Goal: Information Seeking & Learning: Learn about a topic

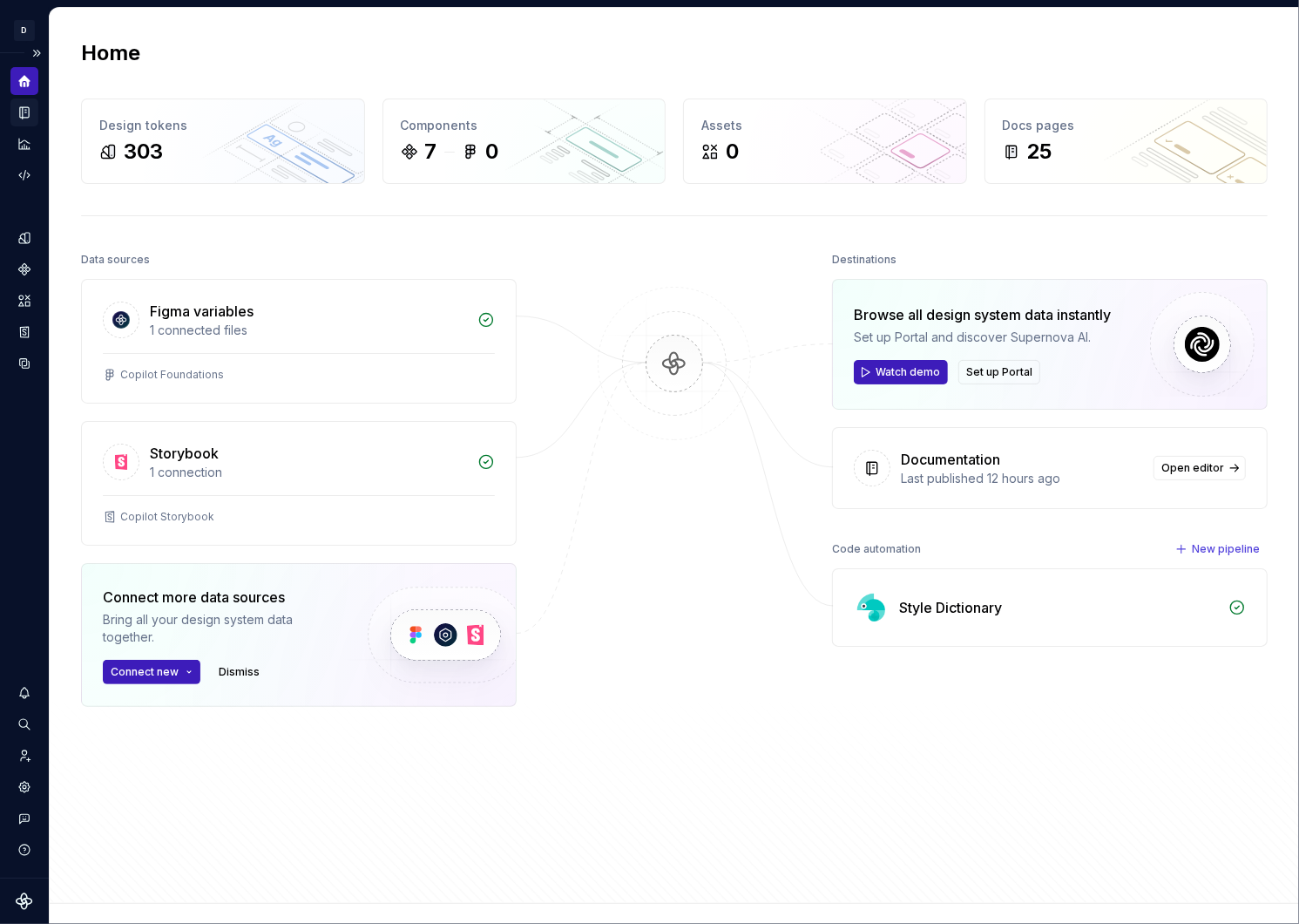
click at [21, 111] on icon "Documentation" at bounding box center [24, 113] width 16 height 16
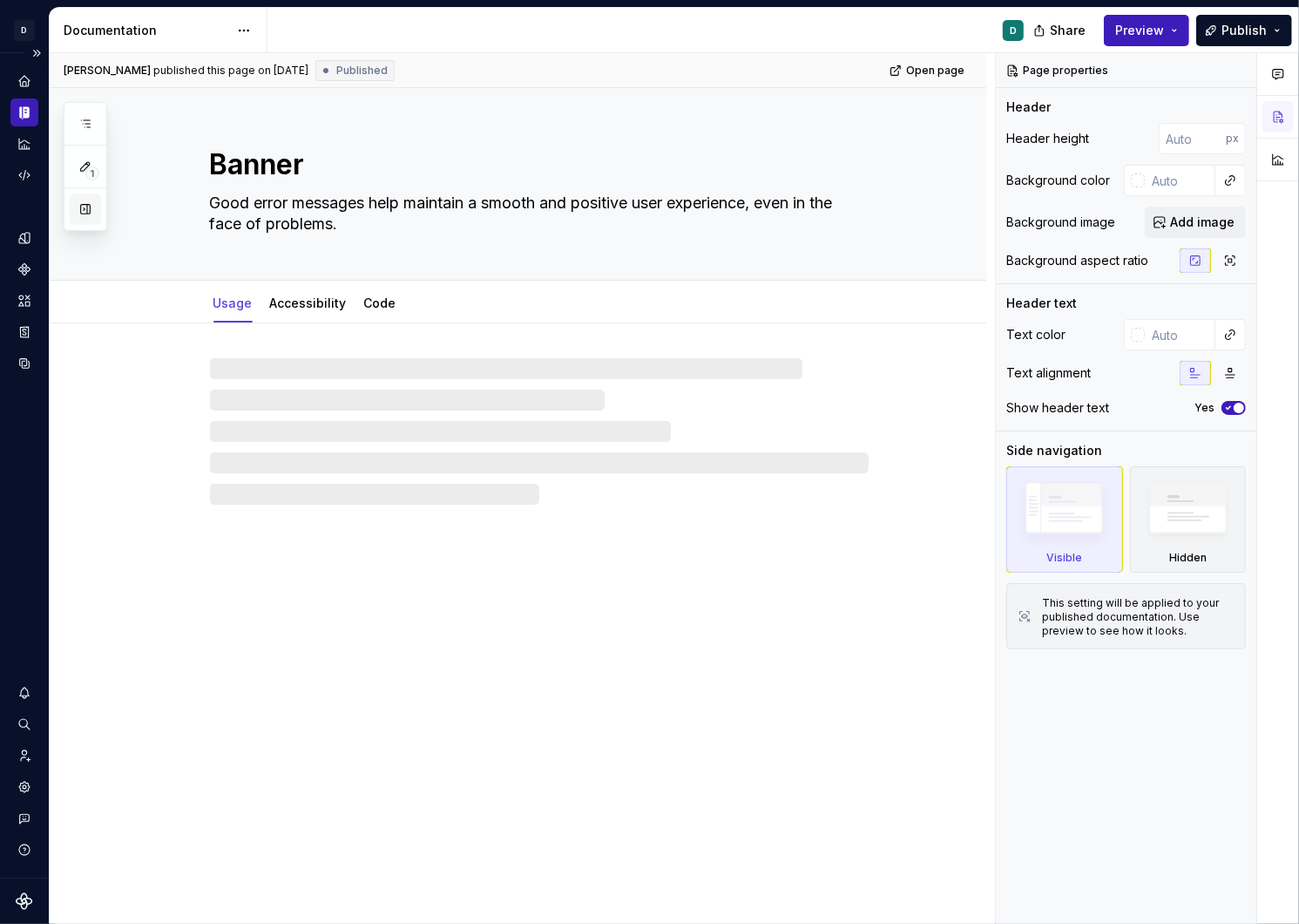
click at [82, 209] on button "button" at bounding box center [85, 209] width 31 height 31
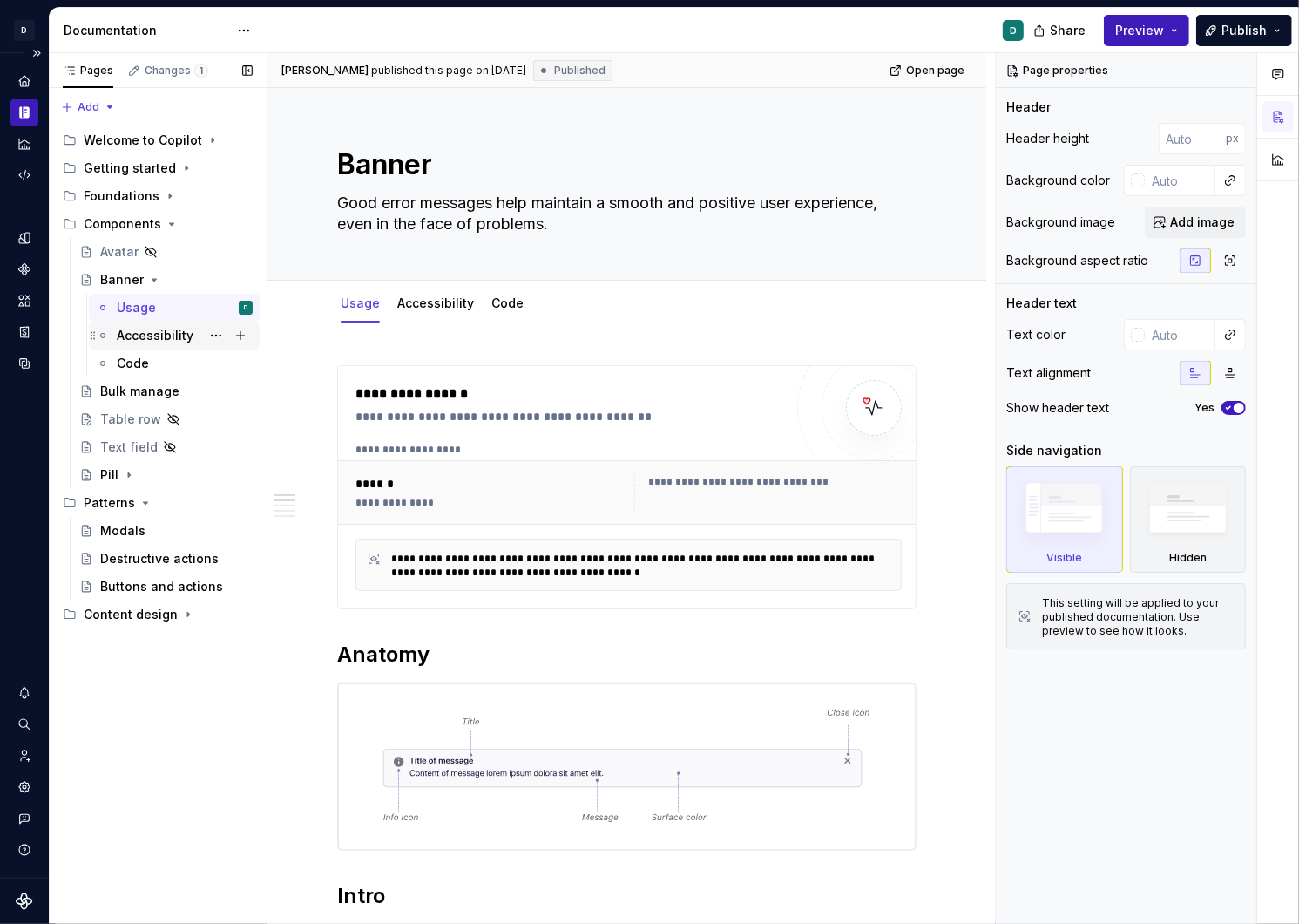
click at [184, 325] on div "Accessibility" at bounding box center [184, 335] width 136 height 24
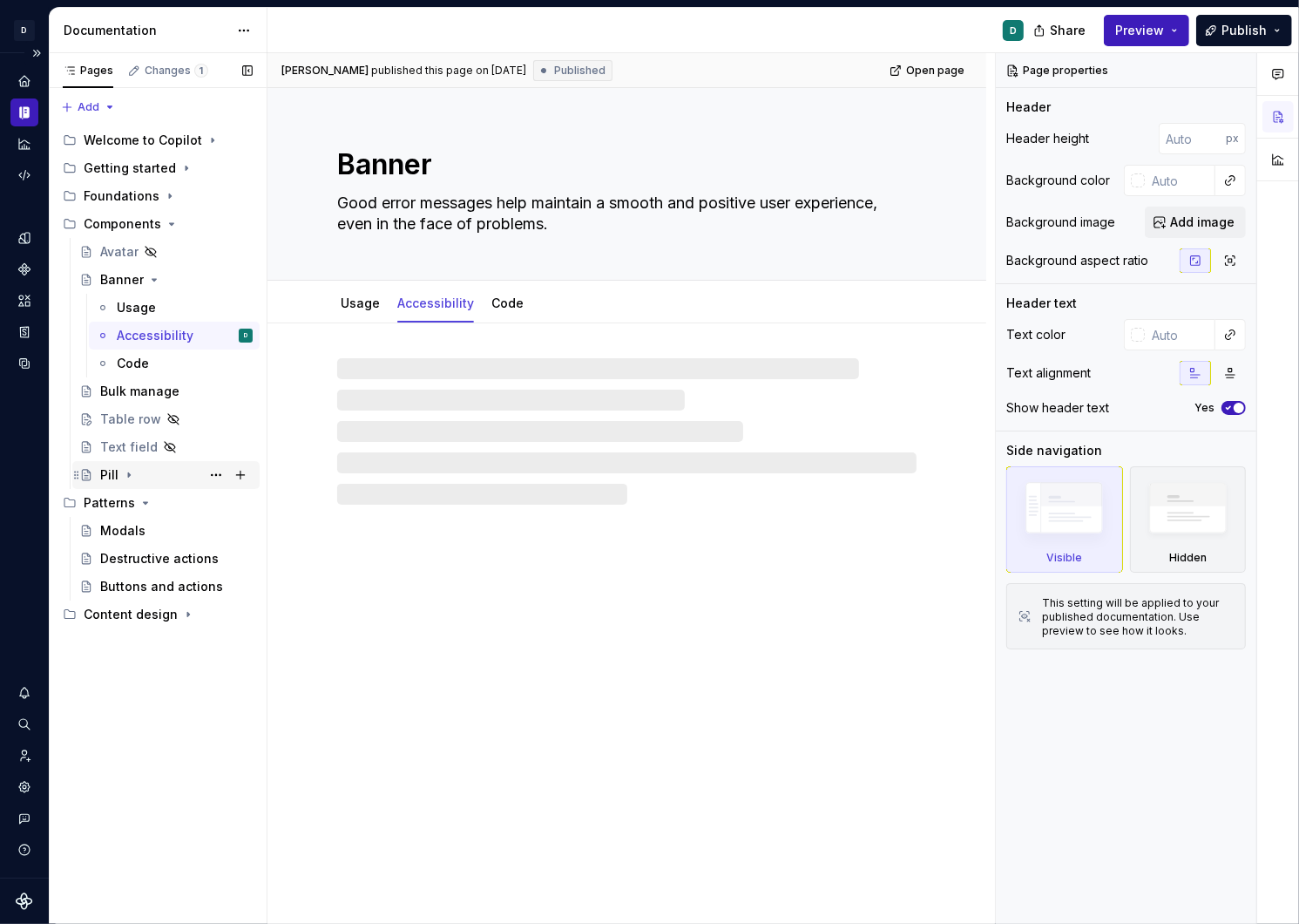
click at [119, 476] on div "Pill" at bounding box center [176, 474] width 153 height 24
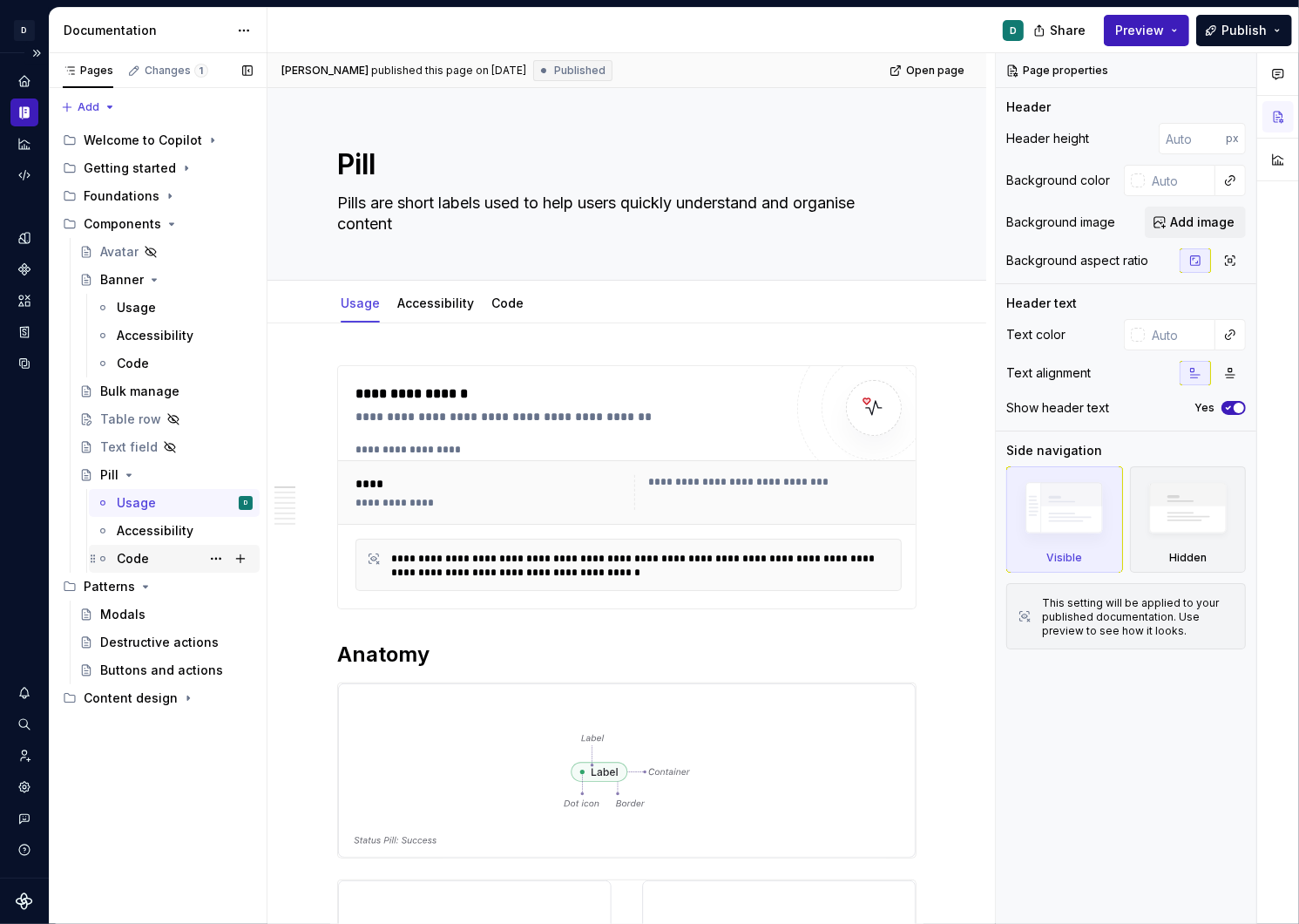
click at [157, 553] on div "Code" at bounding box center [184, 559] width 136 height 24
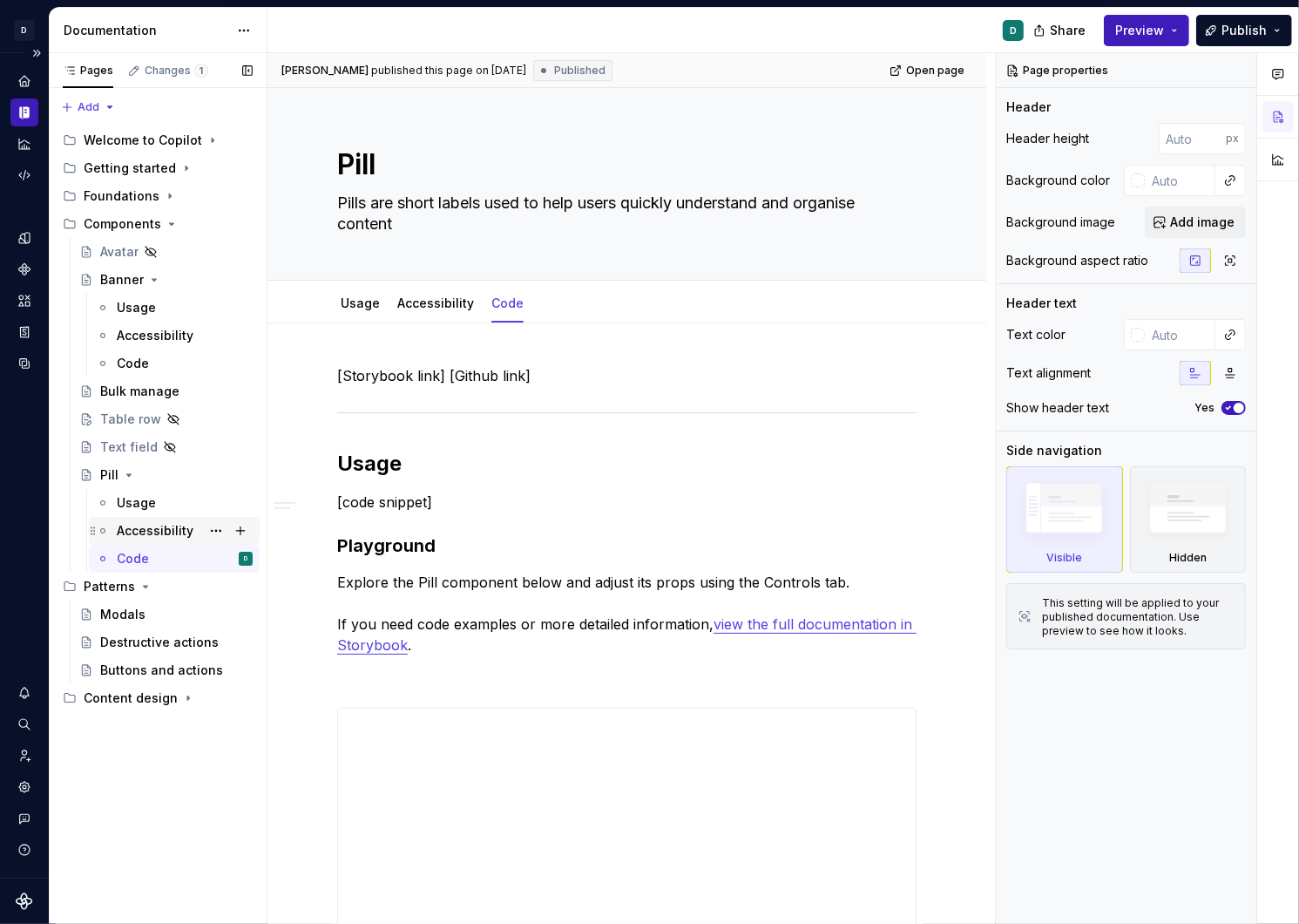
click at [148, 533] on div "Accessibility" at bounding box center [155, 531] width 76 height 18
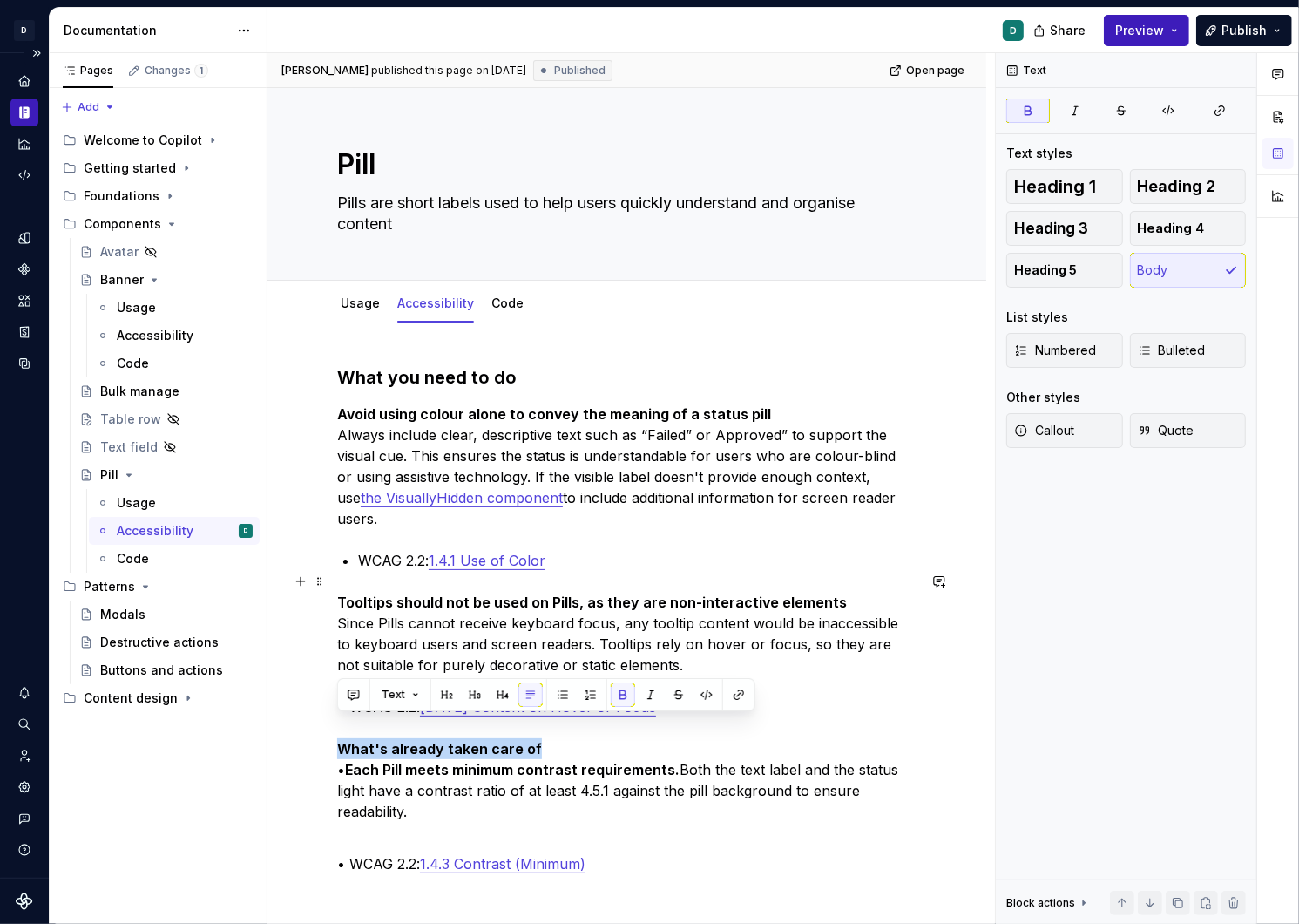
drag, startPoint x: 540, startPoint y: 725, endPoint x: 319, endPoint y: 719, distance: 221.1
click at [319, 719] on div "What you need to do Avoid using colour alone to convey the meaning of a status …" at bounding box center [627, 784] width 719 height 922
click at [439, 701] on button "button" at bounding box center [447, 695] width 24 height 24
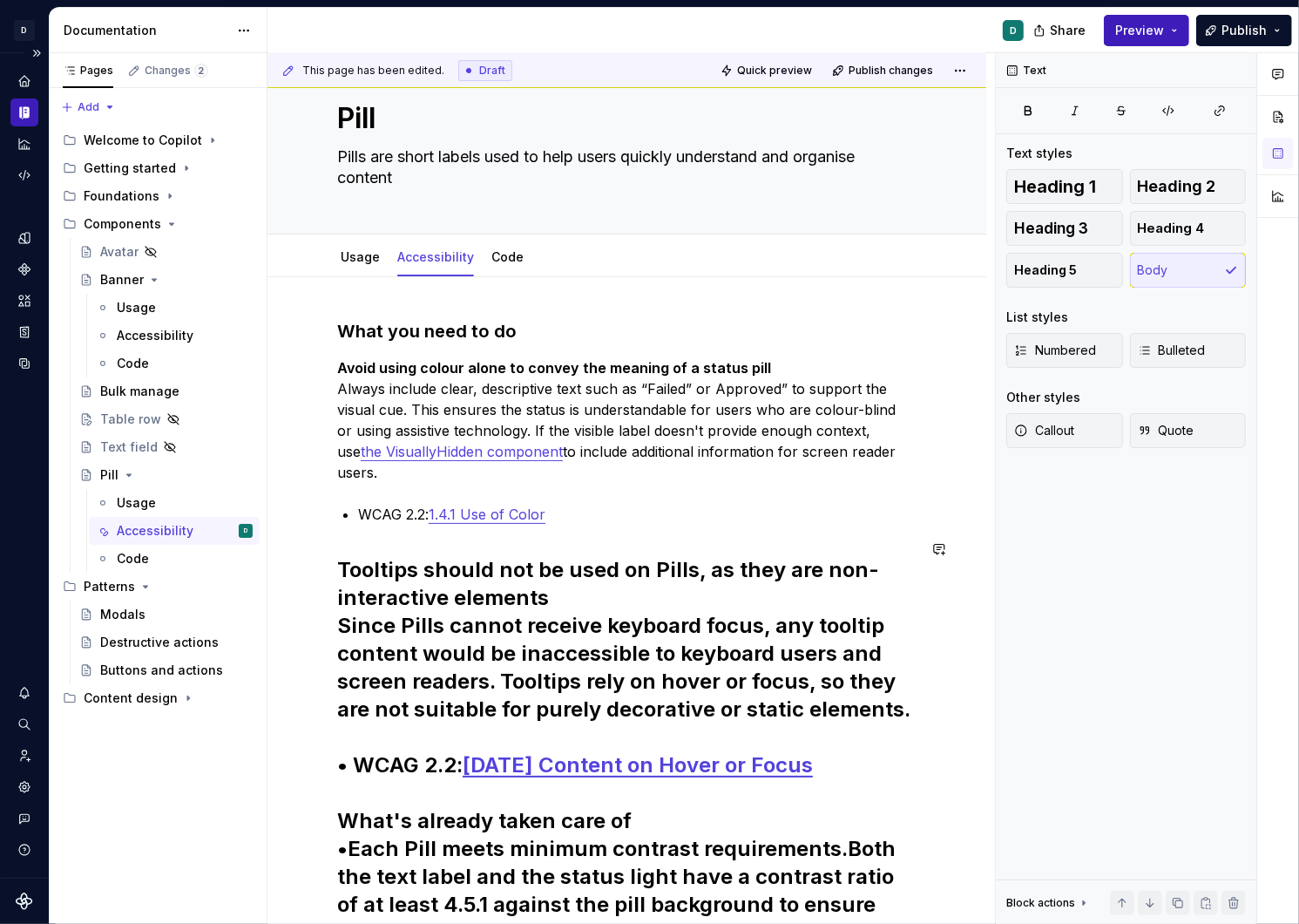
scroll to position [83, 0]
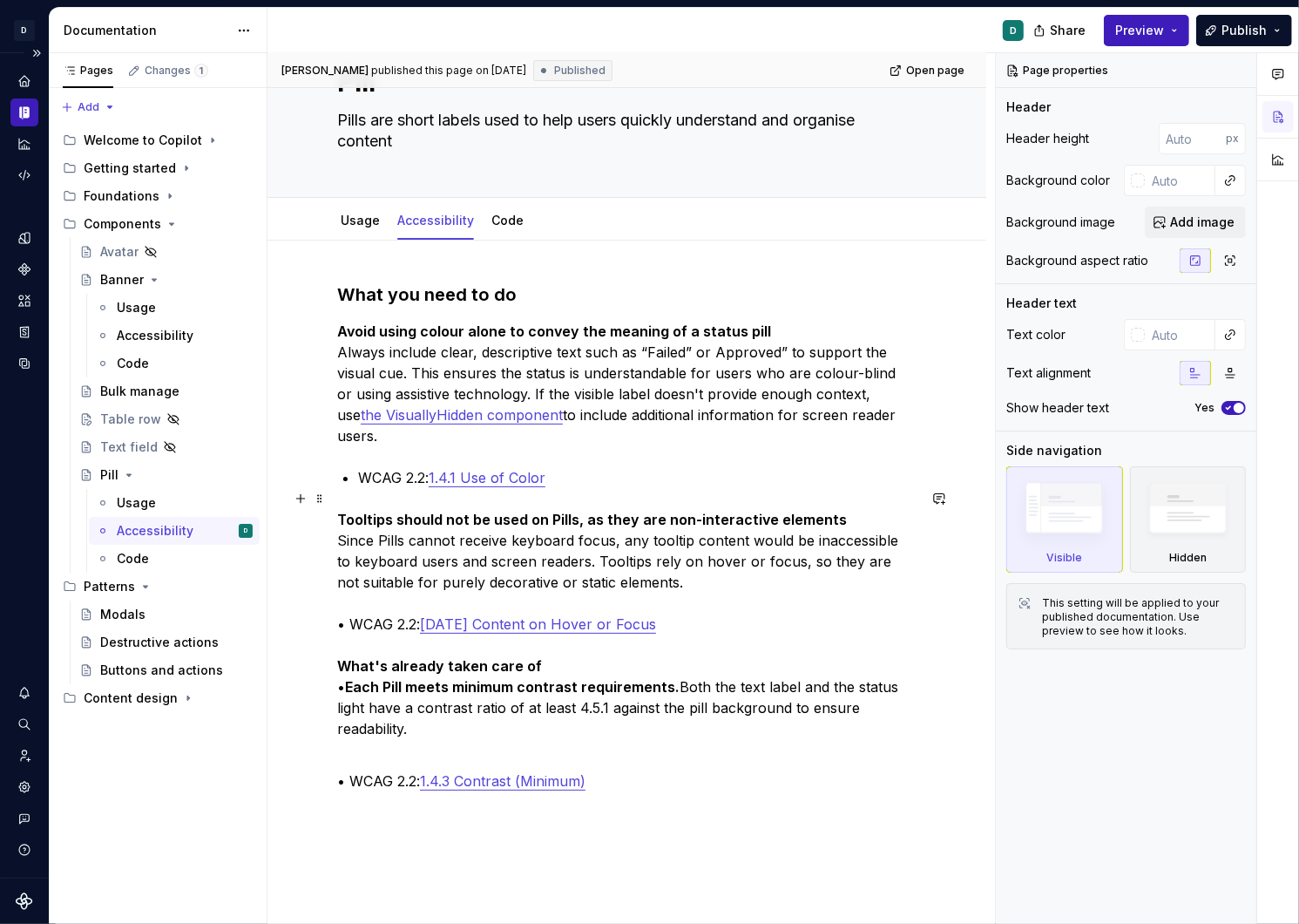
click at [540, 647] on p "Tooltips should not be used on Pills, as they are non-interactive elements Sinc…" at bounding box center [627, 624] width 580 height 230
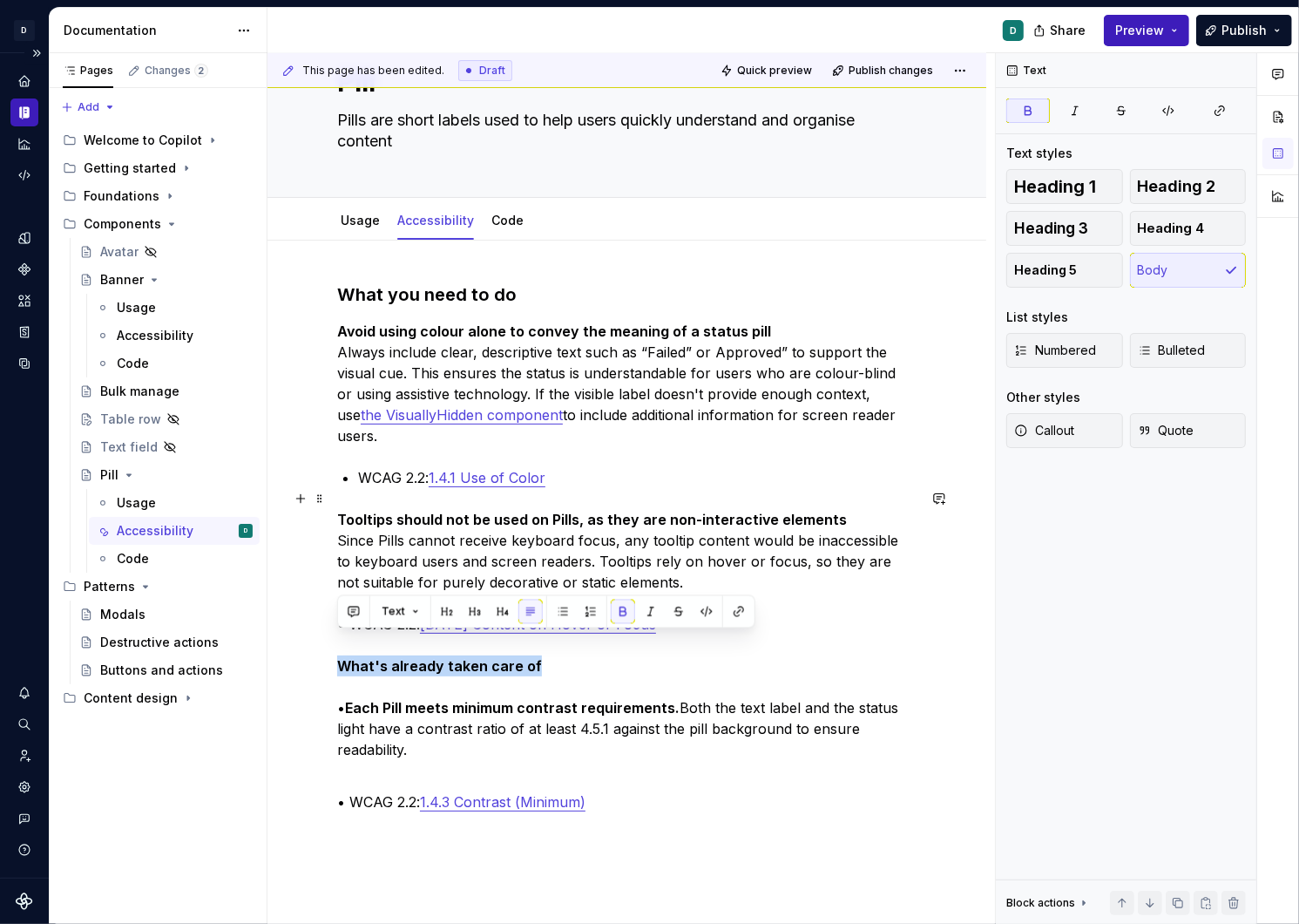
drag, startPoint x: 536, startPoint y: 644, endPoint x: 324, endPoint y: 645, distance: 212.0
click at [324, 645] on div "What you need to do Avoid using colour alone to convey the meaning of a status …" at bounding box center [627, 712] width 719 height 944
click at [446, 623] on div "Text" at bounding box center [546, 612] width 418 height 33
click at [446, 611] on button "button" at bounding box center [447, 611] width 24 height 24
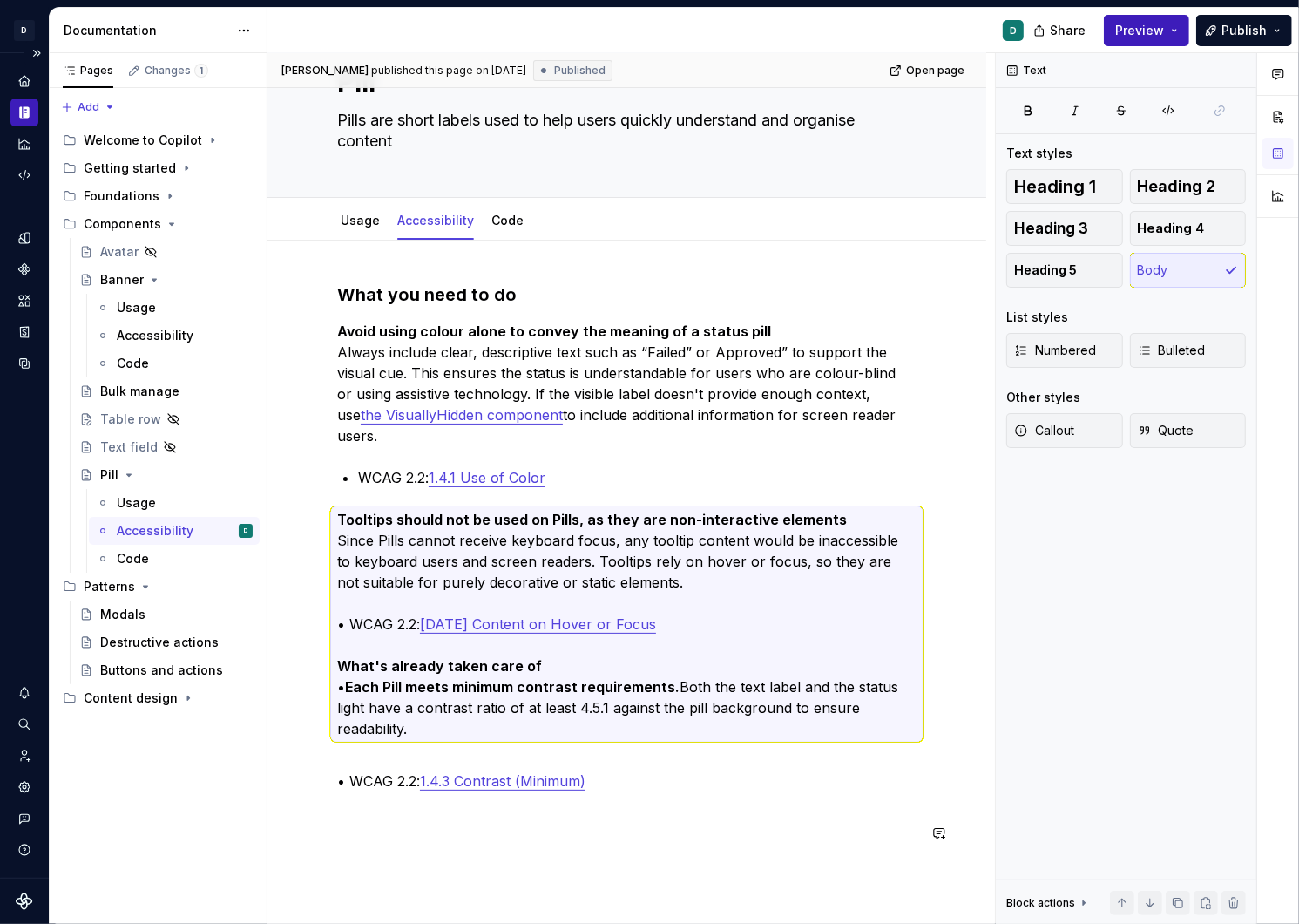
click at [362, 849] on div "What you need to do Avoid using colour alone to convey the meaning of a status …" at bounding box center [627, 584] width 580 height 604
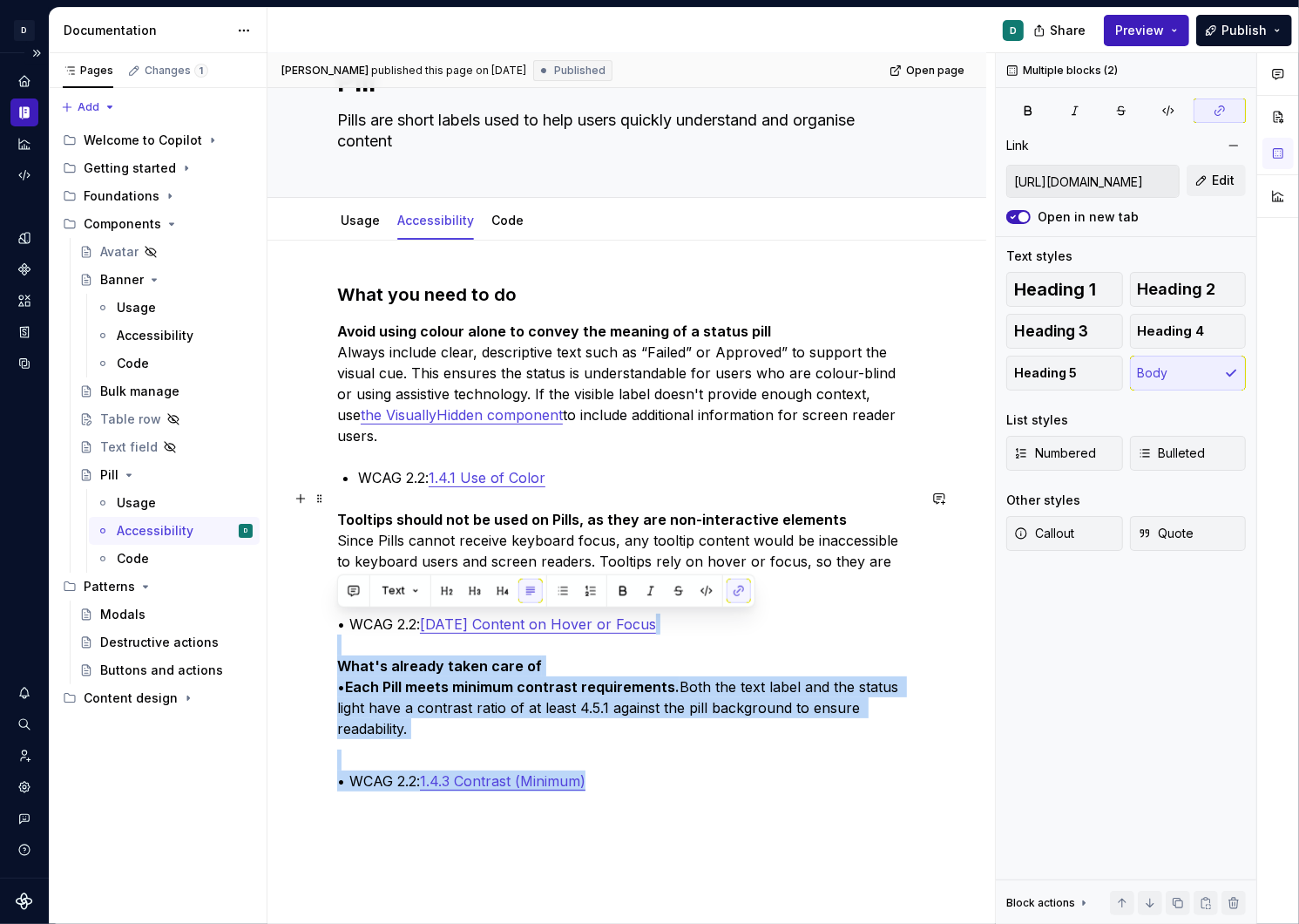
drag, startPoint x: 610, startPoint y: 762, endPoint x: 325, endPoint y: 630, distance: 314.1
click at [325, 630] on div "What you need to do Avoid using colour alone to convey the meaning of a status …" at bounding box center [627, 702] width 719 height 922
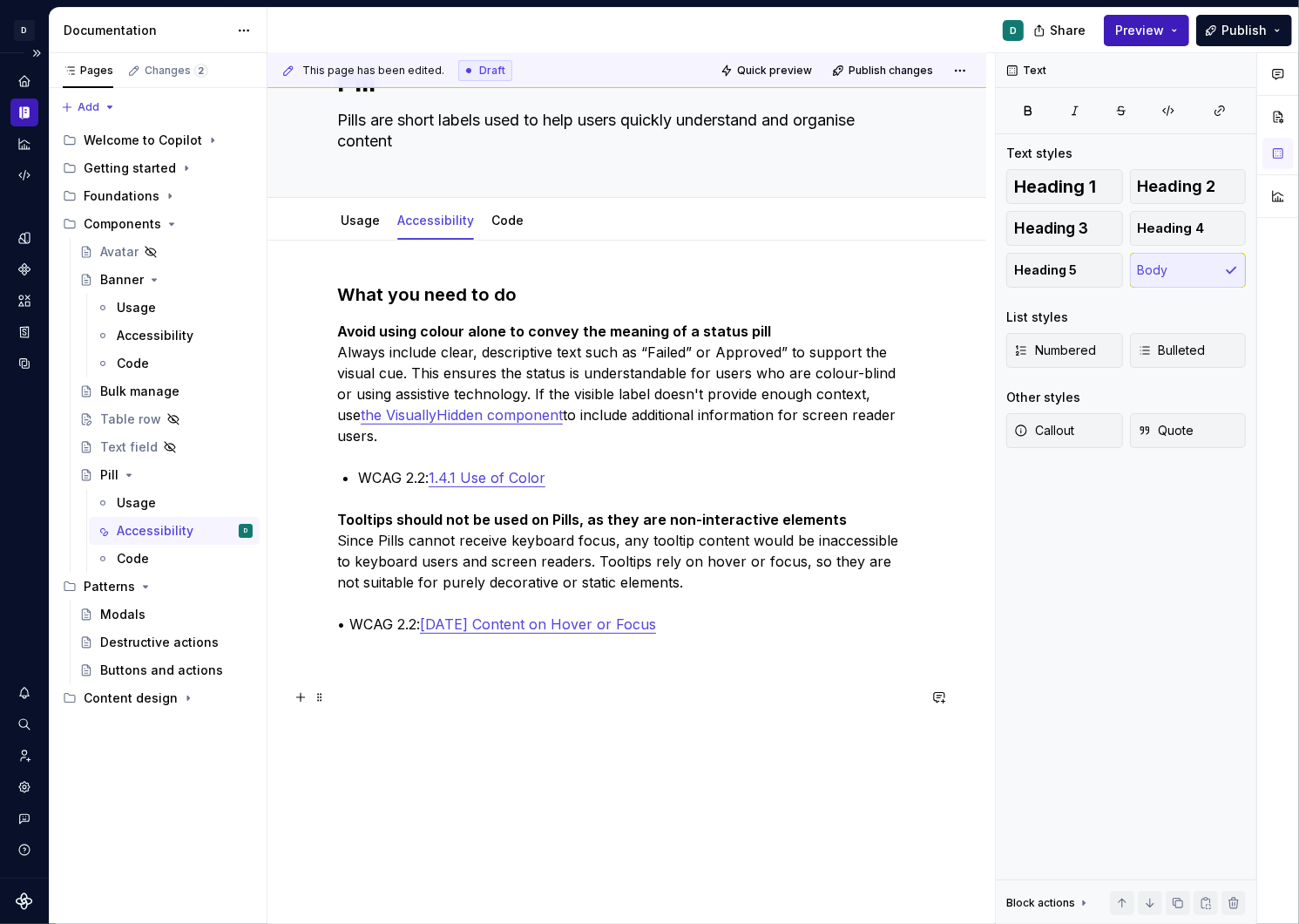
click at [371, 707] on p at bounding box center [627, 717] width 580 height 21
click at [337, 652] on p "Tooltips should not be used on Pills, as they are non-interactive elements Sinc…" at bounding box center [627, 604] width 580 height 188
click at [309, 644] on div "What you need to do Avoid using colour alone to convey the meaning of a status …" at bounding box center [627, 634] width 719 height 786
click at [328, 645] on div "What you need to do Avoid using colour alone to convey the meaning of a status …" at bounding box center [627, 634] width 719 height 786
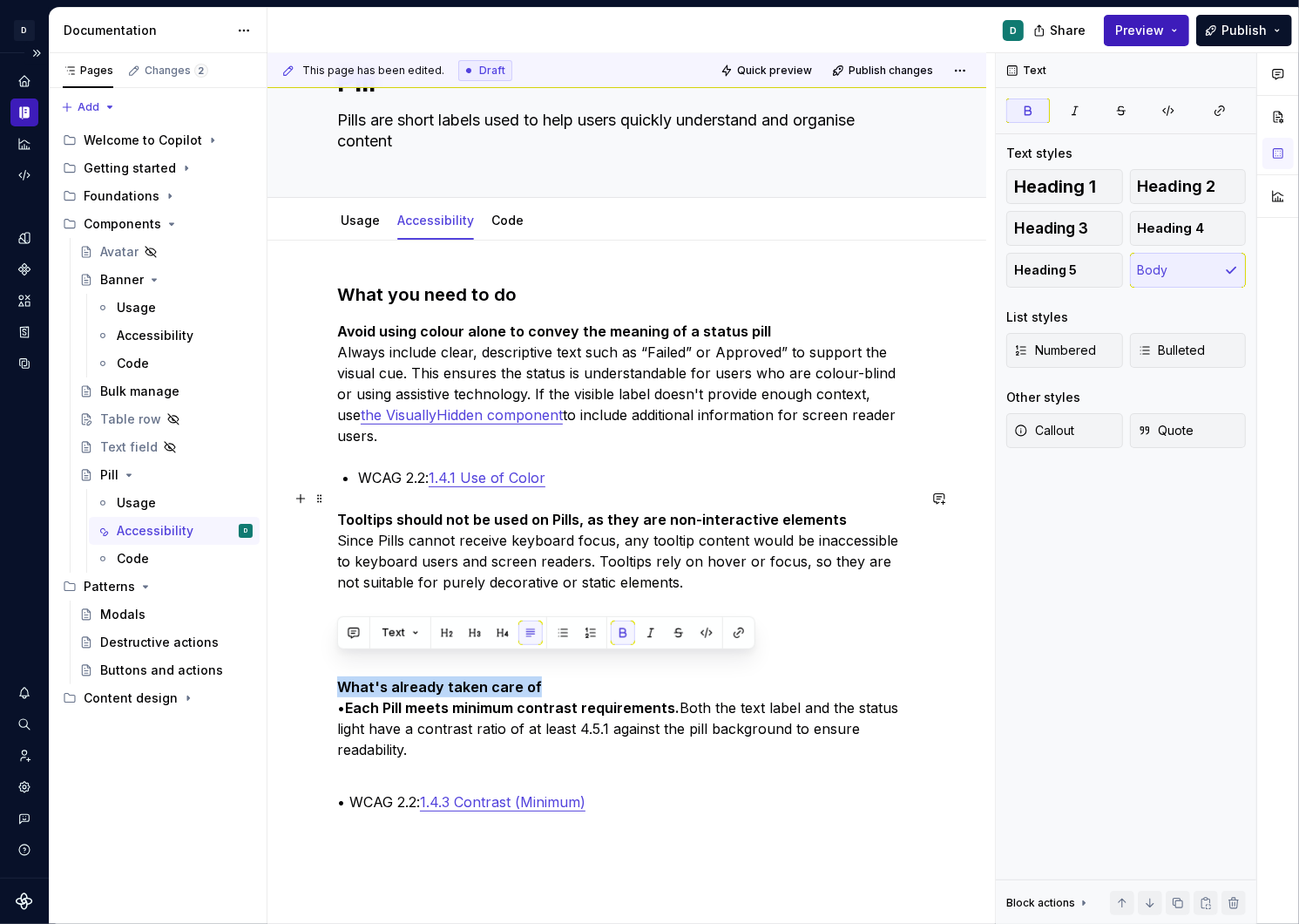
drag, startPoint x: 537, startPoint y: 660, endPoint x: 330, endPoint y: 660, distance: 207.0
click at [330, 660] on div "What you need to do Avoid using colour alone to convey the meaning of a status …" at bounding box center [627, 702] width 719 height 922
click at [438, 632] on button "button" at bounding box center [447, 632] width 24 height 24
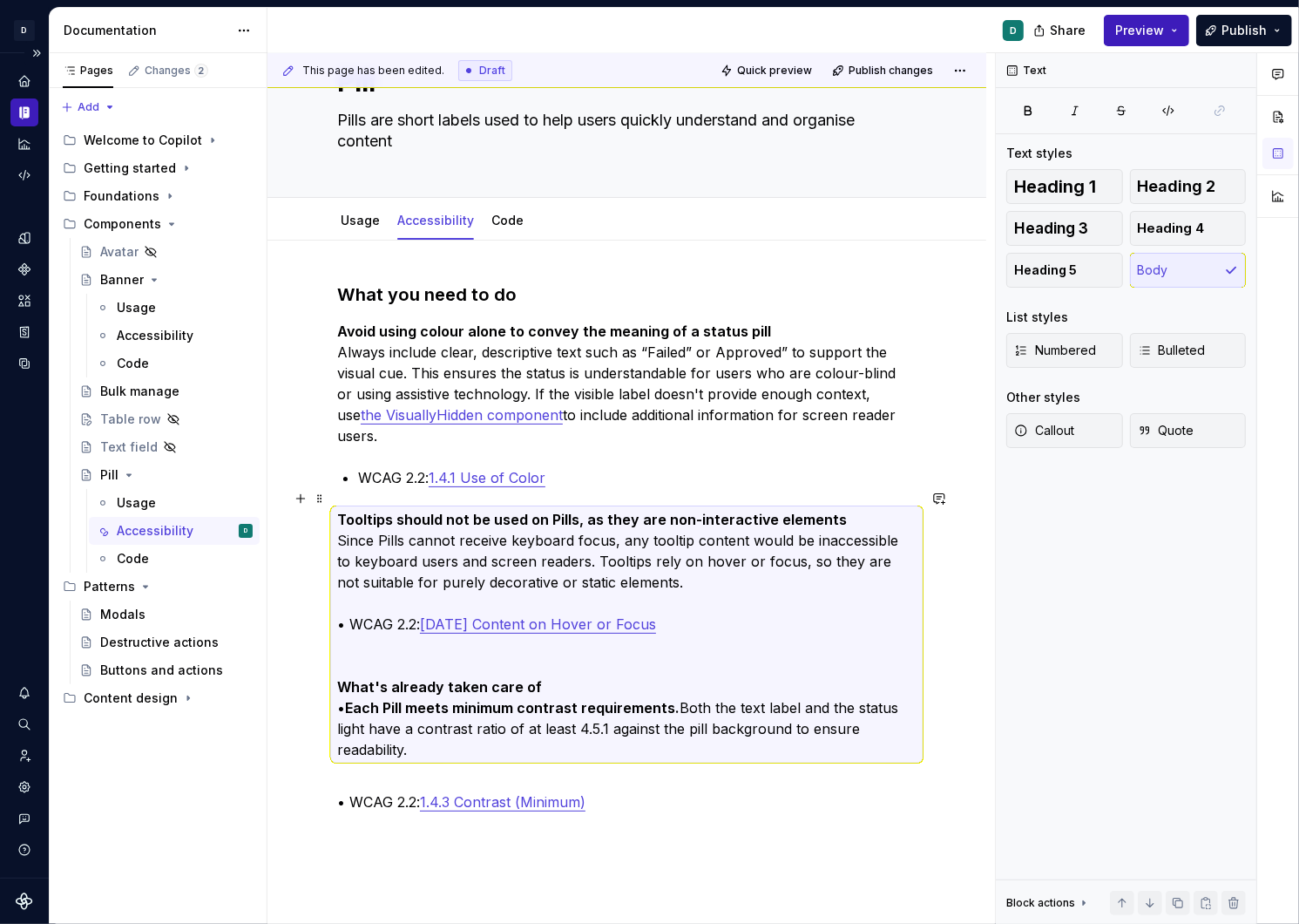
click at [373, 627] on p "Tooltips should not be used on Pills, as they are non-interactive elements Sinc…" at bounding box center [627, 635] width 580 height 251
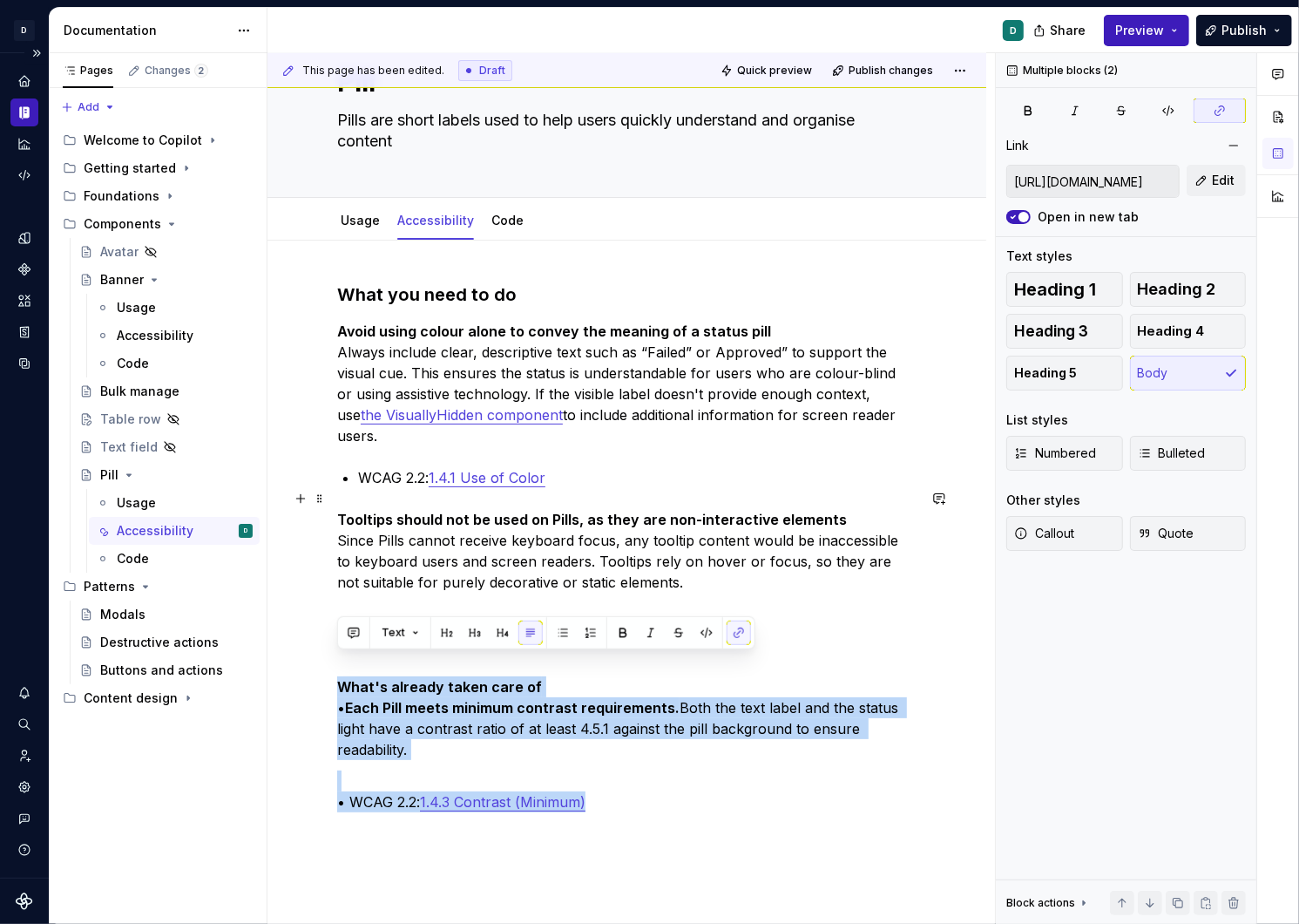
drag, startPoint x: 595, startPoint y: 789, endPoint x: 325, endPoint y: 666, distance: 296.7
click at [325, 666] on div "What you need to do Avoid using colour alone to convey the meaning of a status …" at bounding box center [627, 702] width 719 height 922
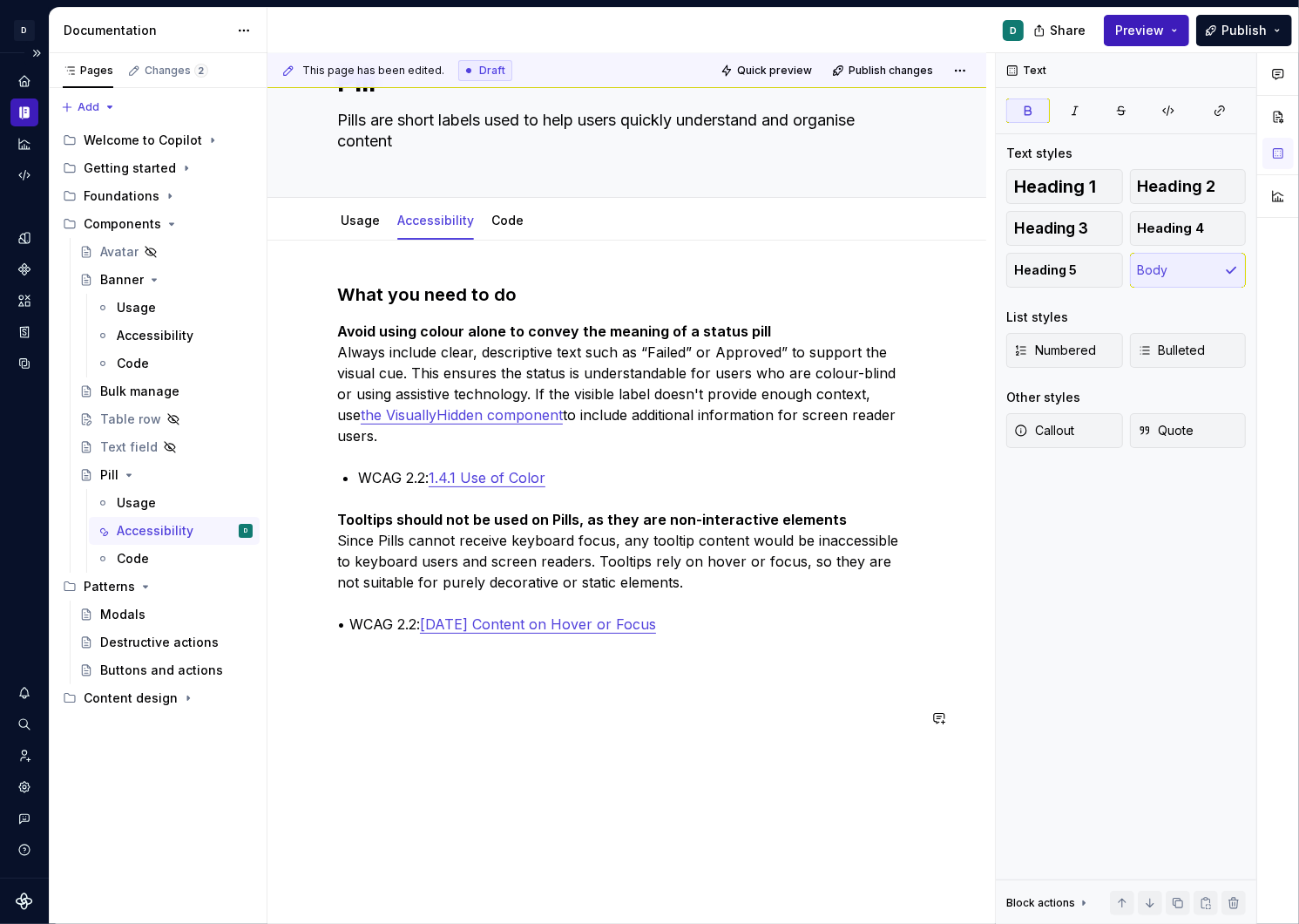
click at [357, 843] on div "What you need to do Avoid using colour alone to convey the meaning of a status …" at bounding box center [627, 645] width 719 height 807
click at [679, 607] on p "Tooltips should not be used on Pills, as they are non-interactive elements Sinc…" at bounding box center [627, 614] width 580 height 210
click at [296, 633] on button "button" at bounding box center [300, 634] width 24 height 24
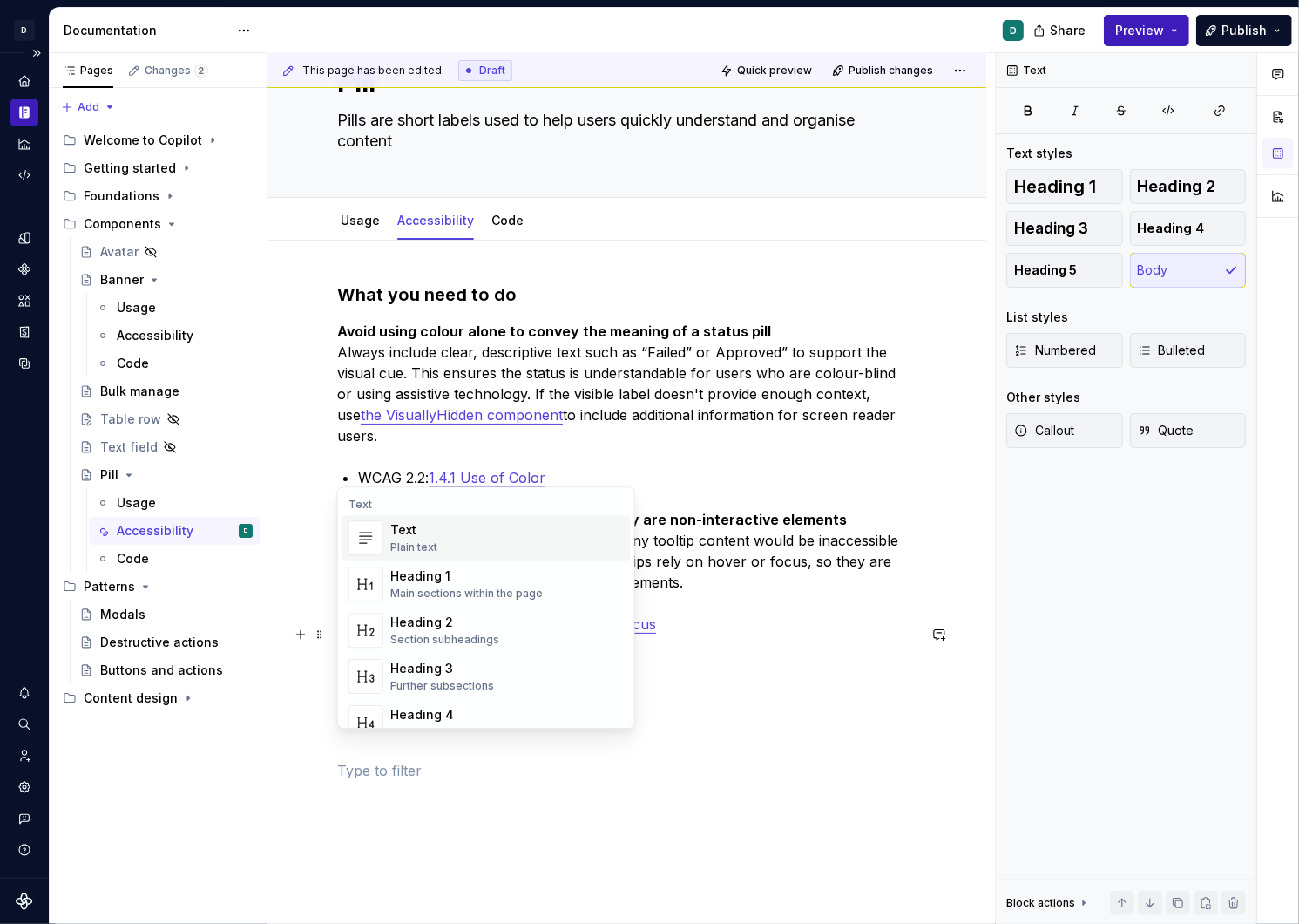
click at [394, 542] on div "Plain text" at bounding box center [414, 548] width 47 height 14
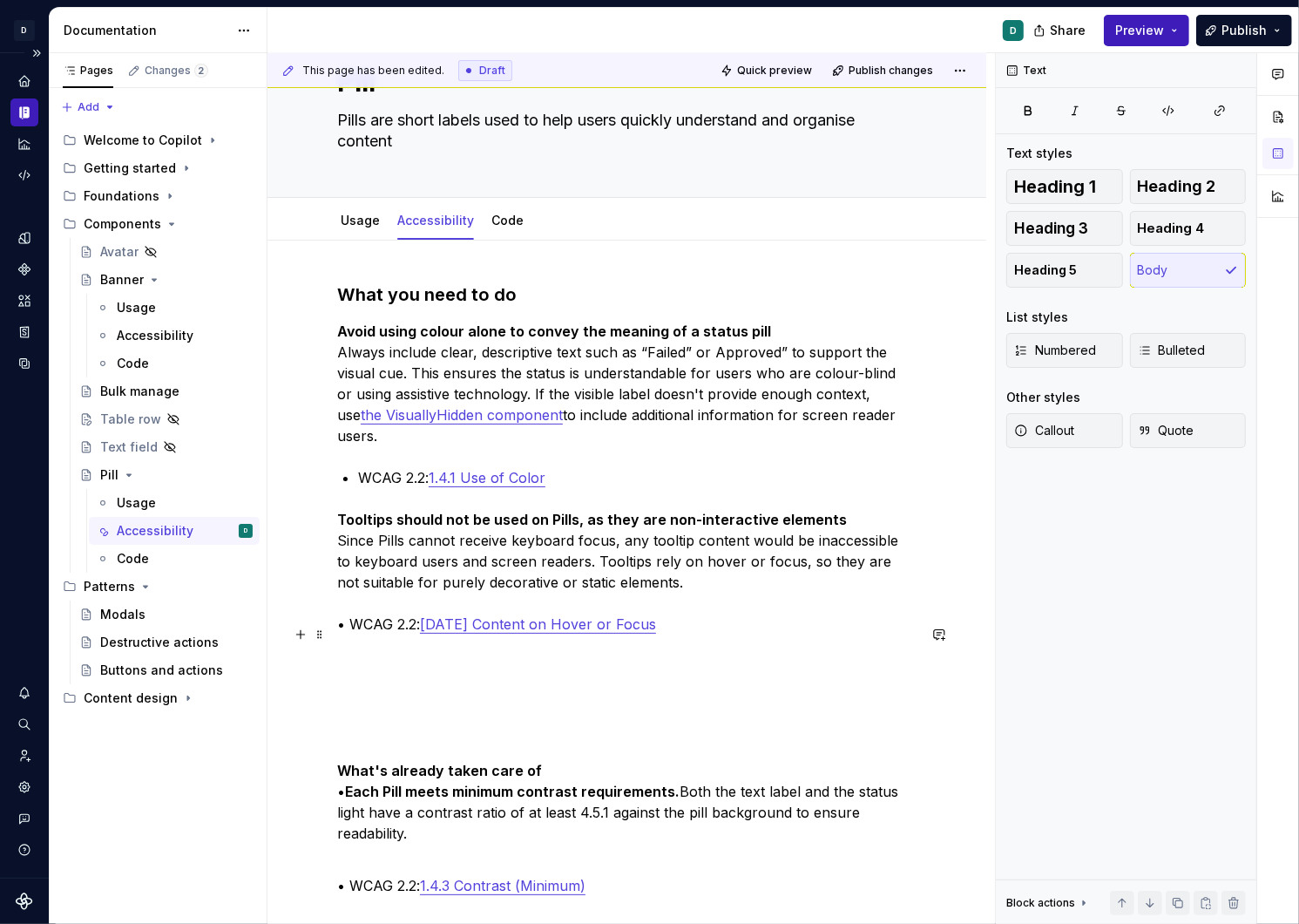
click at [360, 687] on p at bounding box center [627, 697] width 580 height 105
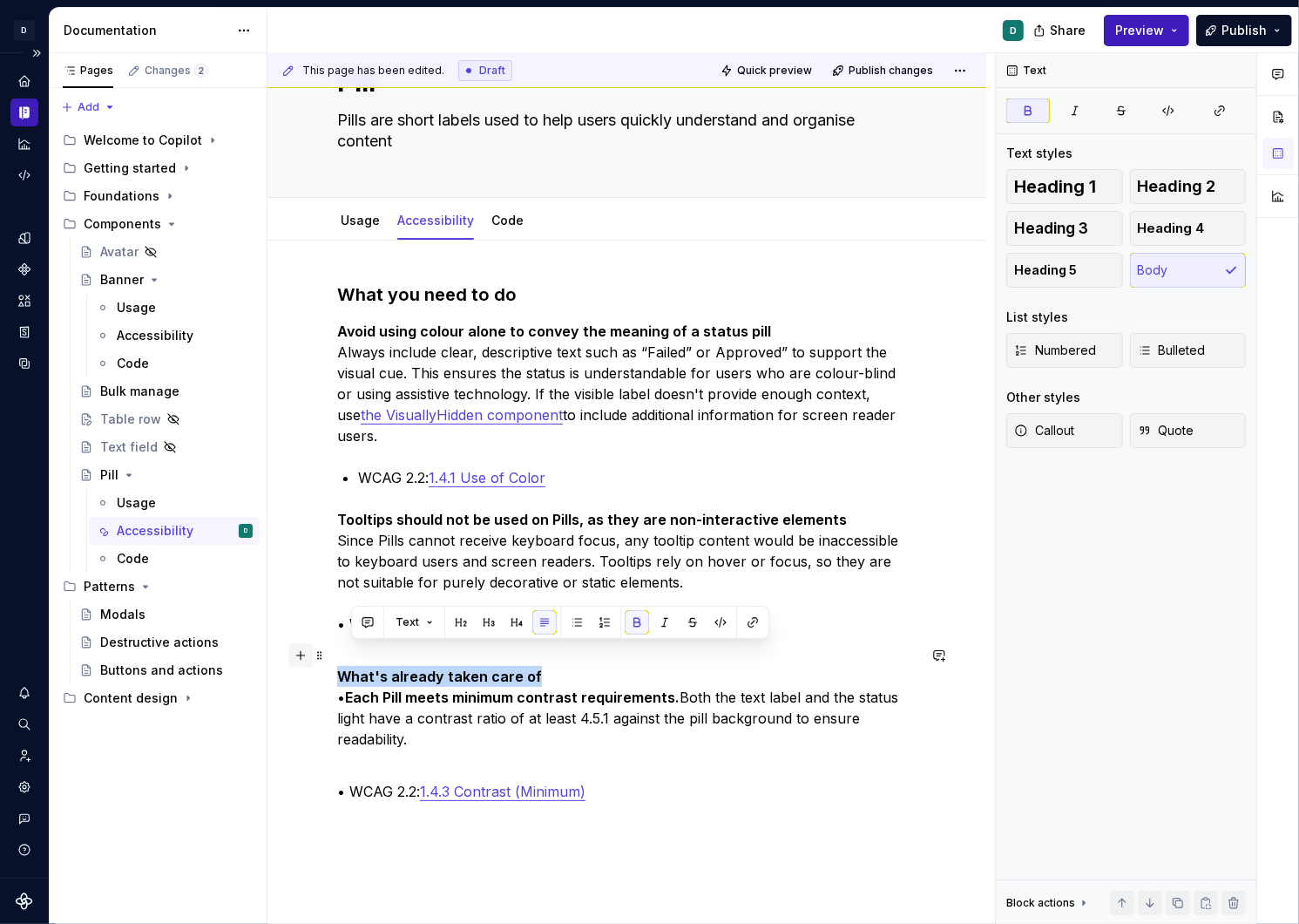
drag, startPoint x: 538, startPoint y: 655, endPoint x: 303, endPoint y: 656, distance: 235.0
click at [337, 656] on div "What you need to do Avoid using colour alone to convey the meaning of a status …" at bounding box center [627, 568] width 580 height 572
click at [445, 631] on button "button" at bounding box center [447, 622] width 24 height 24
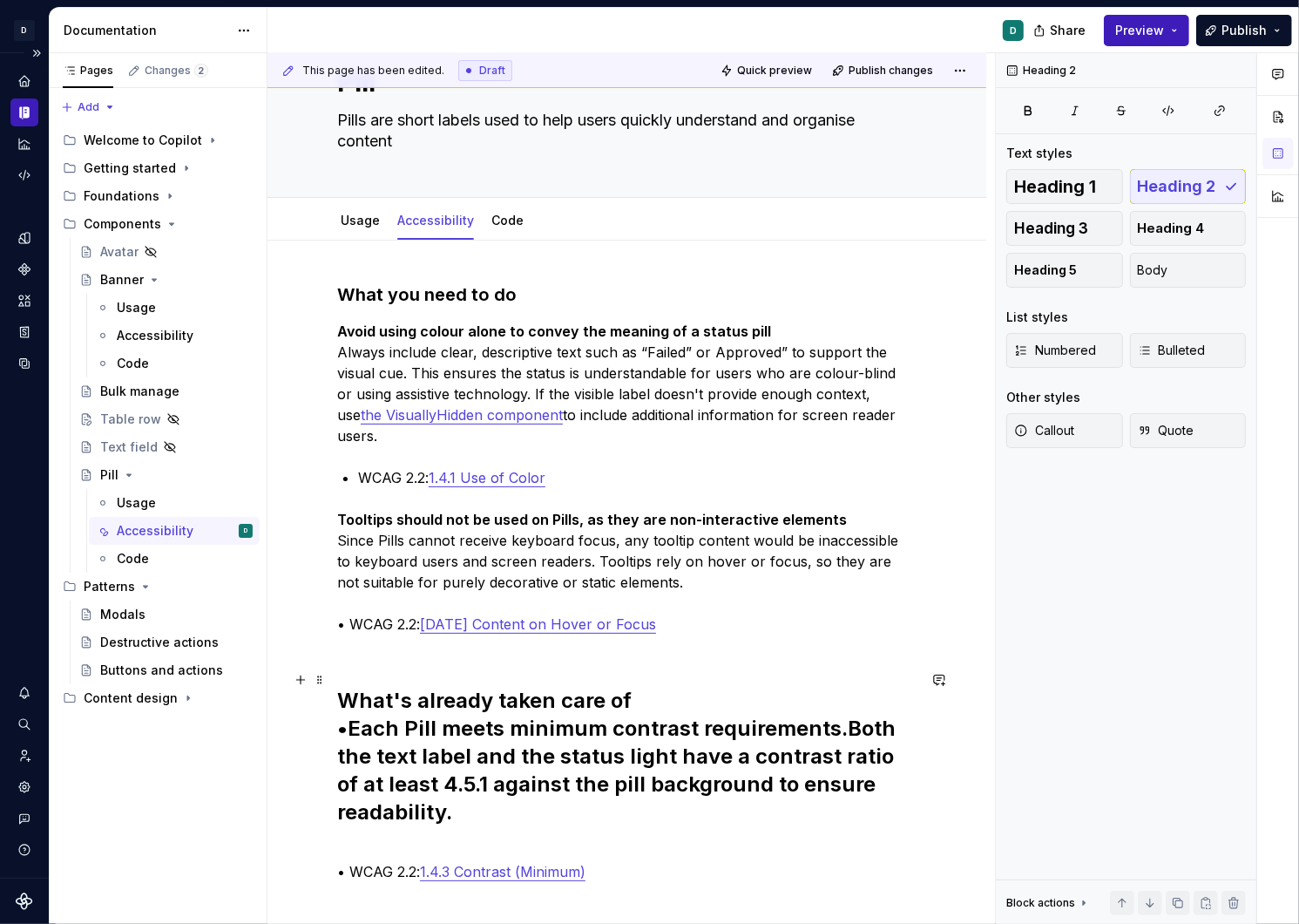
click at [410, 779] on h2 "What's already taken care of • Each Pill meets minimum contrast requirements. B…" at bounding box center [627, 756] width 580 height 139
drag, startPoint x: 457, startPoint y: 795, endPoint x: 312, endPoint y: 707, distance: 169.6
click at [312, 707] on div "What you need to do Avoid using colour alone to convey the meaning of a status …" at bounding box center [627, 726] width 719 height 971
click at [438, 672] on button "Heading 2" at bounding box center [415, 670] width 83 height 24
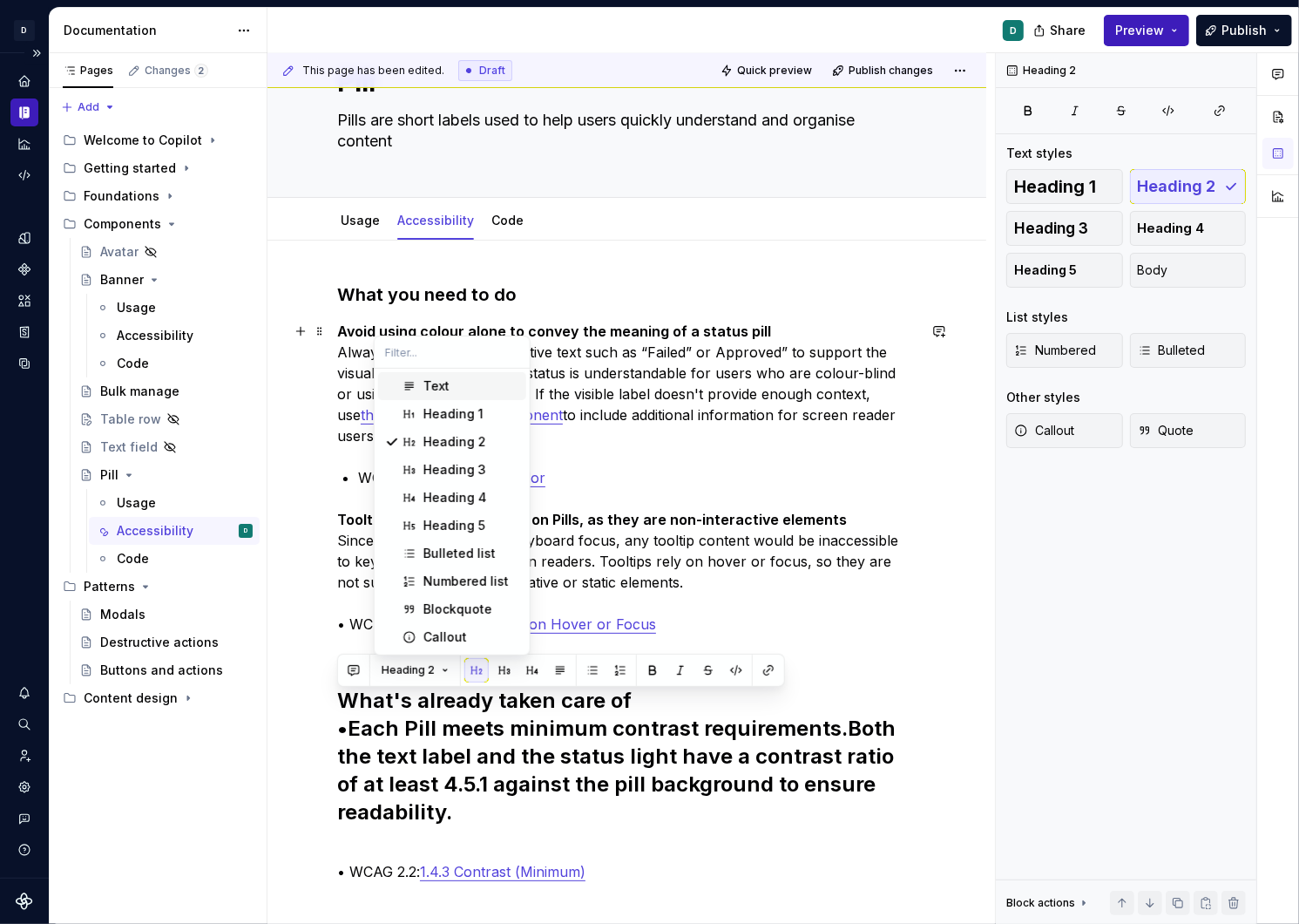
click at [431, 387] on div "Text" at bounding box center [436, 386] width 26 height 18
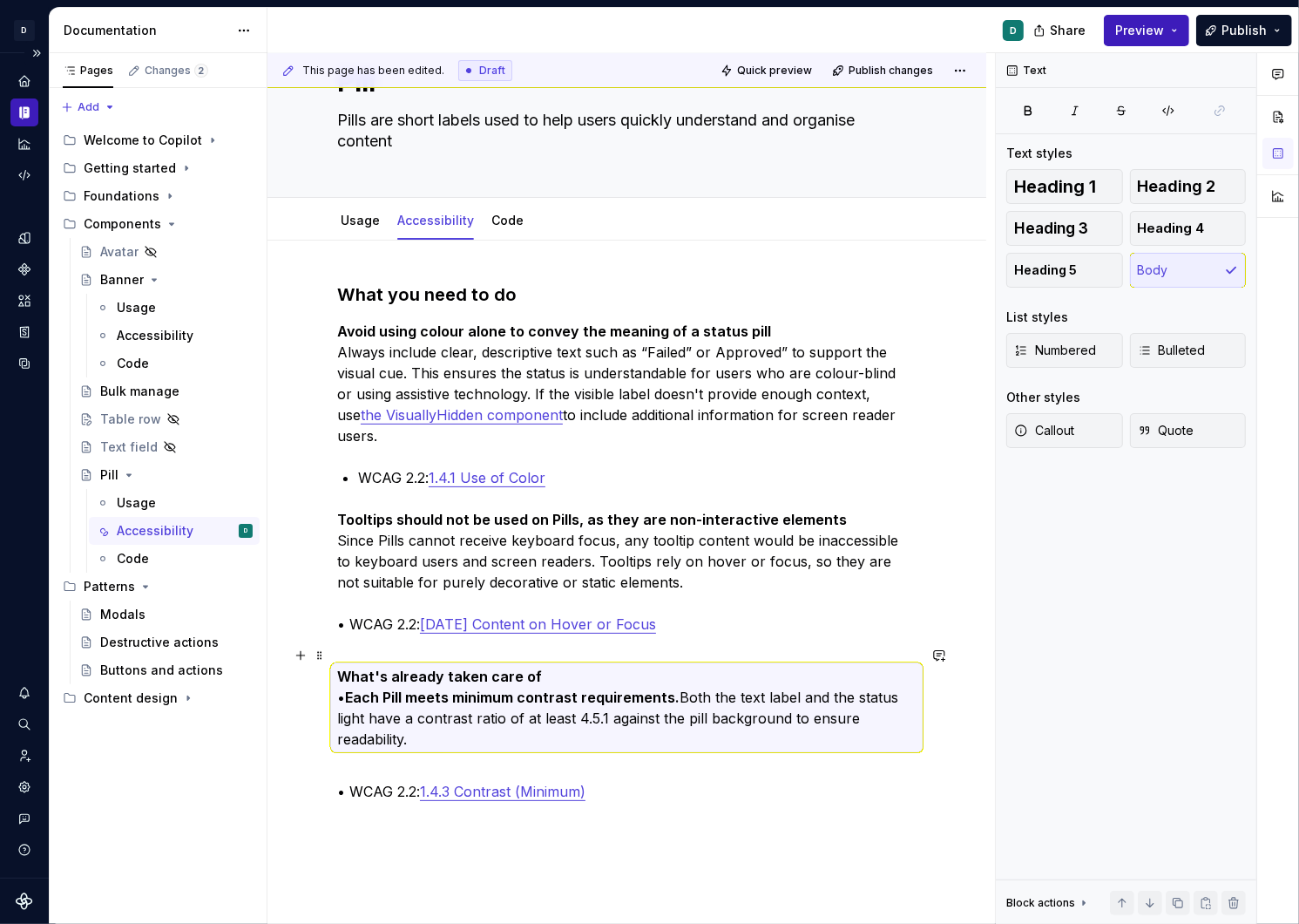
click at [344, 676] on p "What's already taken care of • Each Pill meets minimum contrast requirements. B…" at bounding box center [627, 707] width 580 height 83
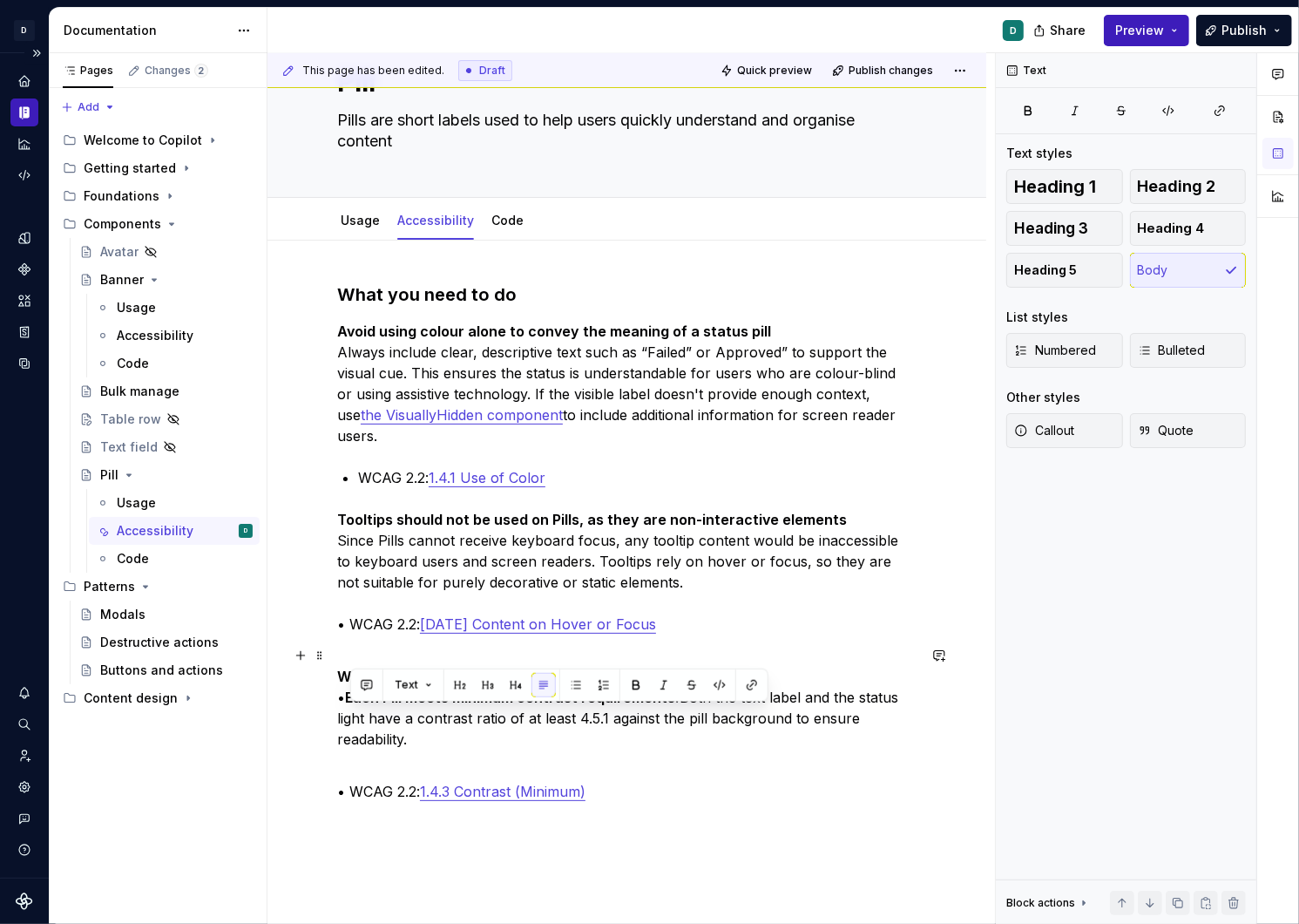
drag, startPoint x: 421, startPoint y: 722, endPoint x: 344, endPoint y: 707, distance: 78.4
click at [344, 707] on p "What's already taken care of • Each Pill meets minimum contrast requirements. B…" at bounding box center [627, 707] width 580 height 83
click at [404, 722] on p "What's already taken care of • Each Pill meets minimum contrast requirements. B…" at bounding box center [627, 707] width 580 height 83
click at [529, 667] on strong "What's already taken care of" at bounding box center [439, 676] width 205 height 18
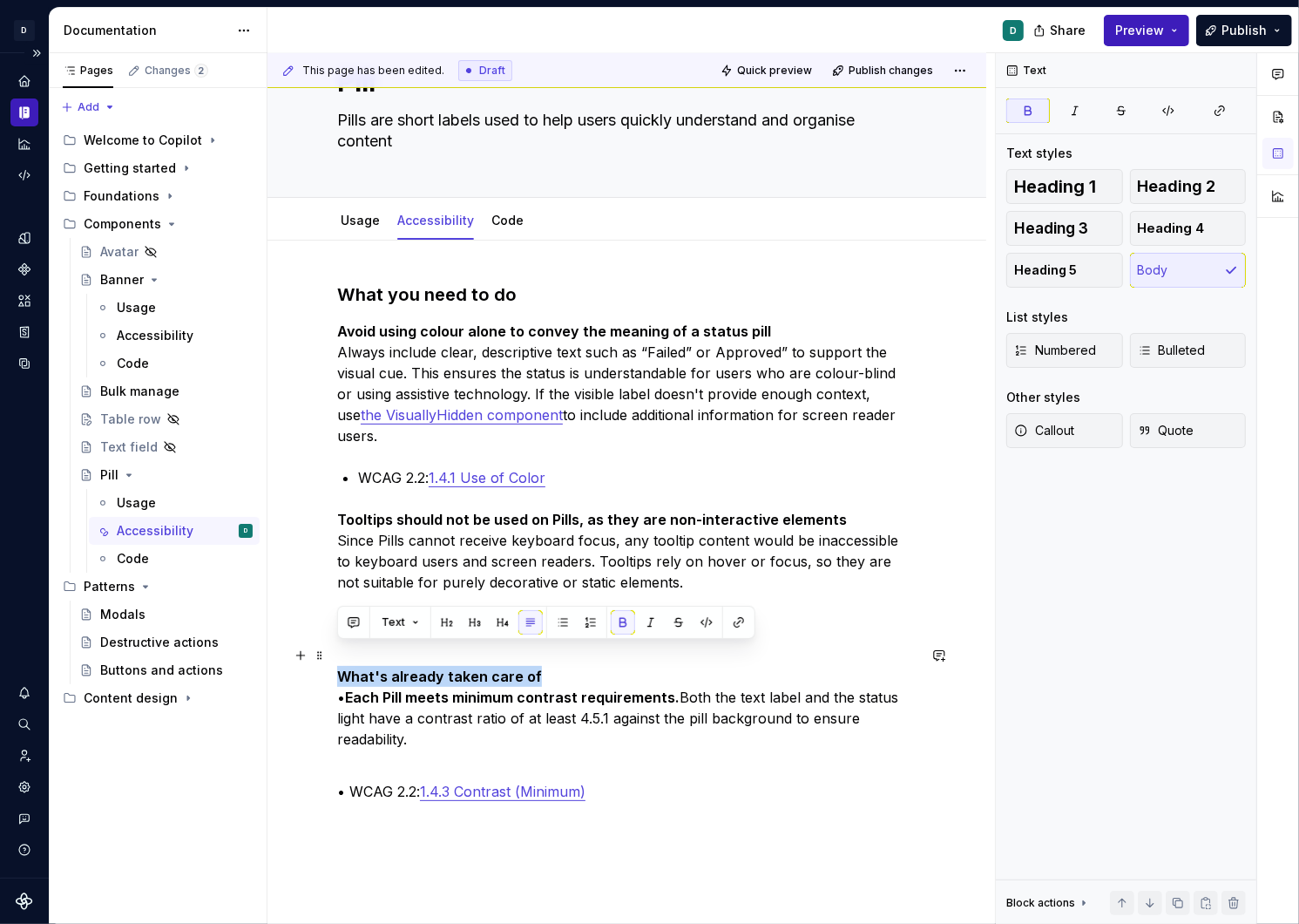
drag, startPoint x: 533, startPoint y: 651, endPoint x: 332, endPoint y: 650, distance: 201.0
click at [332, 650] on div "What you need to do Avoid using colour alone to convey the meaning of a status …" at bounding box center [627, 686] width 719 height 891
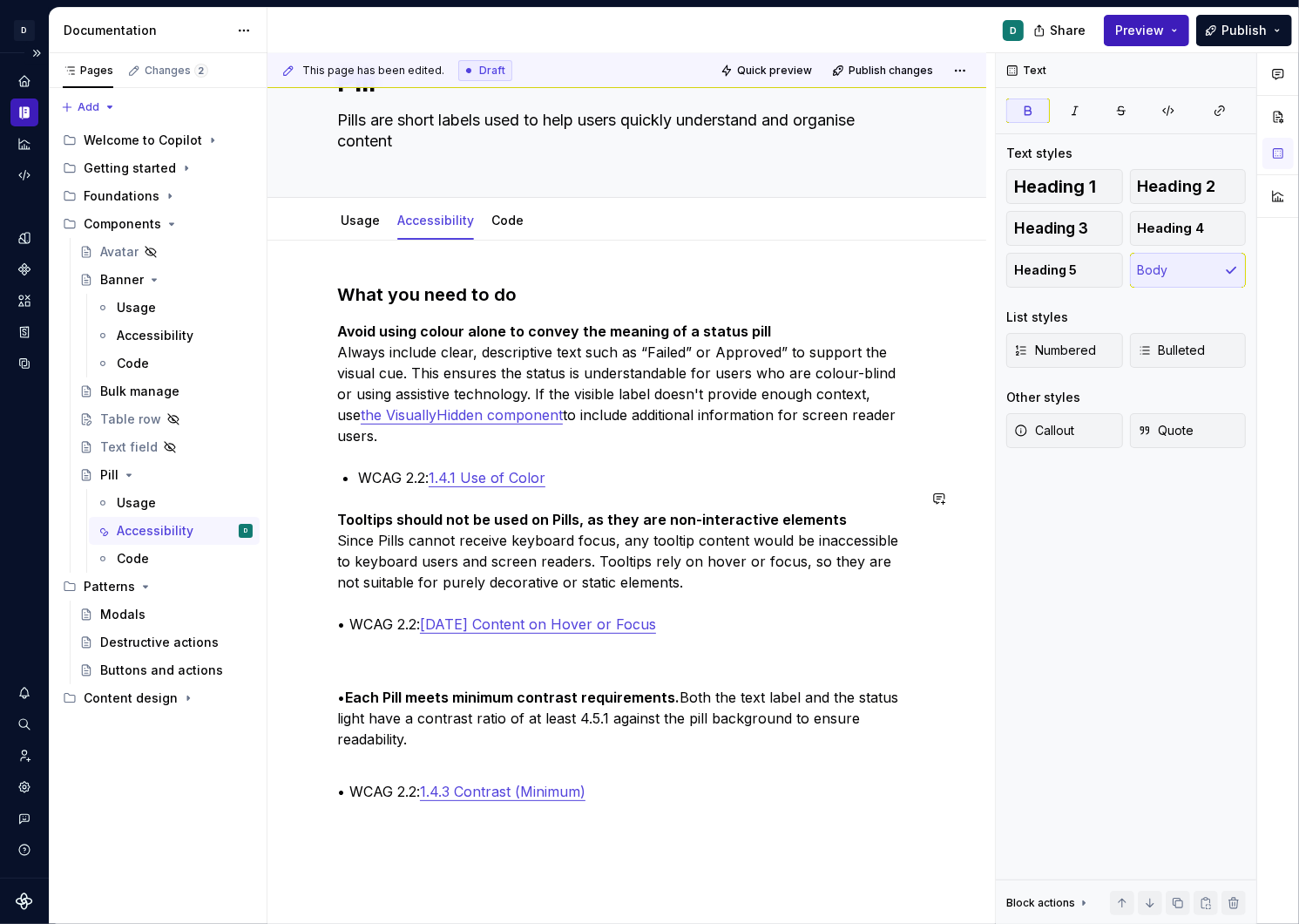
type textarea "*"
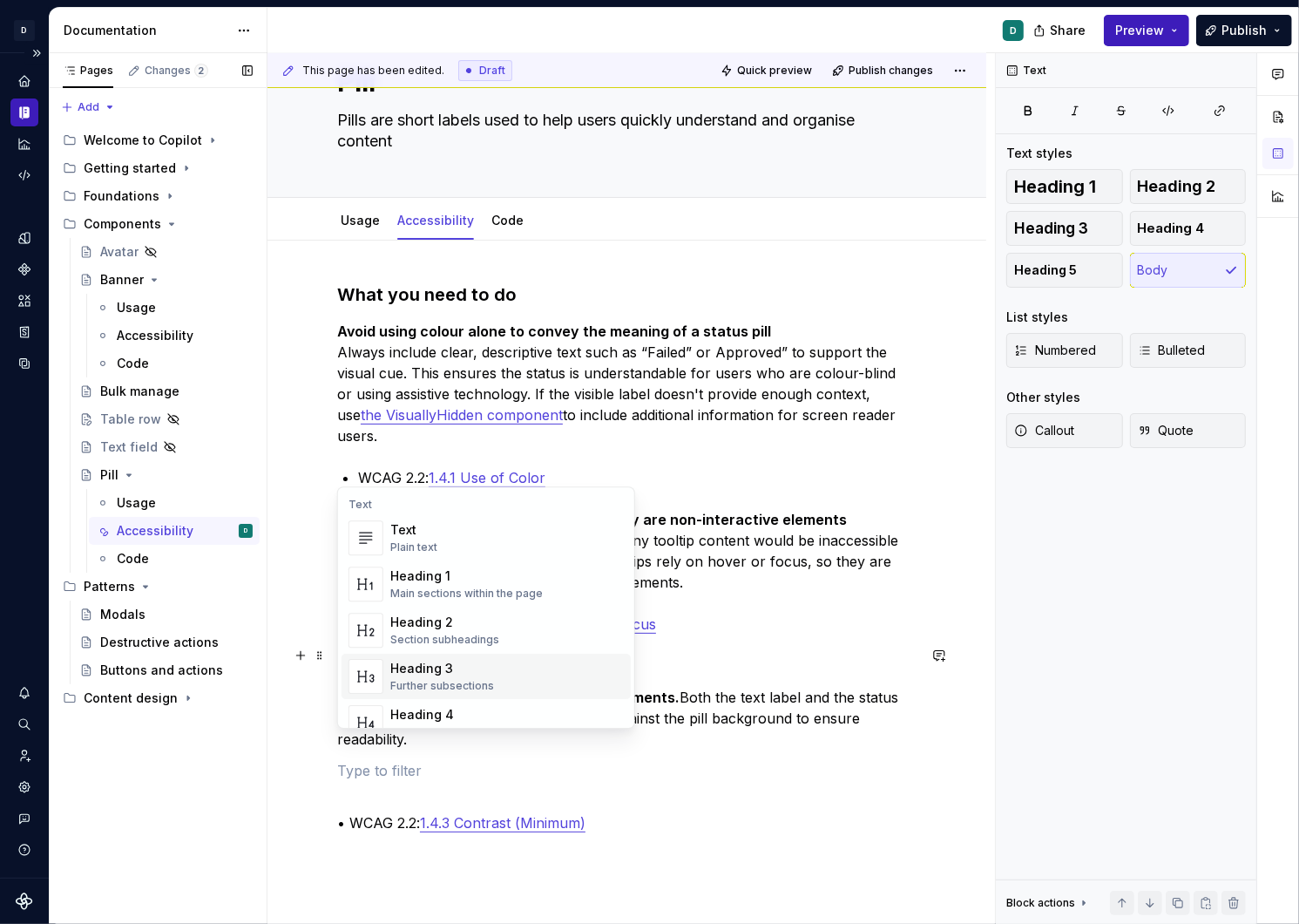
click at [204, 793] on div "Pages Changes 2 Add Accessibility guide for tree Page tree. Navigate the tree w…" at bounding box center [158, 489] width 217 height 872
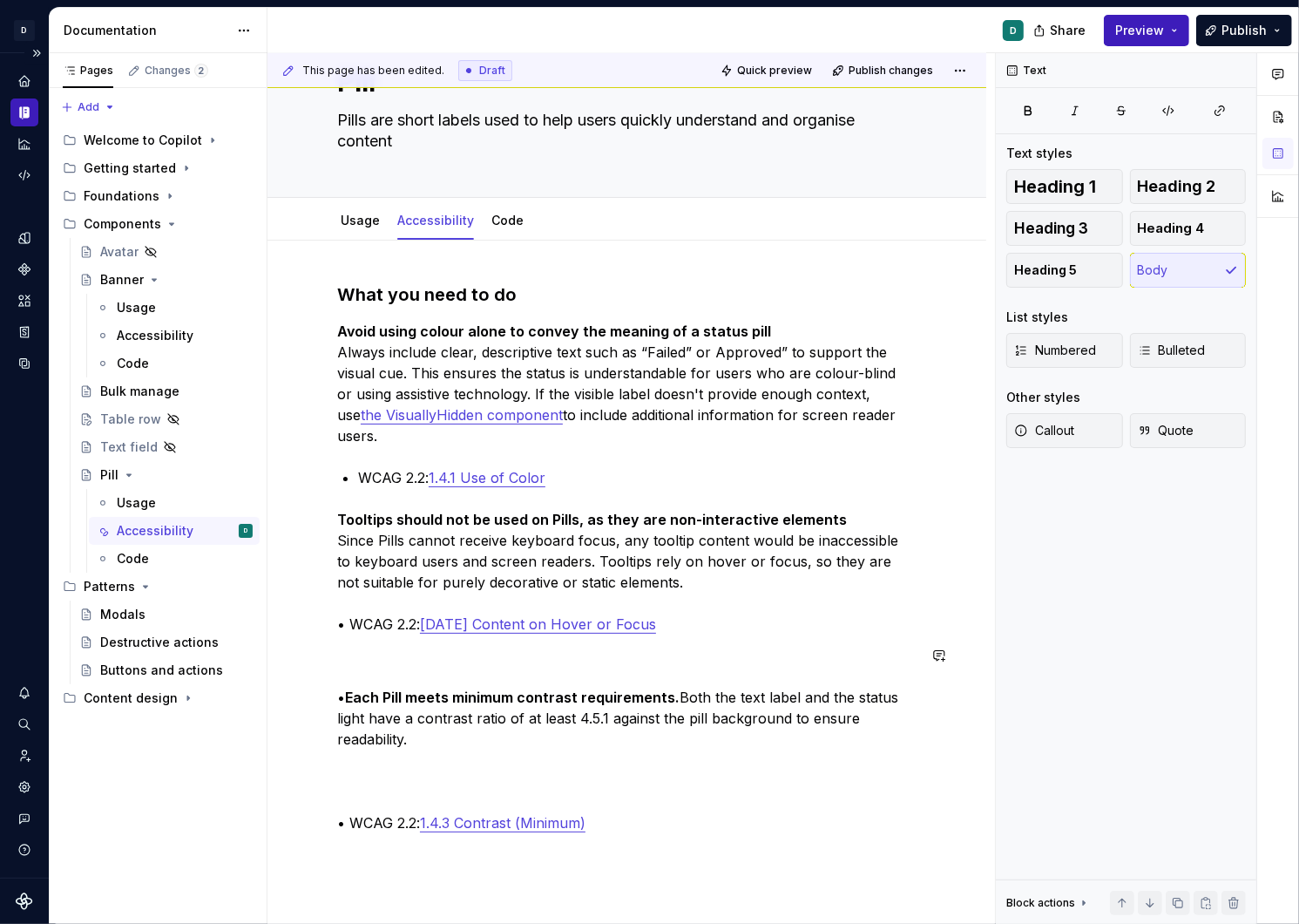
click at [360, 641] on div "What you need to do Avoid using colour alone to convey the meaning of a status …" at bounding box center [627, 573] width 580 height 582
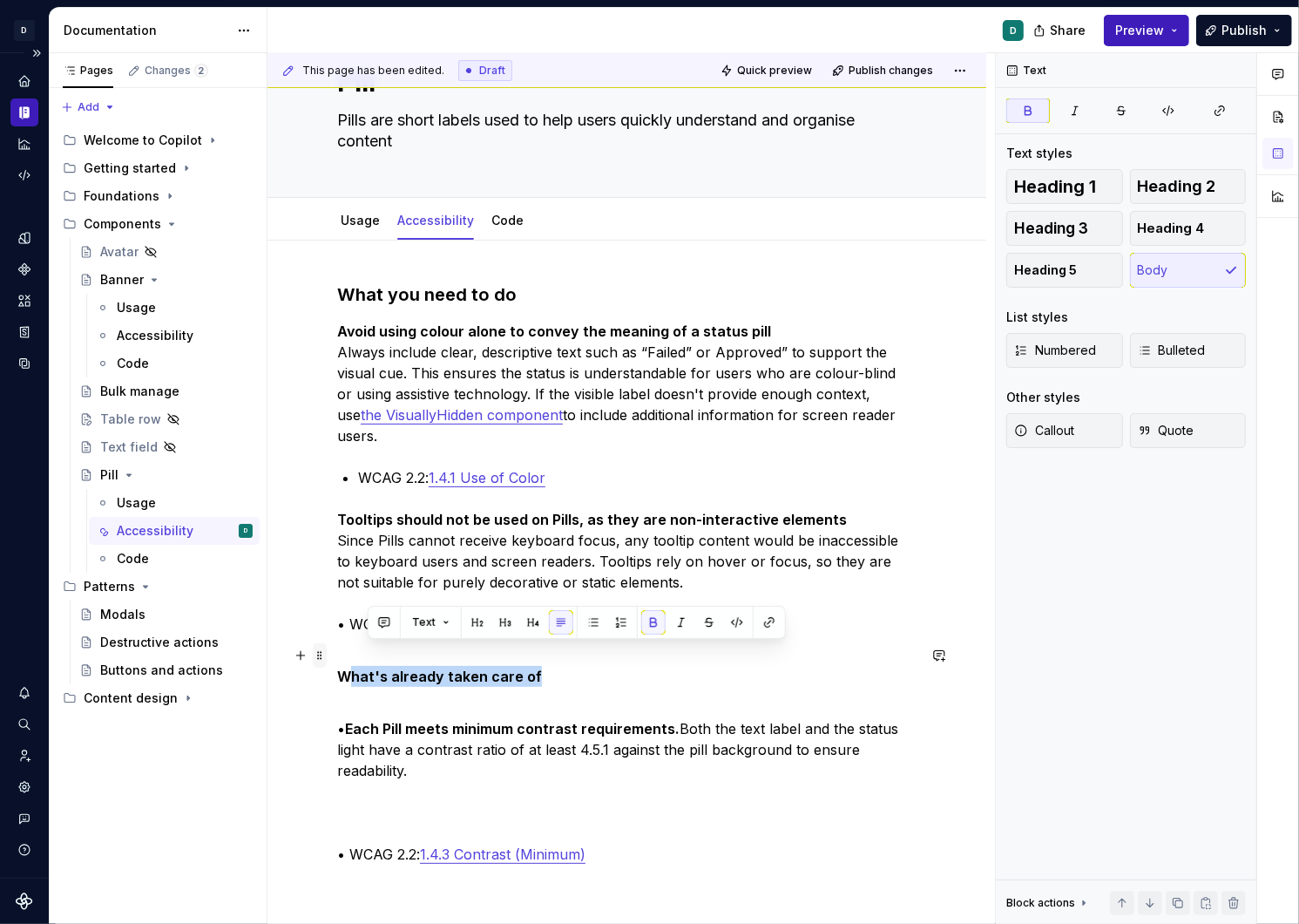
drag, startPoint x: 549, startPoint y: 659, endPoint x: 317, endPoint y: 657, distance: 232.0
click at [337, 657] on div "What you need to do Avoid using colour alone to convey the meaning of a status …" at bounding box center [627, 600] width 580 height 635
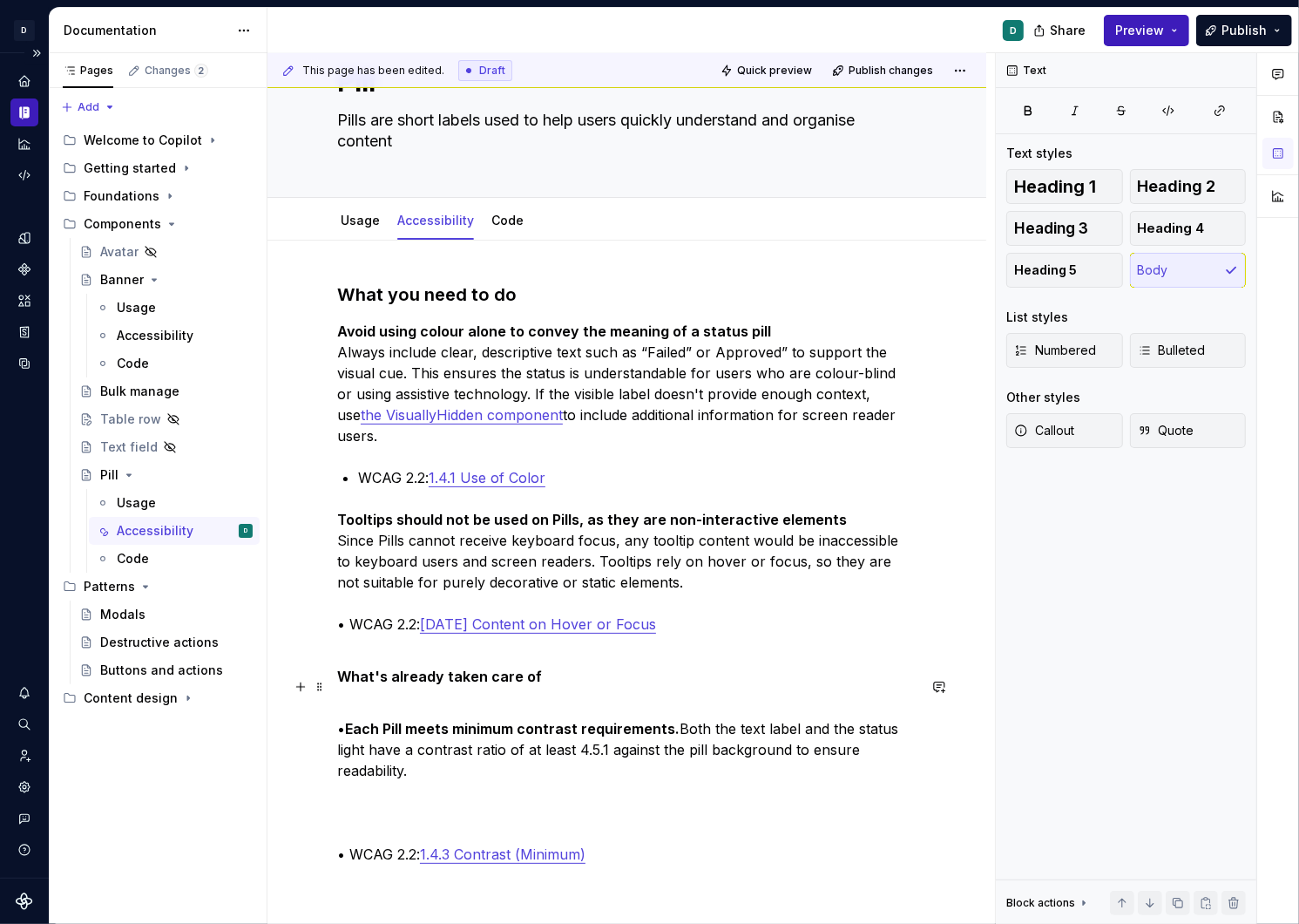
click at [516, 698] on p "• Each Pill meets minimum contrast requirements. Both the text label and the st…" at bounding box center [627, 739] width 580 height 83
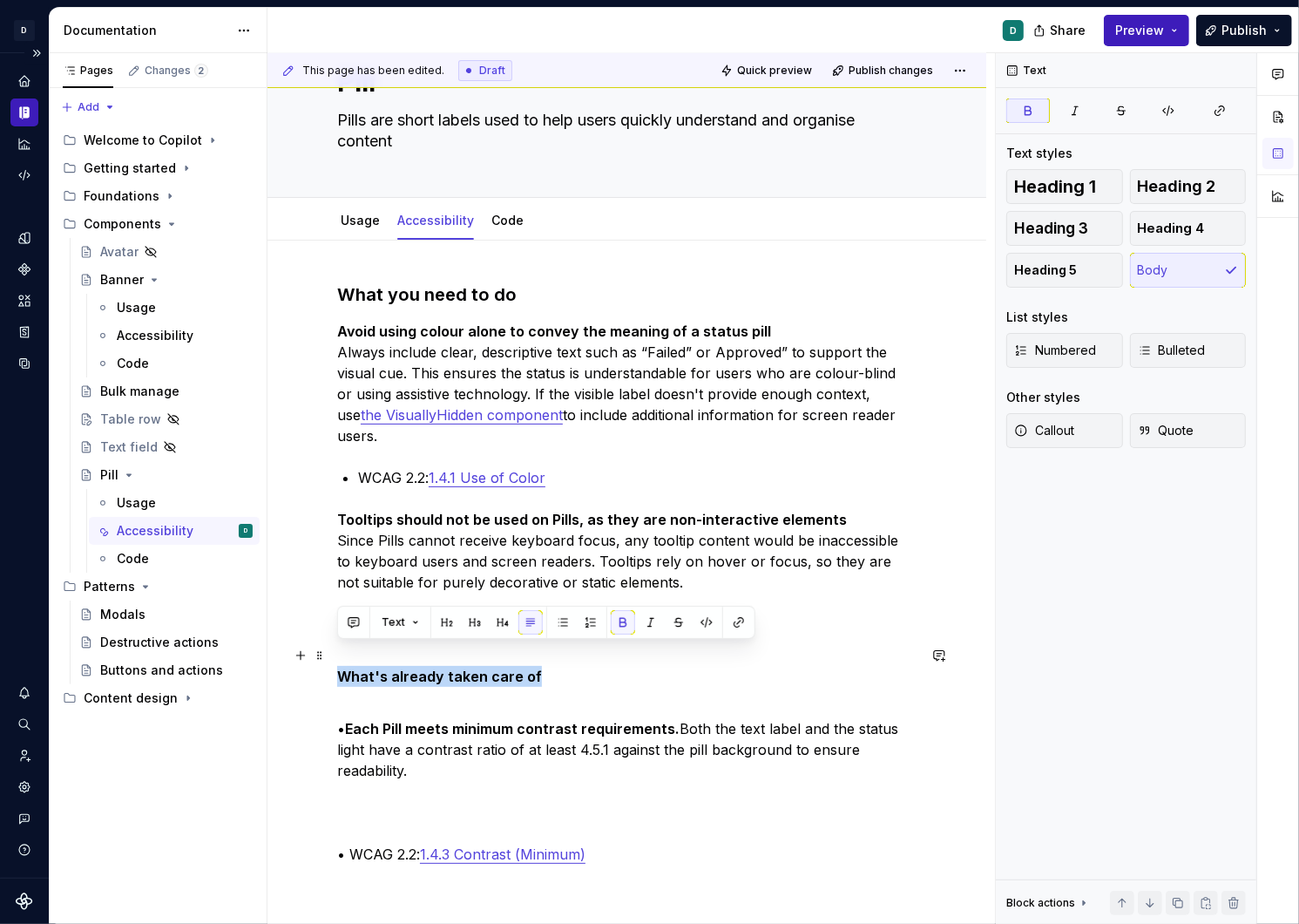
drag, startPoint x: 541, startPoint y: 654, endPoint x: 329, endPoint y: 650, distance: 212.0
click at [329, 650] on div "What you need to do Avoid using colour alone to convey the meaning of a status …" at bounding box center [627, 717] width 719 height 953
click at [453, 626] on button "button" at bounding box center [447, 622] width 24 height 24
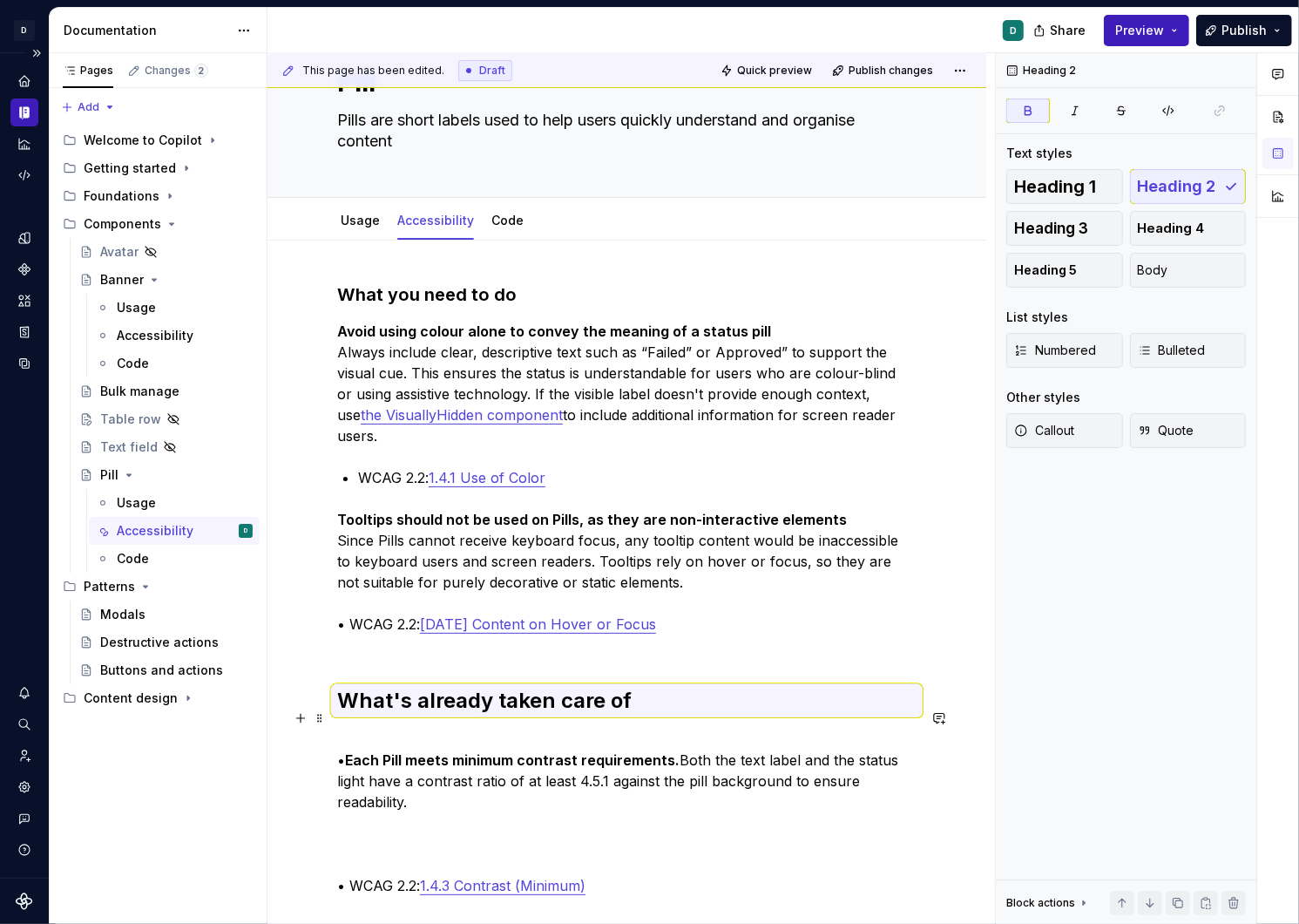
click at [371, 729] on p "• Each Pill meets minimum contrast requirements. Both the text label and the st…" at bounding box center [627, 770] width 580 height 83
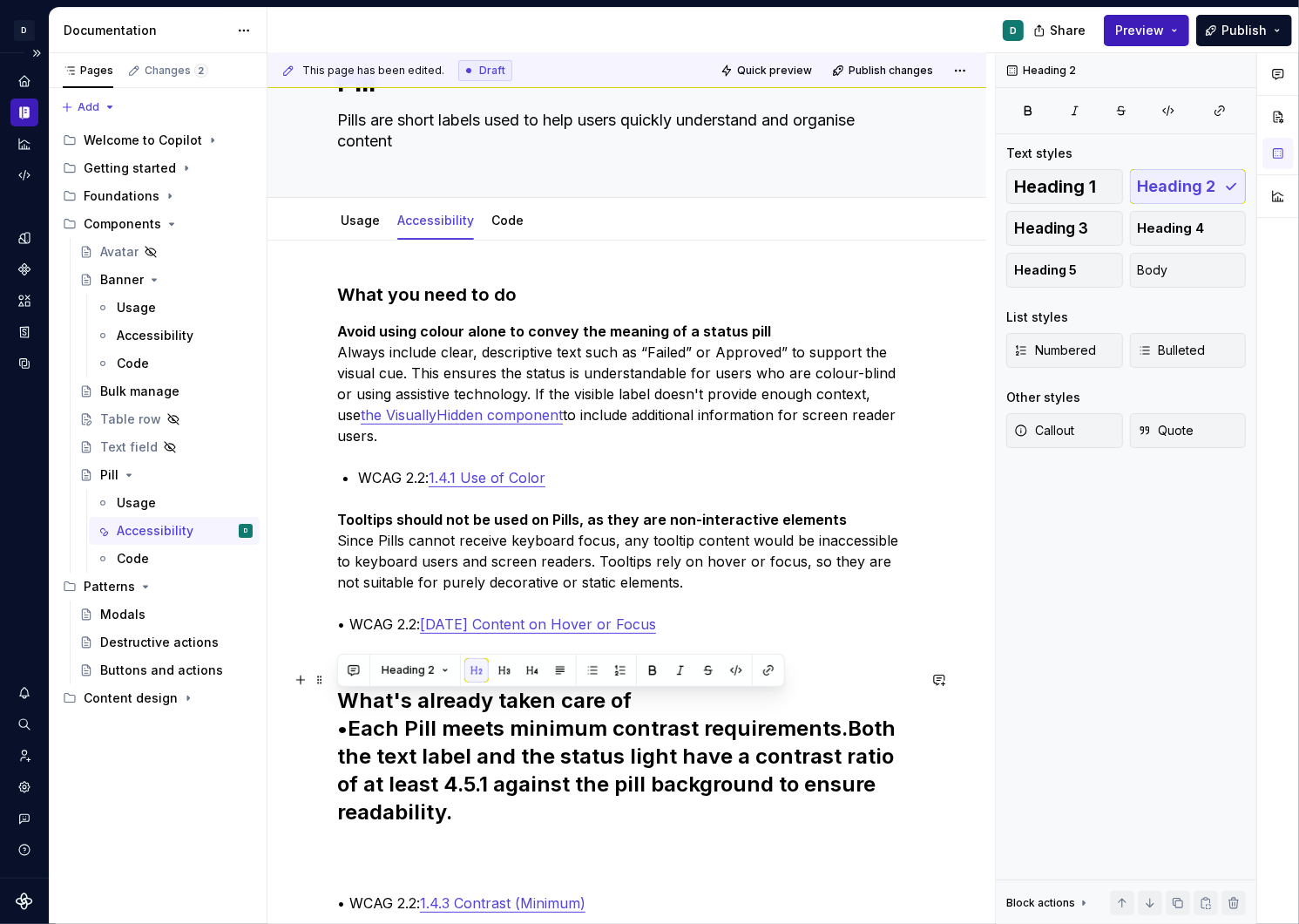
drag, startPoint x: 454, startPoint y: 798, endPoint x: 323, endPoint y: 705, distance: 160.7
click at [323, 705] on div "What you need to do Avoid using colour alone to convey the meaning of a status …" at bounding box center [627, 742] width 719 height 1002
click at [422, 673] on span "Heading 2" at bounding box center [409, 670] width 53 height 14
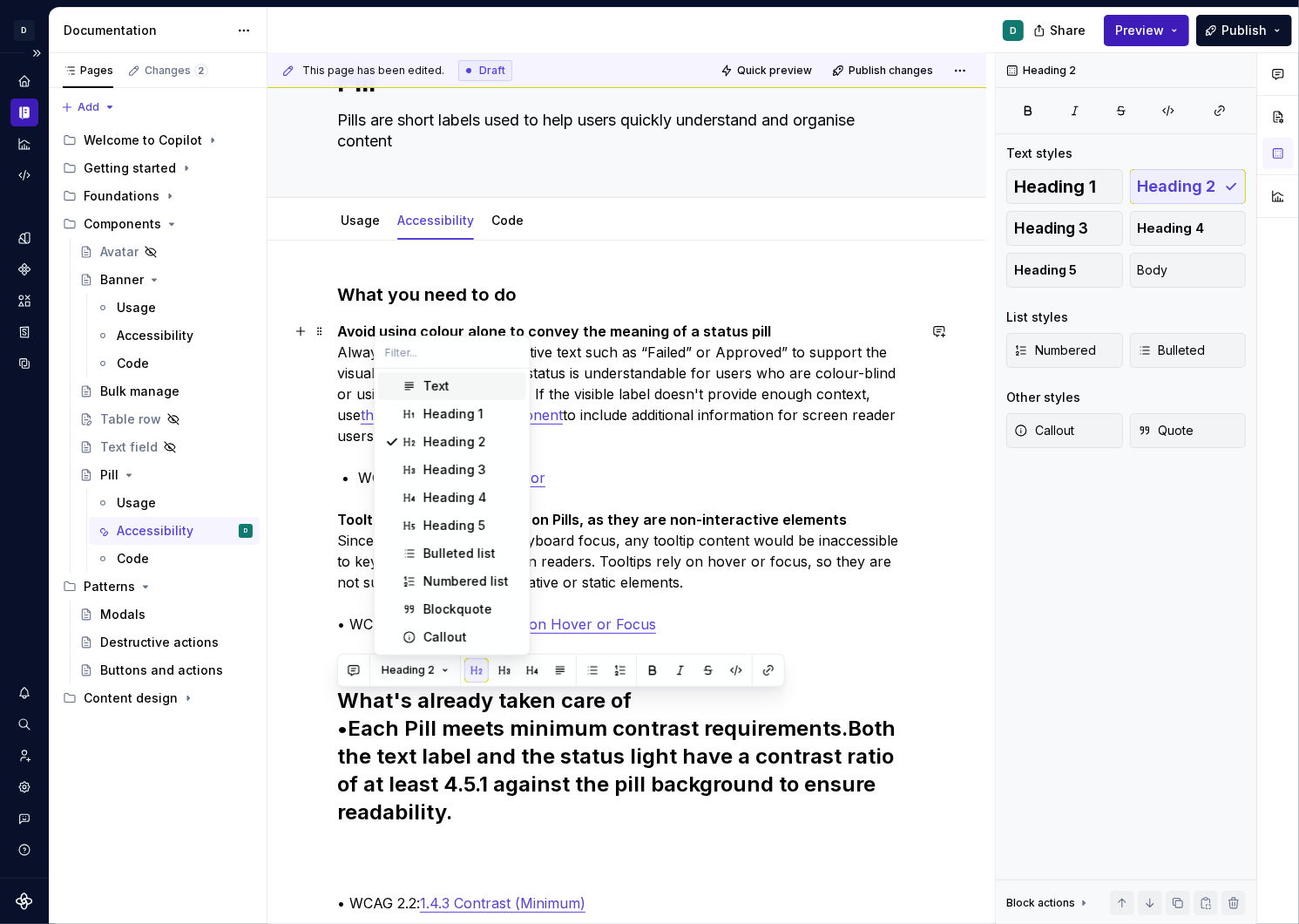
click at [449, 375] on span "Text" at bounding box center [452, 386] width 148 height 27
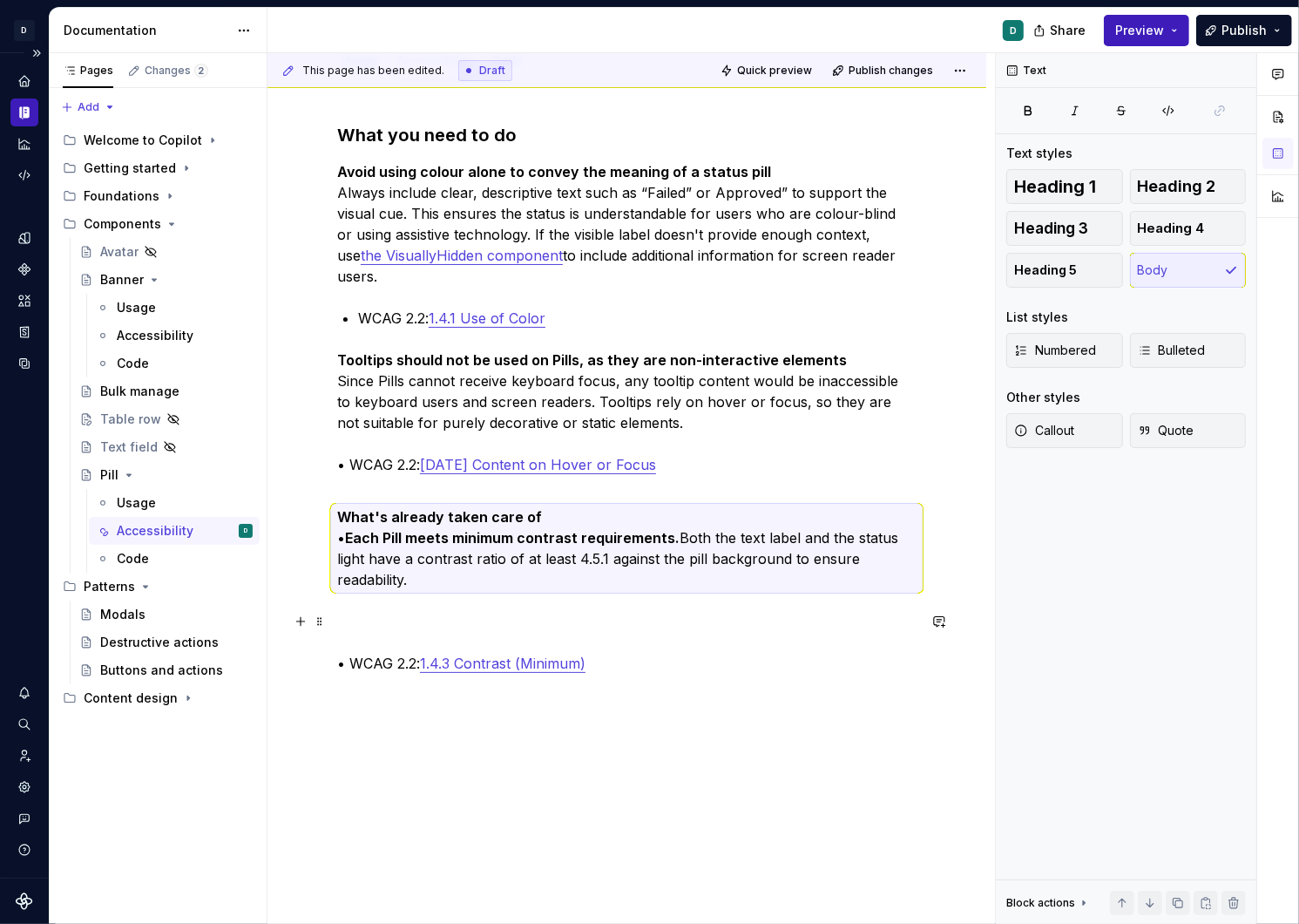
scroll to position [299, 0]
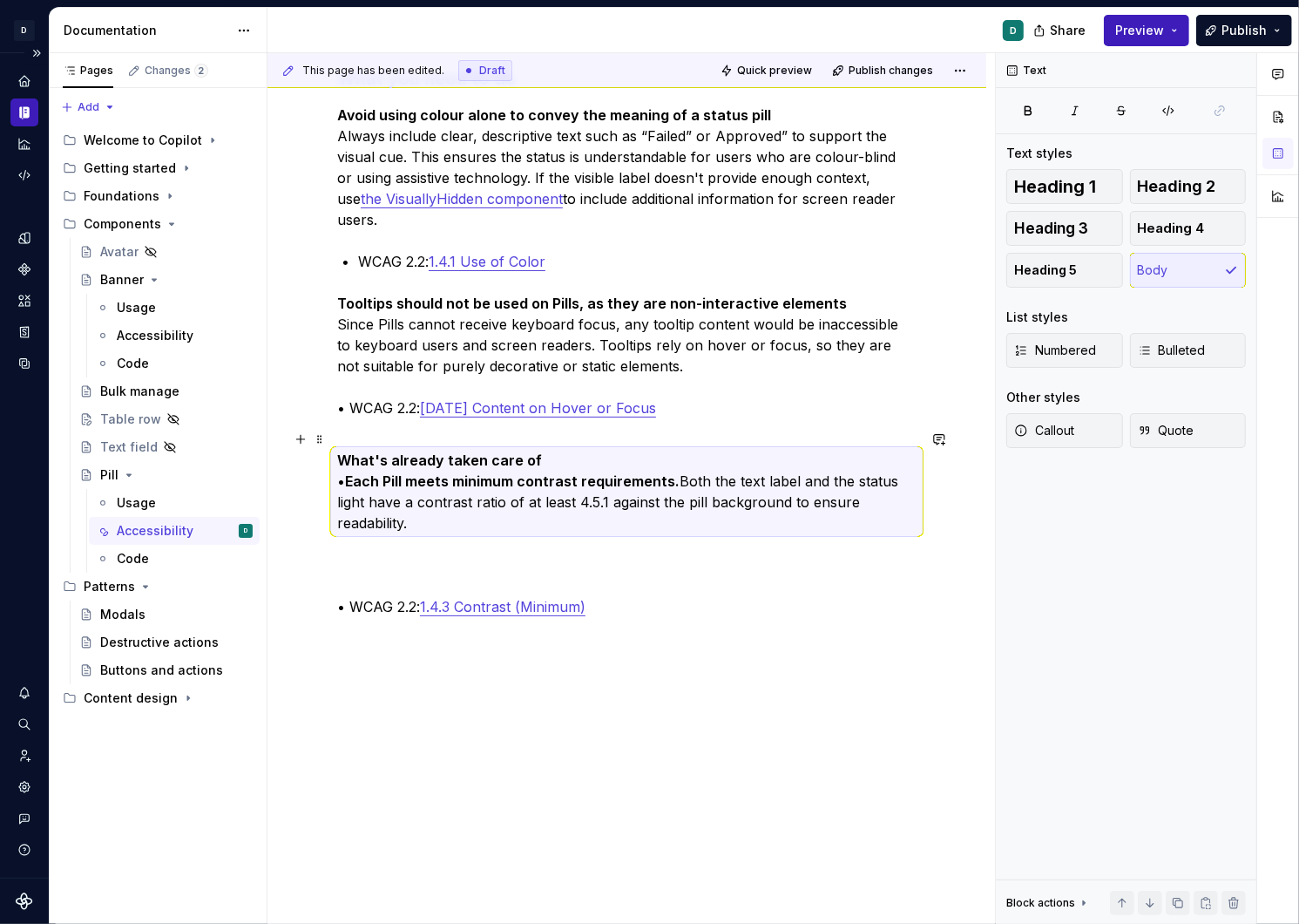
click at [511, 472] on strong "Each Pill meets minimum contrast requirements." at bounding box center [512, 481] width 335 height 18
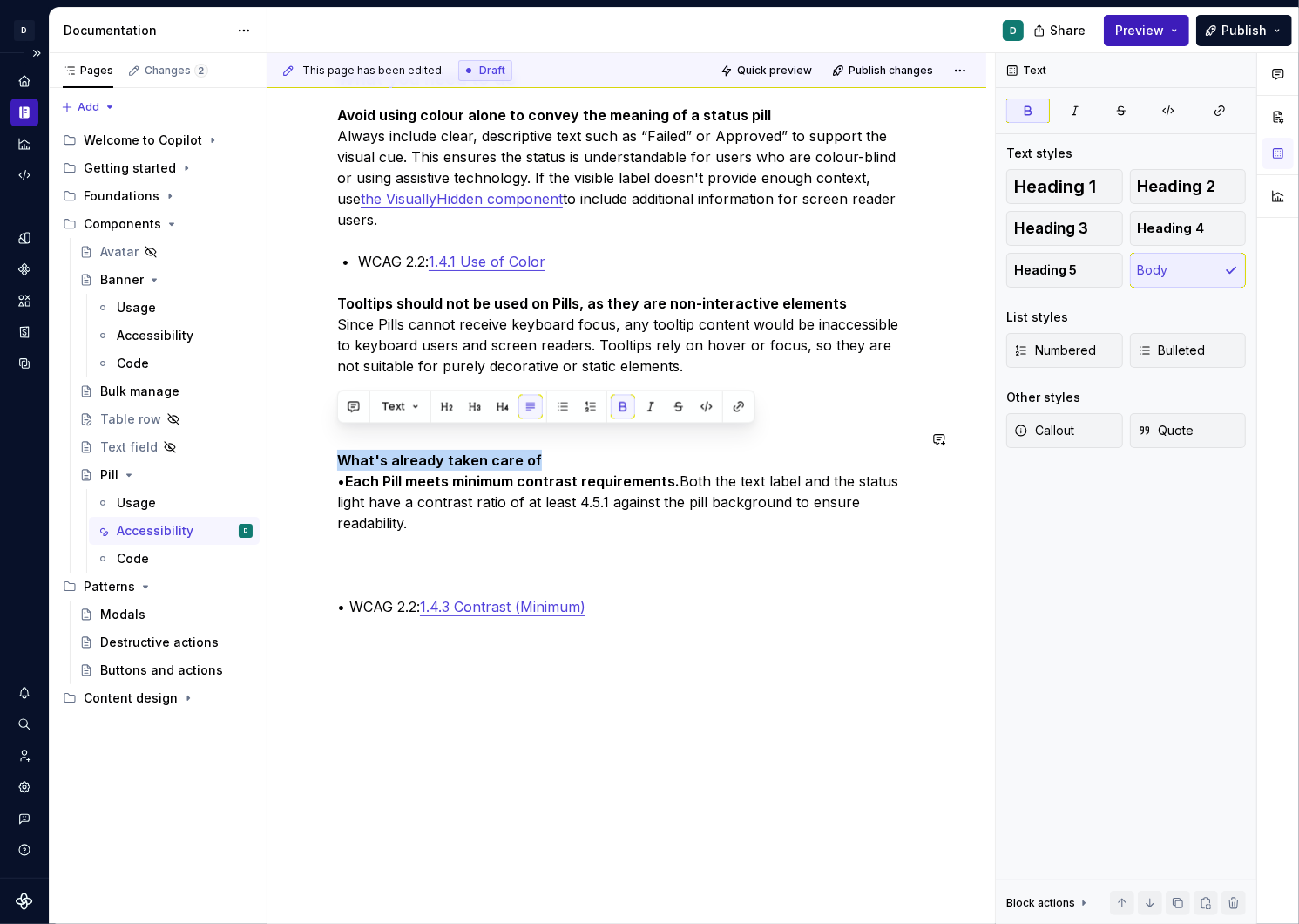
drag, startPoint x: 543, startPoint y: 433, endPoint x: 325, endPoint y: 421, distance: 218.3
click at [325, 421] on div "What you need to do Avoid using colour alone to convey the meaning of a status …" at bounding box center [627, 485] width 719 height 922
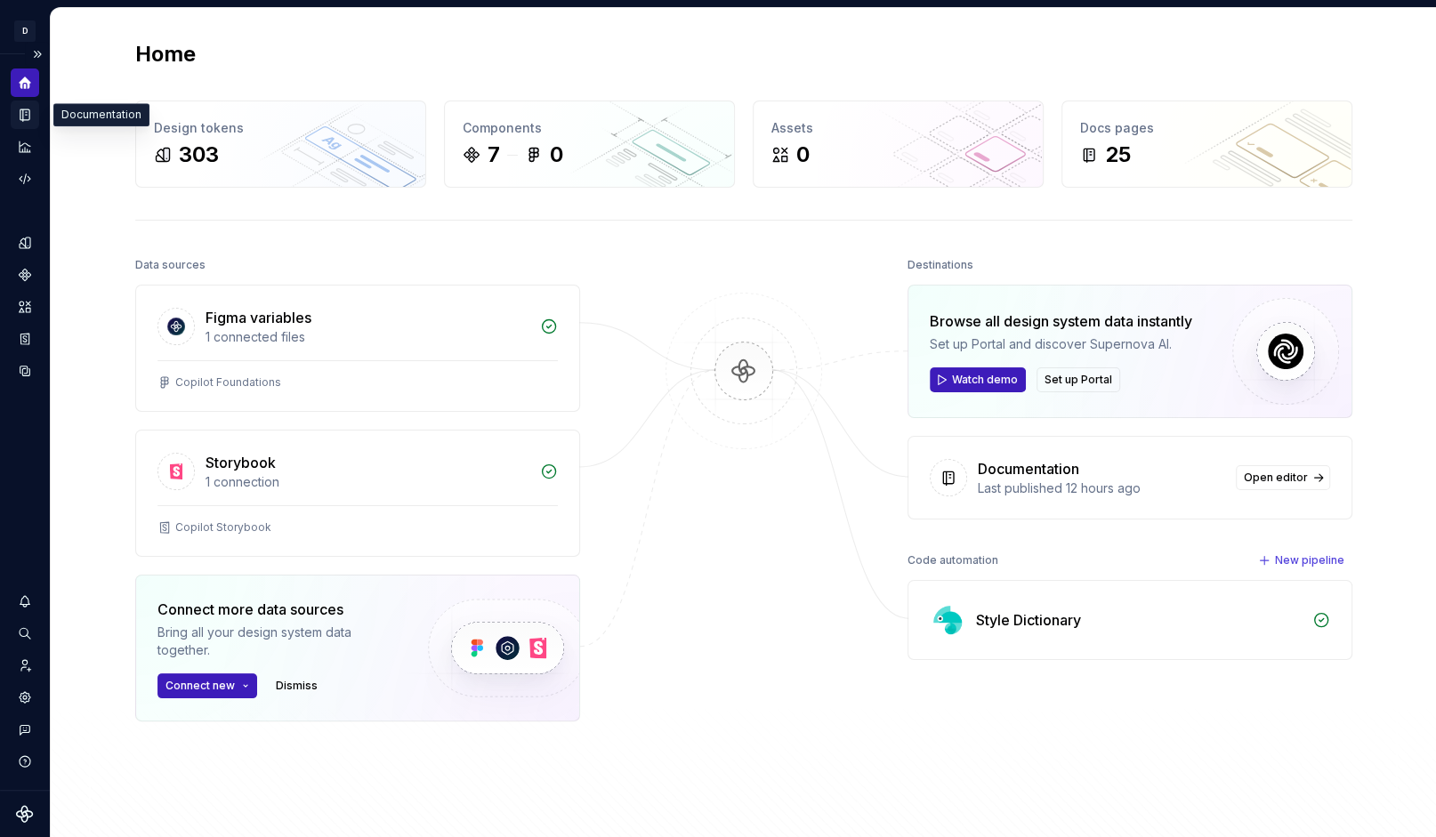
click at [28, 107] on icon "Documentation" at bounding box center [25, 115] width 16 height 16
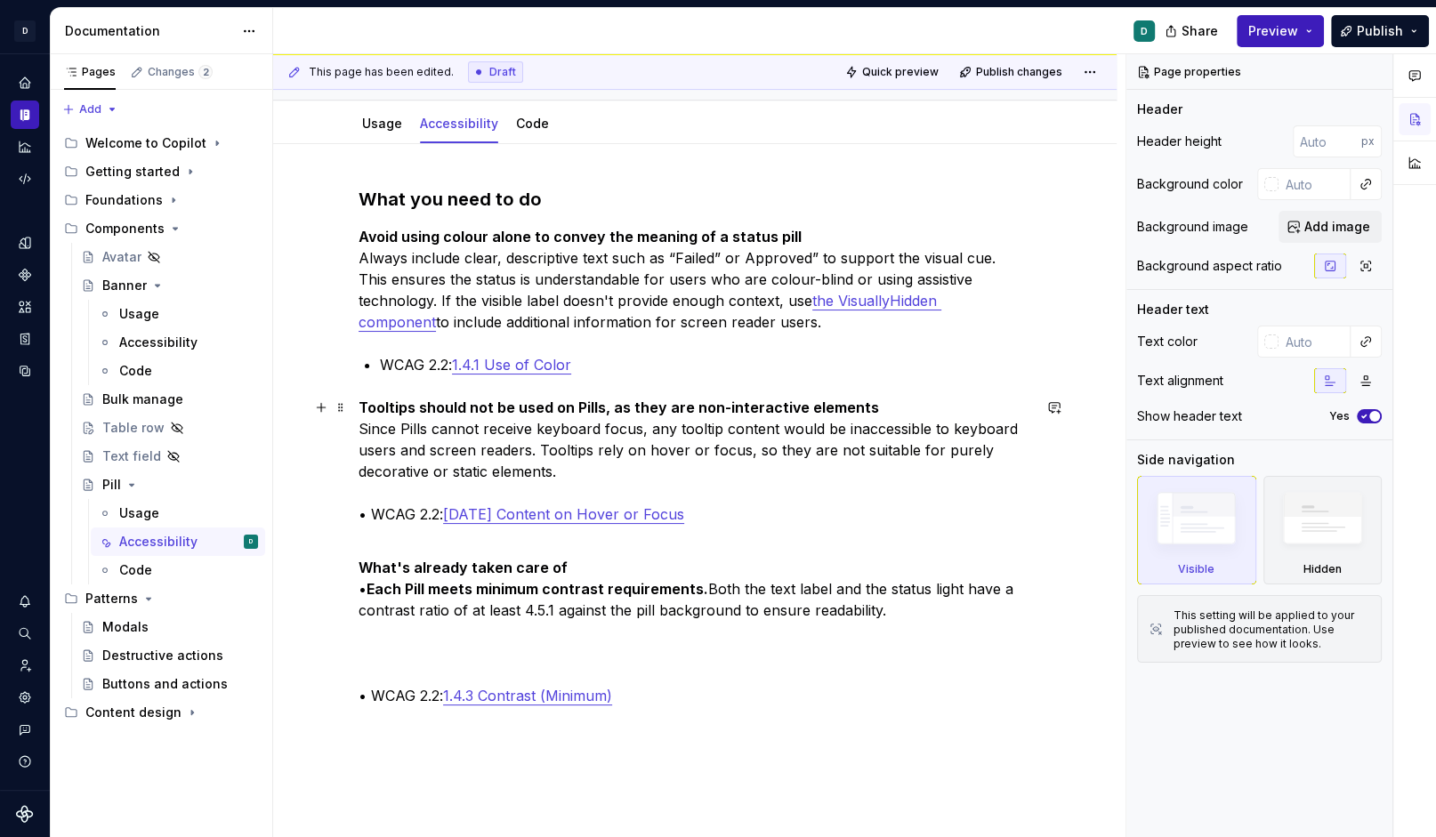
scroll to position [254, 0]
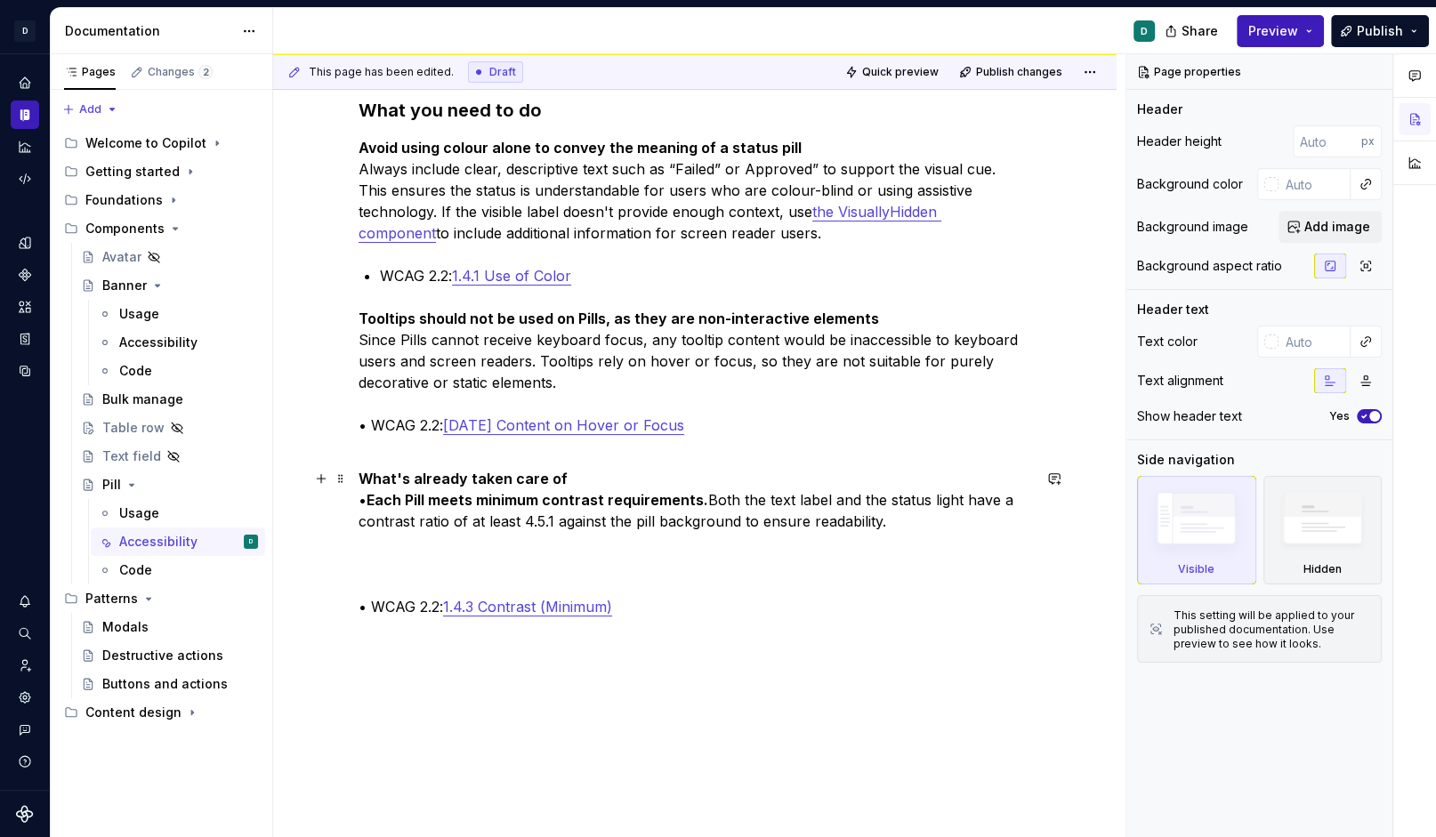
type textarea "*"
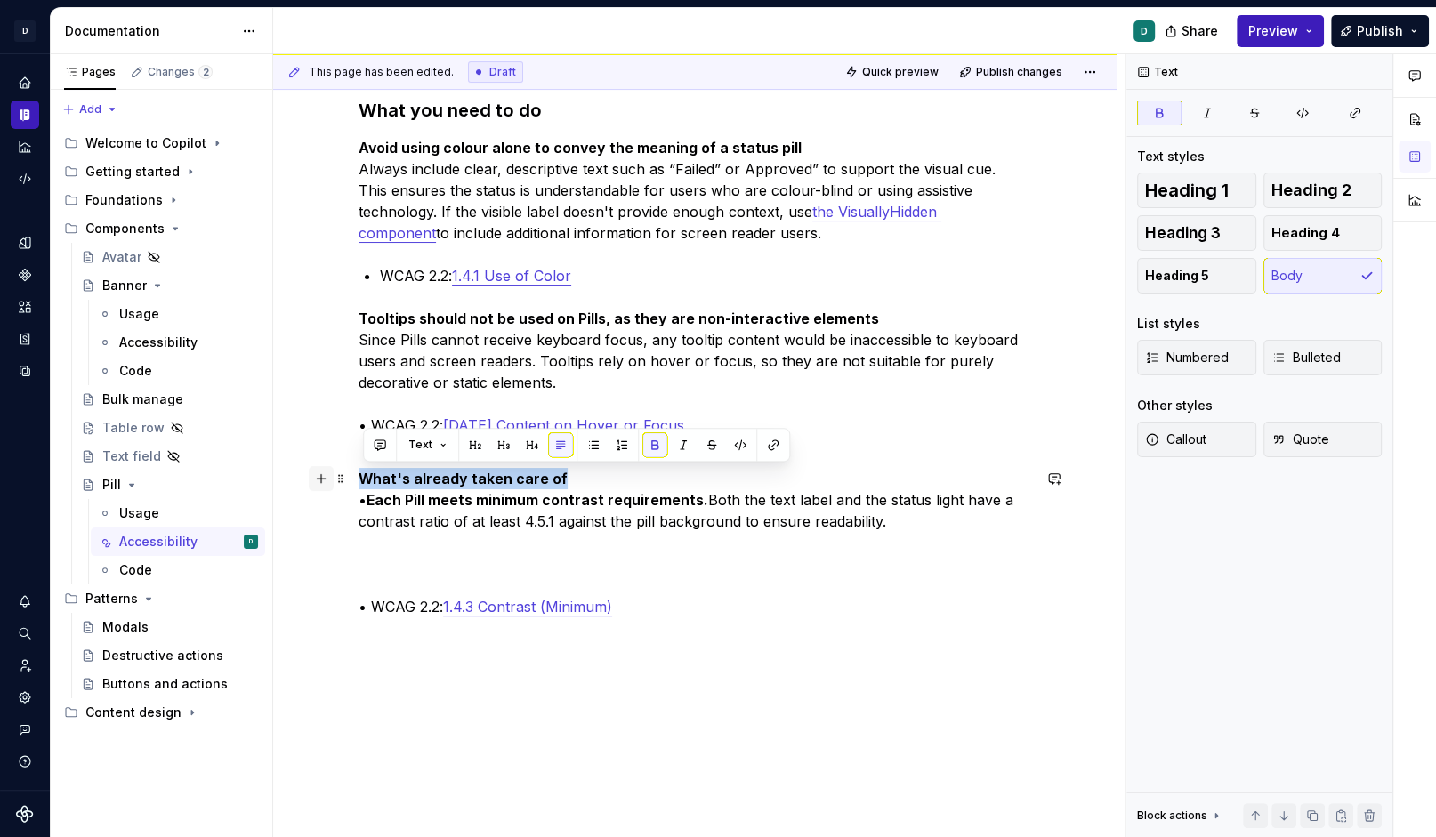
drag, startPoint x: 576, startPoint y: 471, endPoint x: 321, endPoint y: 476, distance: 255.4
click at [359, 476] on div "What you need to do Avoid using colour alone to convey the meaning of a status …" at bounding box center [695, 384] width 673 height 573
click at [523, 555] on p at bounding box center [695, 553] width 673 height 21
drag, startPoint x: 905, startPoint y: 520, endPoint x: 343, endPoint y: 508, distance: 561.5
click at [343, 508] on div "What you need to do Avoid using colour alone to convey the meaning of a status …" at bounding box center [694, 488] width 843 height 866
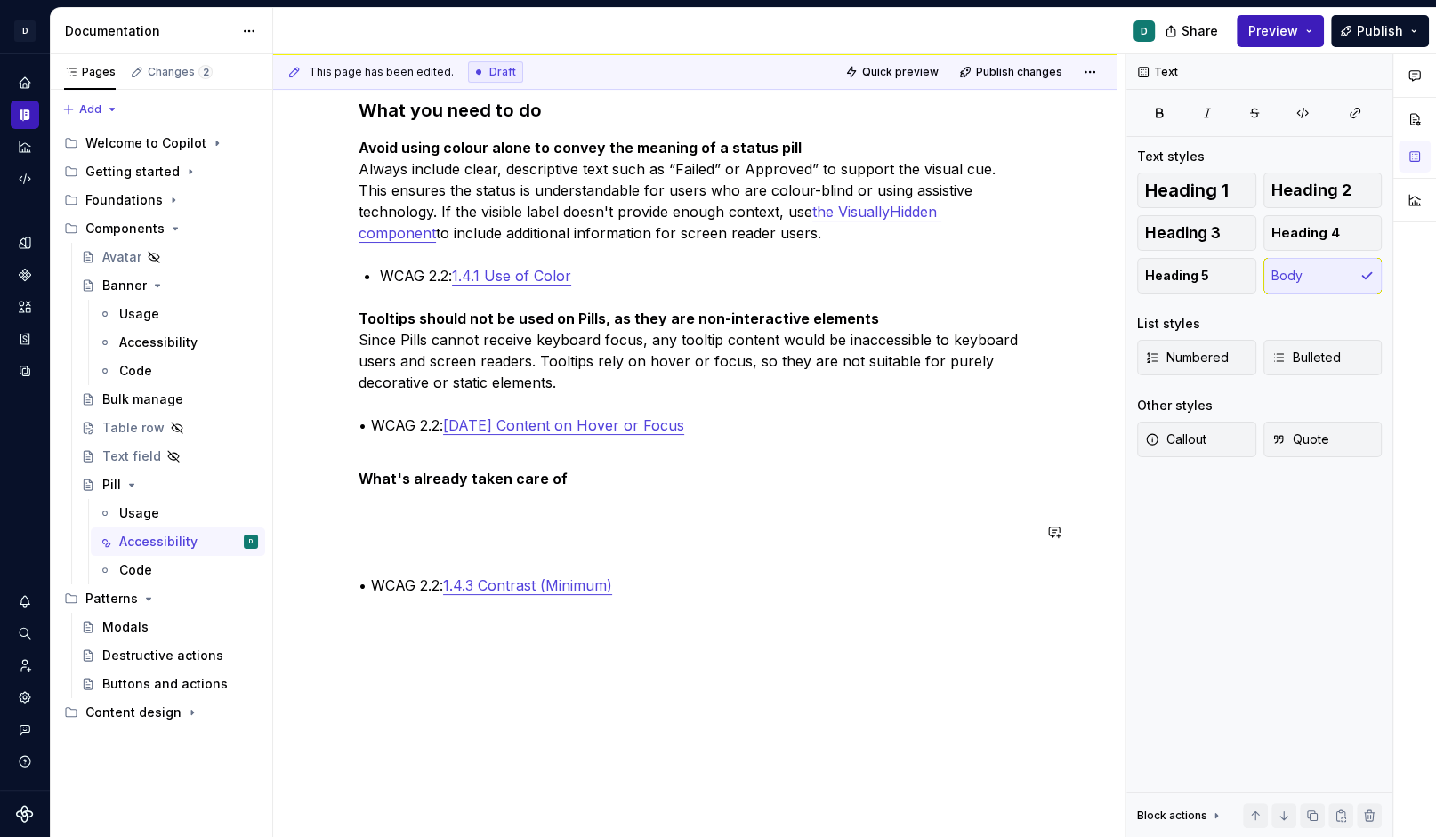
click at [380, 549] on div "What you need to do Avoid using colour alone to convey the meaning of a status …" at bounding box center [695, 363] width 673 height 530
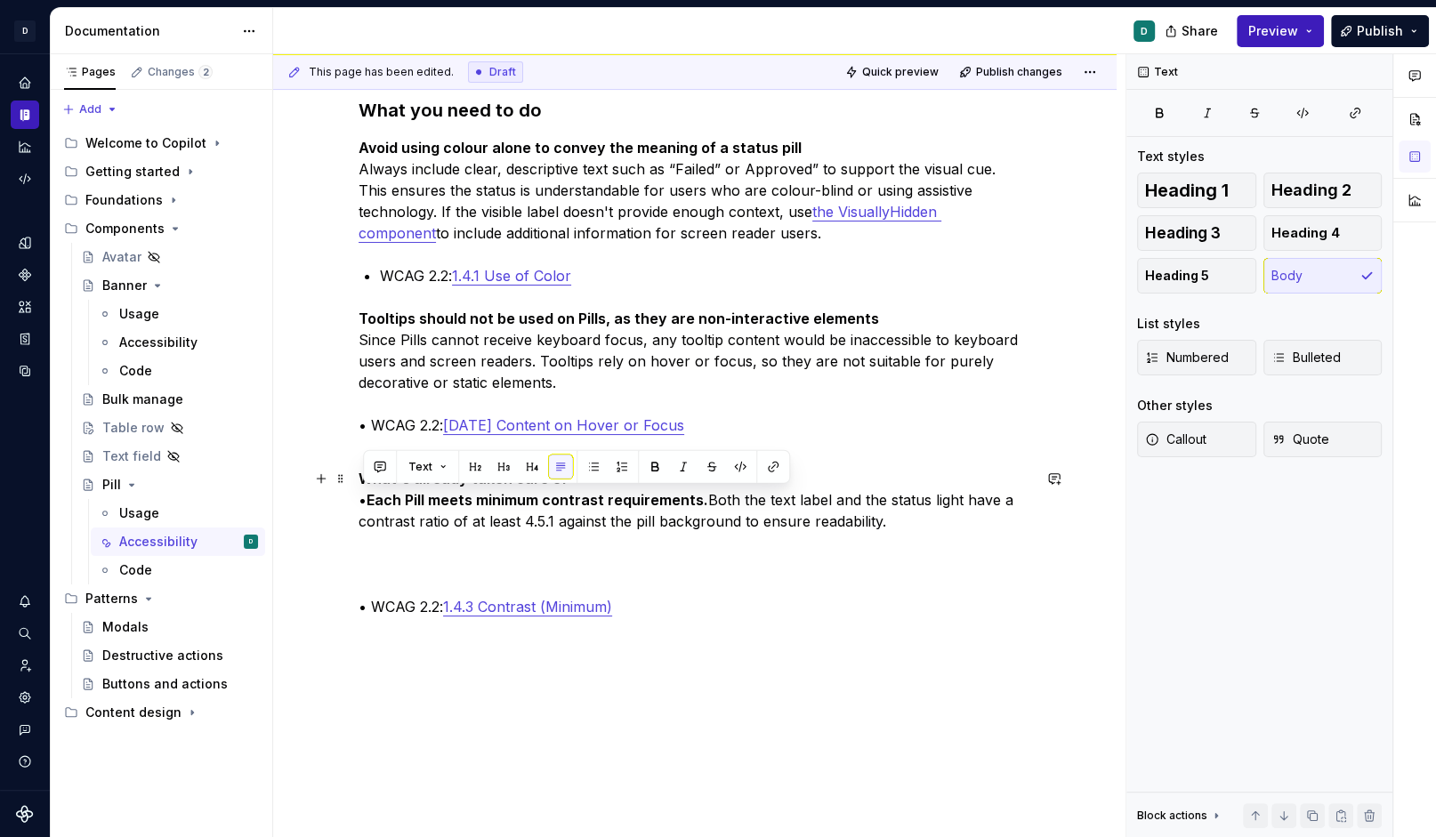
drag, startPoint x: 908, startPoint y: 523, endPoint x: 360, endPoint y: 503, distance: 548.4
click at [360, 503] on div "What you need to do Avoid using colour alone to convey the meaning of a status …" at bounding box center [694, 488] width 843 height 866
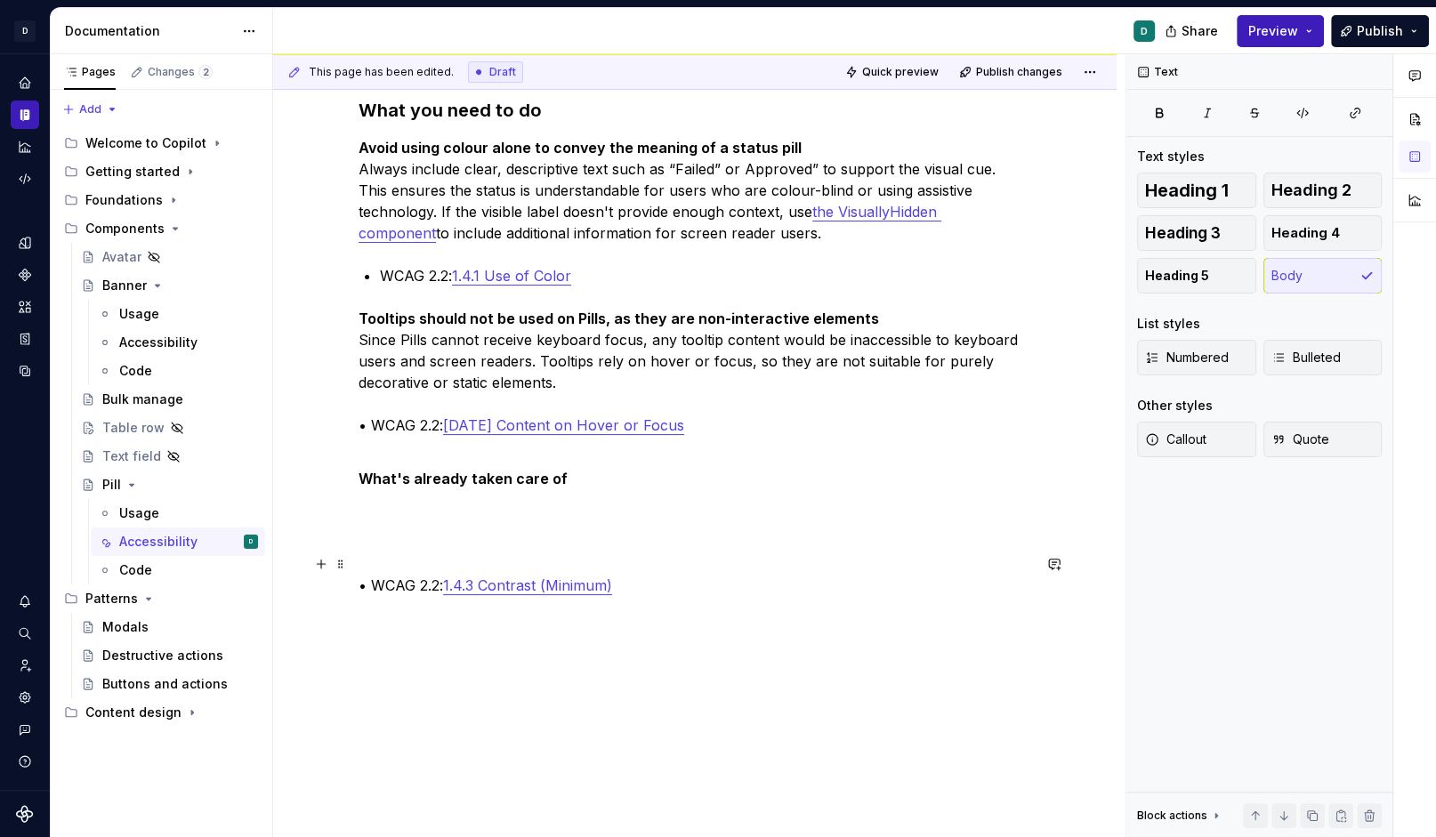
click at [366, 555] on p "• WCAG 2.2: 1.4.3 Contrast (Minimum)" at bounding box center [695, 574] width 673 height 43
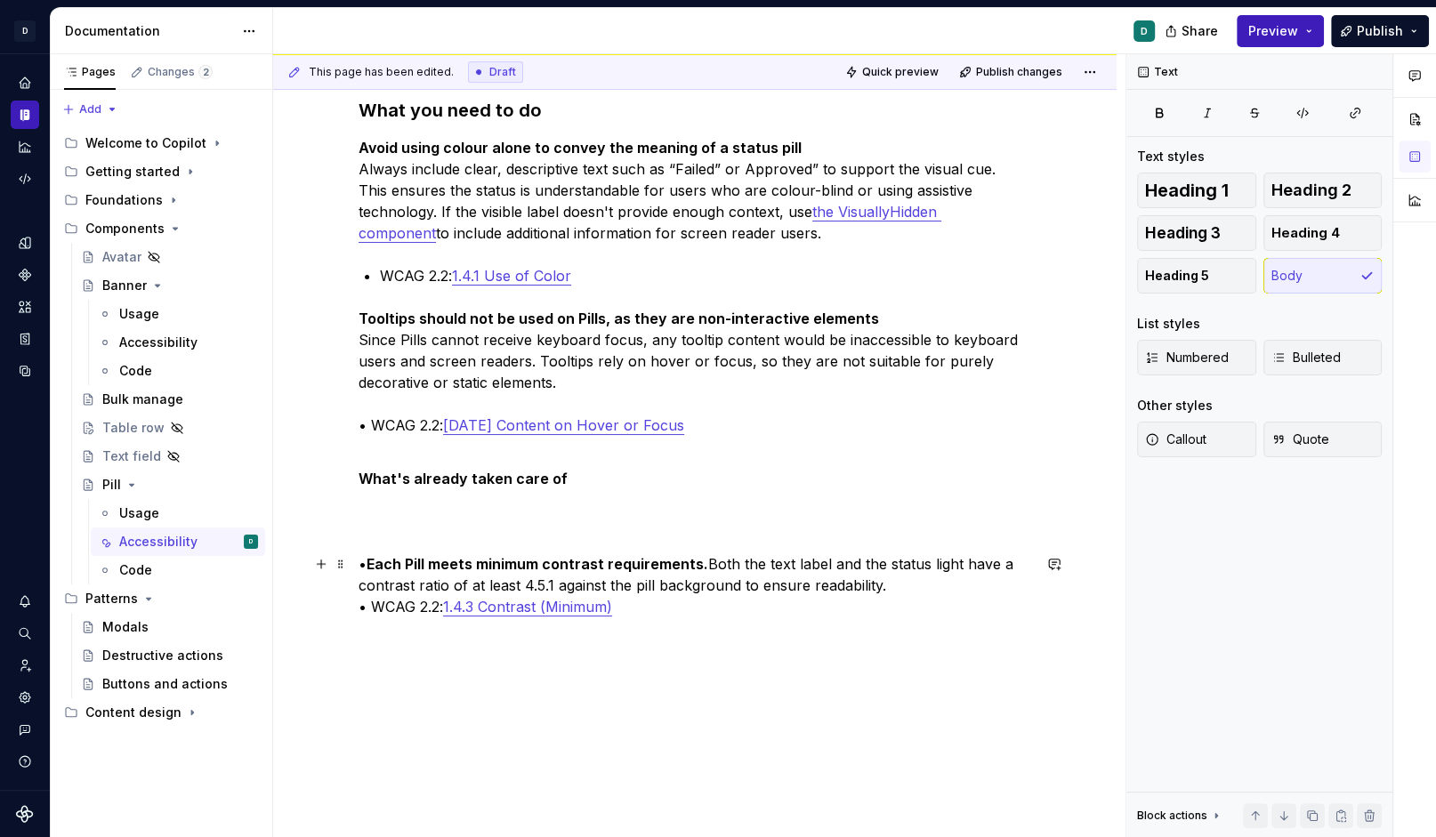
click at [372, 562] on p "• Each Pill meets minimum contrast requirements. Both the text label and the st…" at bounding box center [695, 585] width 673 height 64
click at [889, 585] on p "Each Pill meets minimum contrast requirements. Both the text label and the stat…" at bounding box center [695, 585] width 673 height 64
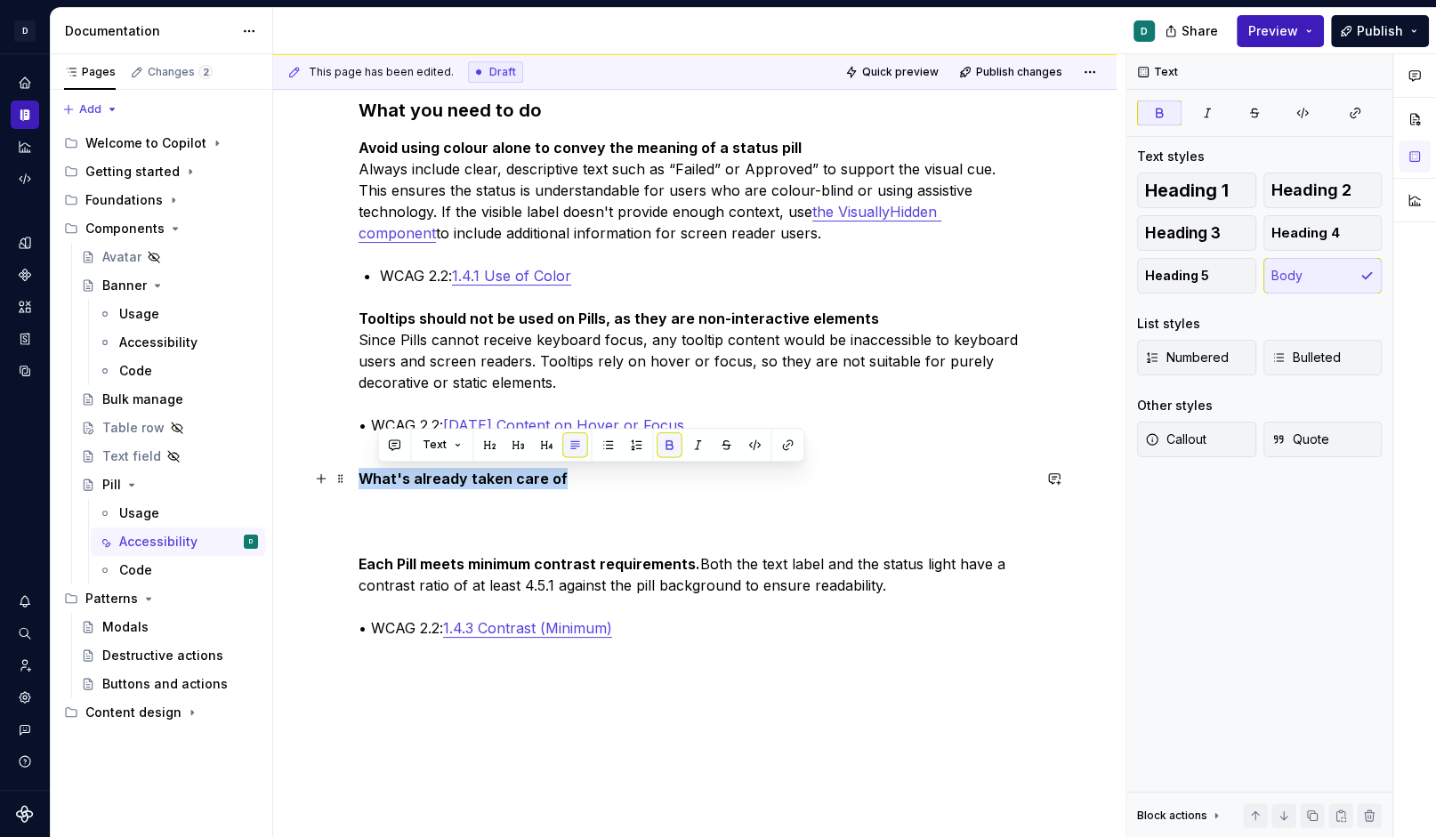
drag, startPoint x: 574, startPoint y: 478, endPoint x: 307, endPoint y: 477, distance: 266.9
click at [307, 477] on div "What you need to do Avoid using colour alone to convey the meaning of a status …" at bounding box center [694, 499] width 843 height 888
click at [475, 446] on button "button" at bounding box center [475, 444] width 25 height 25
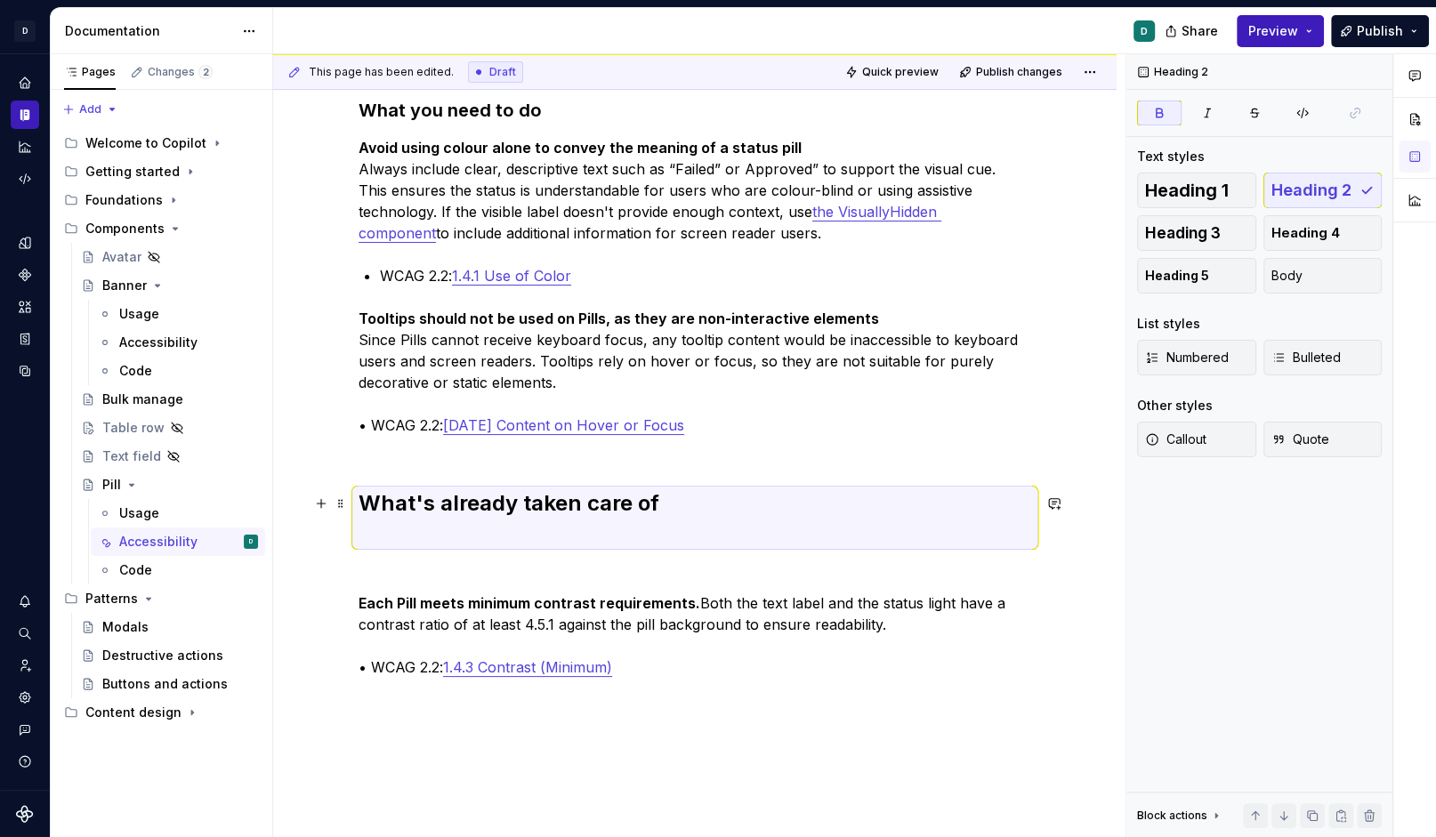
click at [415, 530] on h2 "What's already taken care of" at bounding box center [695, 517] width 673 height 57
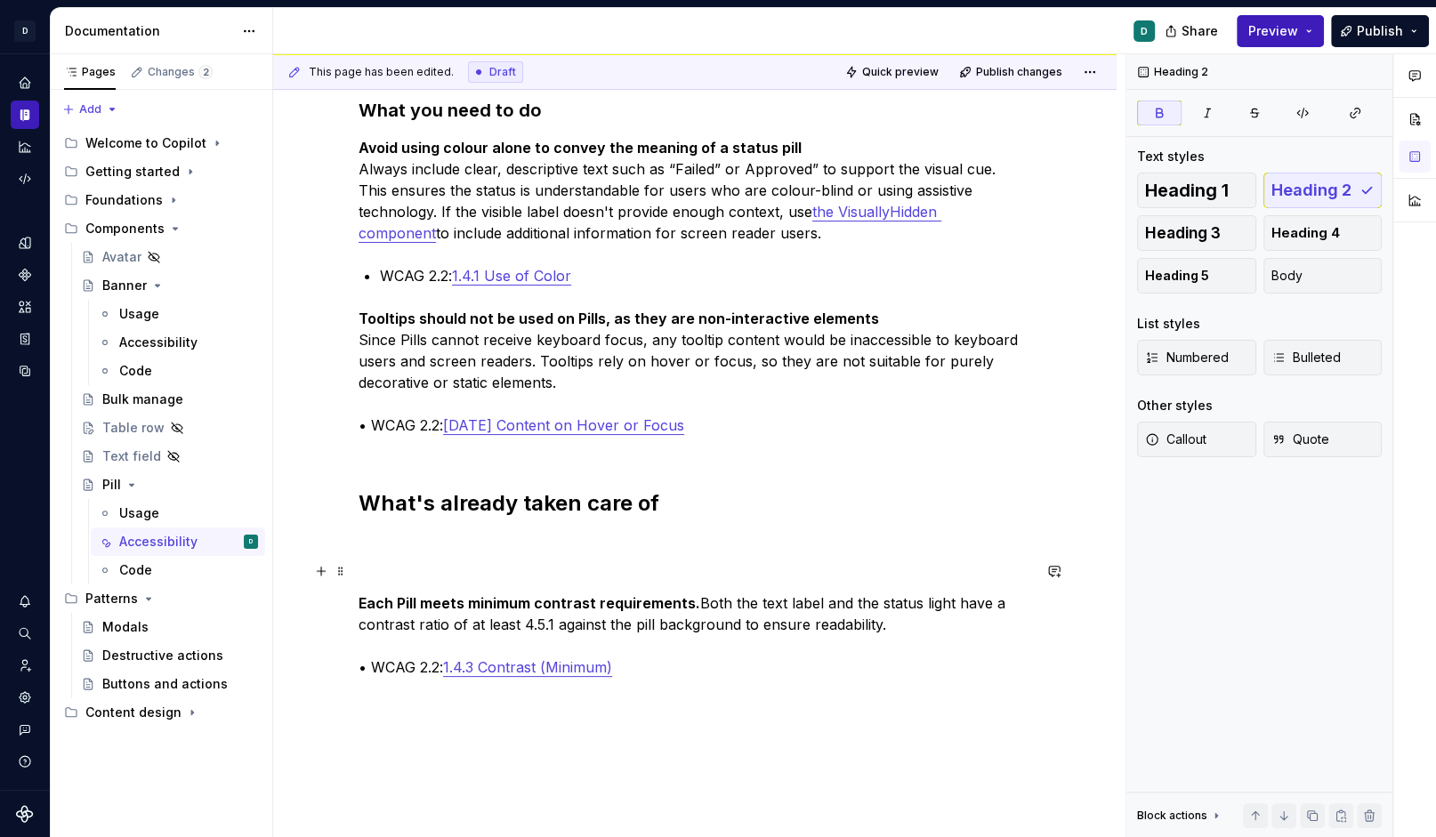
click at [359, 578] on div "What you need to do Avoid using colour alone to convey the meaning of a status …" at bounding box center [694, 518] width 843 height 927
click at [360, 600] on div "What you need to do Avoid using colour alone to convey the meaning of a status …" at bounding box center [694, 518] width 843 height 927
click at [352, 604] on div "What you need to do Avoid using colour alone to convey the meaning of a status …" at bounding box center [694, 518] width 843 height 927
click at [369, 569] on p at bounding box center [695, 570] width 673 height 21
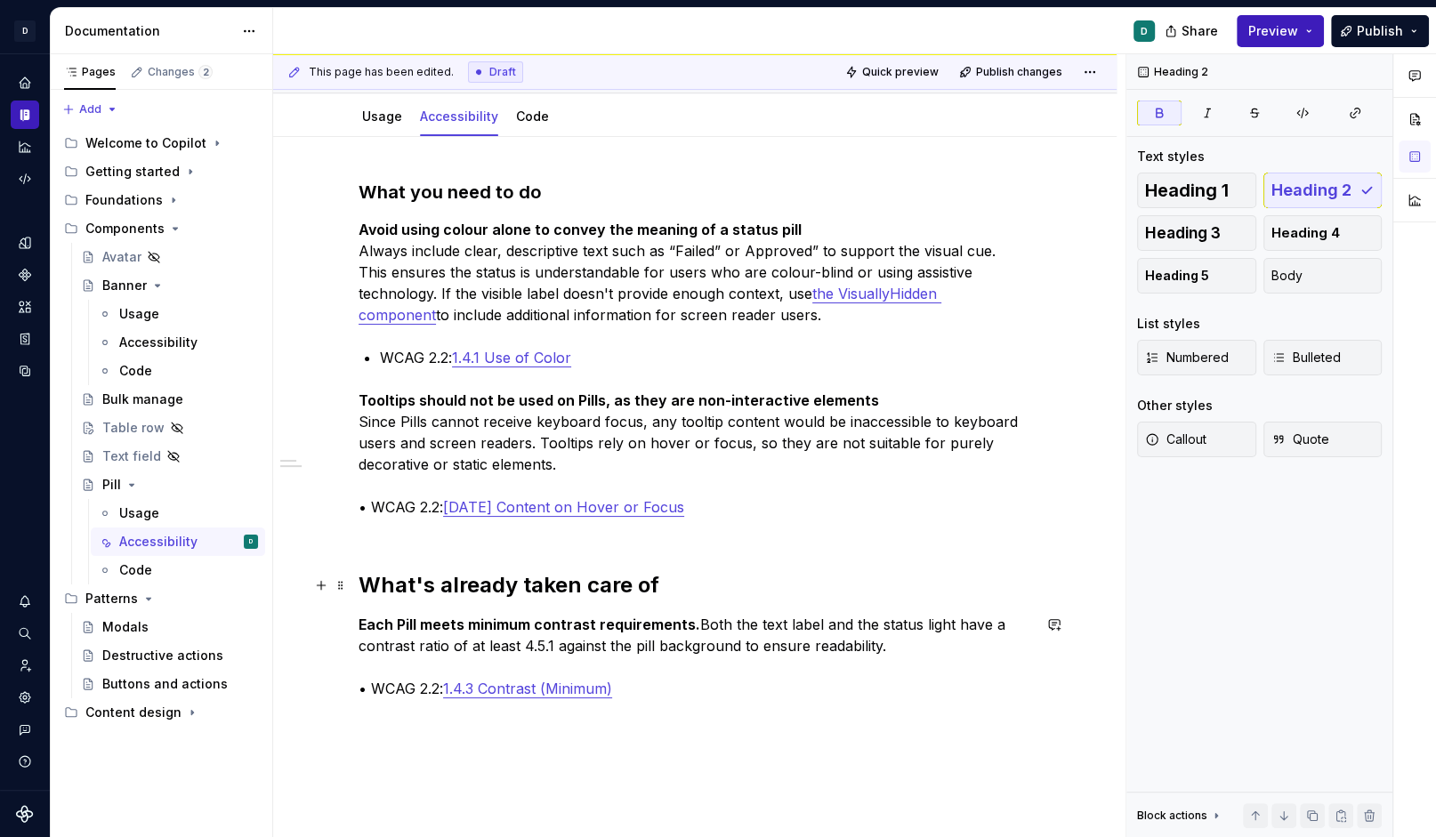
scroll to position [114, 0]
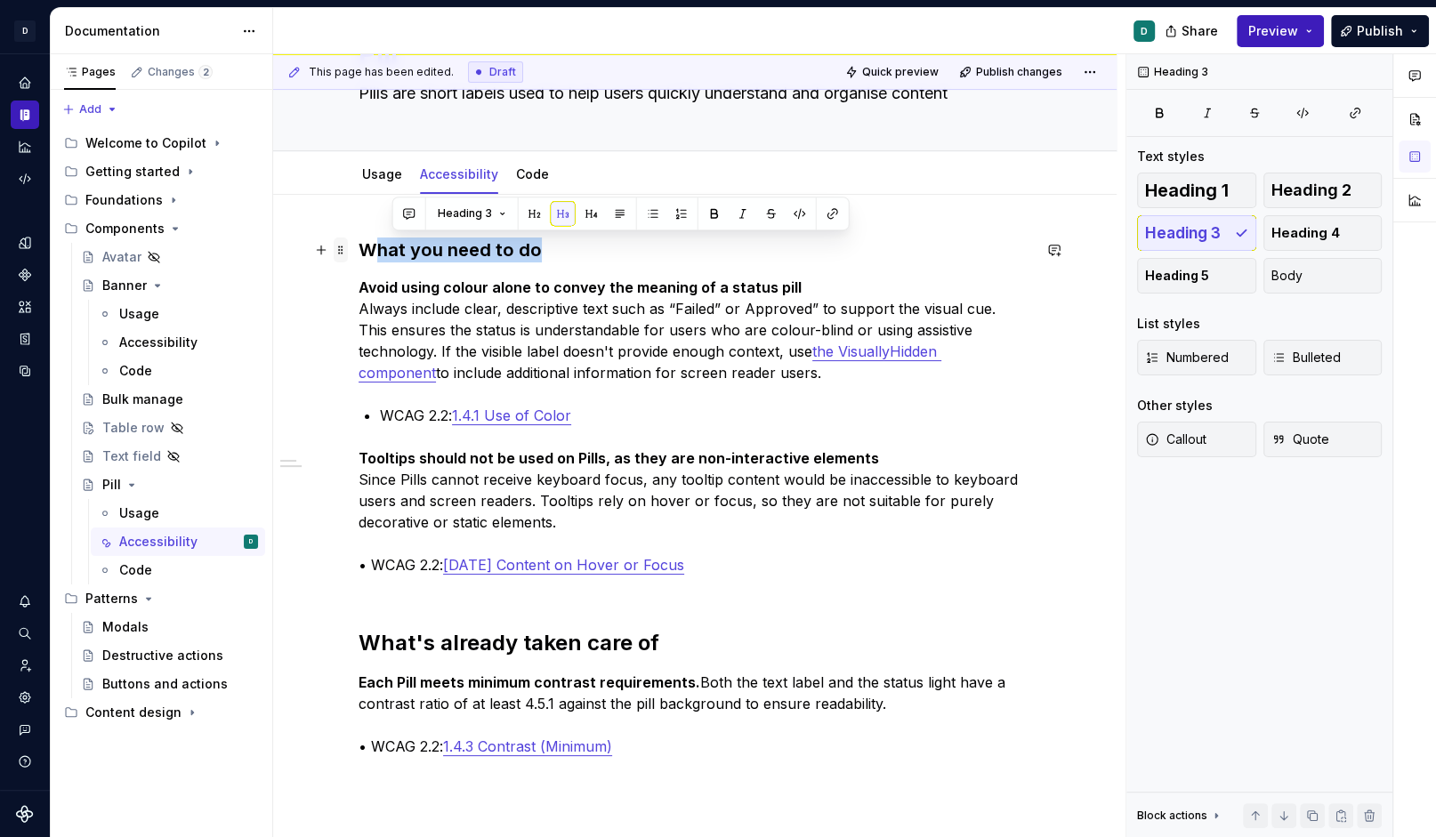
drag, startPoint x: 544, startPoint y: 246, endPoint x: 343, endPoint y: 241, distance: 201.1
click at [359, 241] on div "What you need to do Avoid using colour alone to convey the meaning of a status …" at bounding box center [695, 524] width 673 height 573
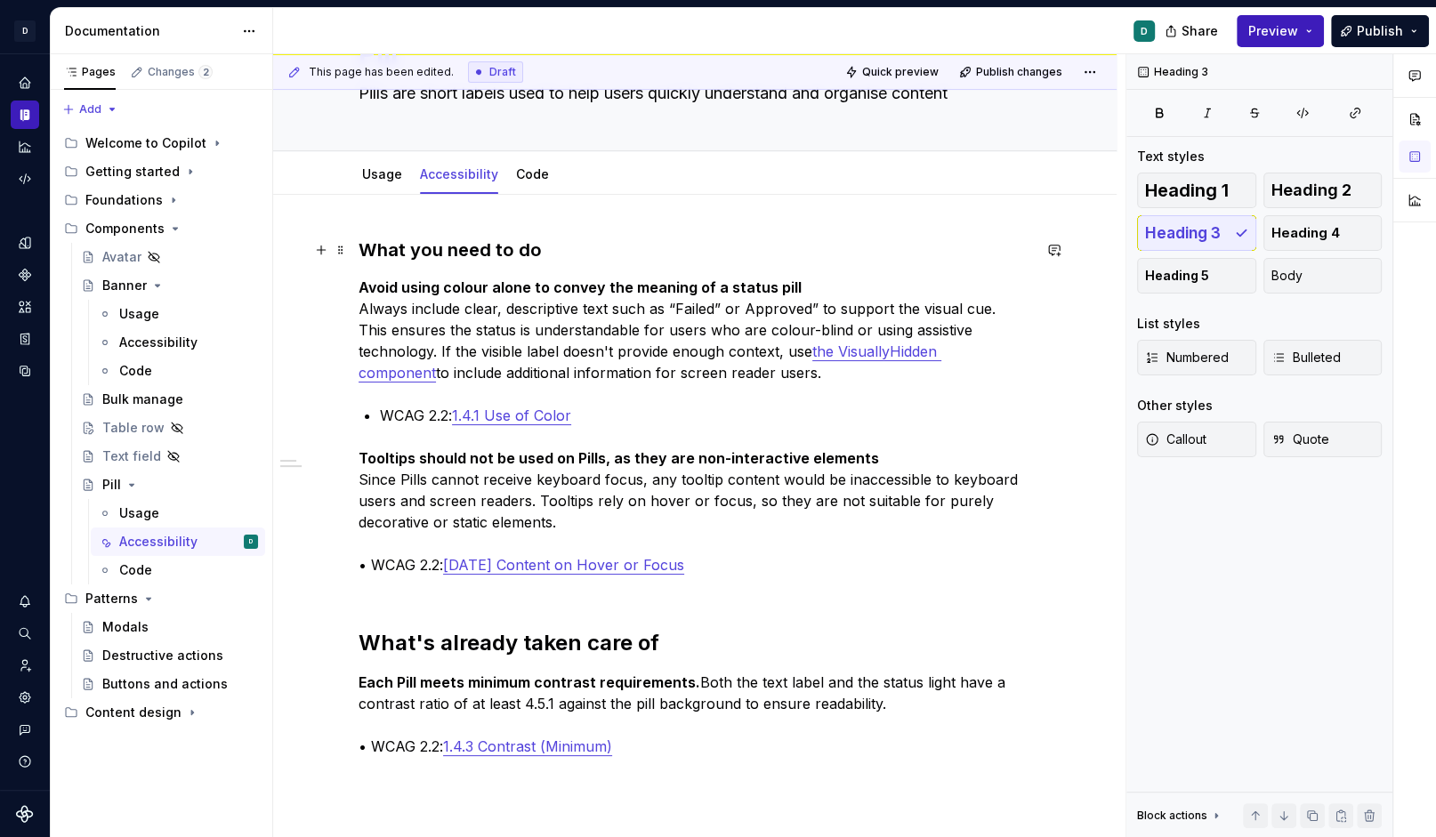
click at [517, 253] on h3 "What you need to do" at bounding box center [695, 250] width 673 height 25
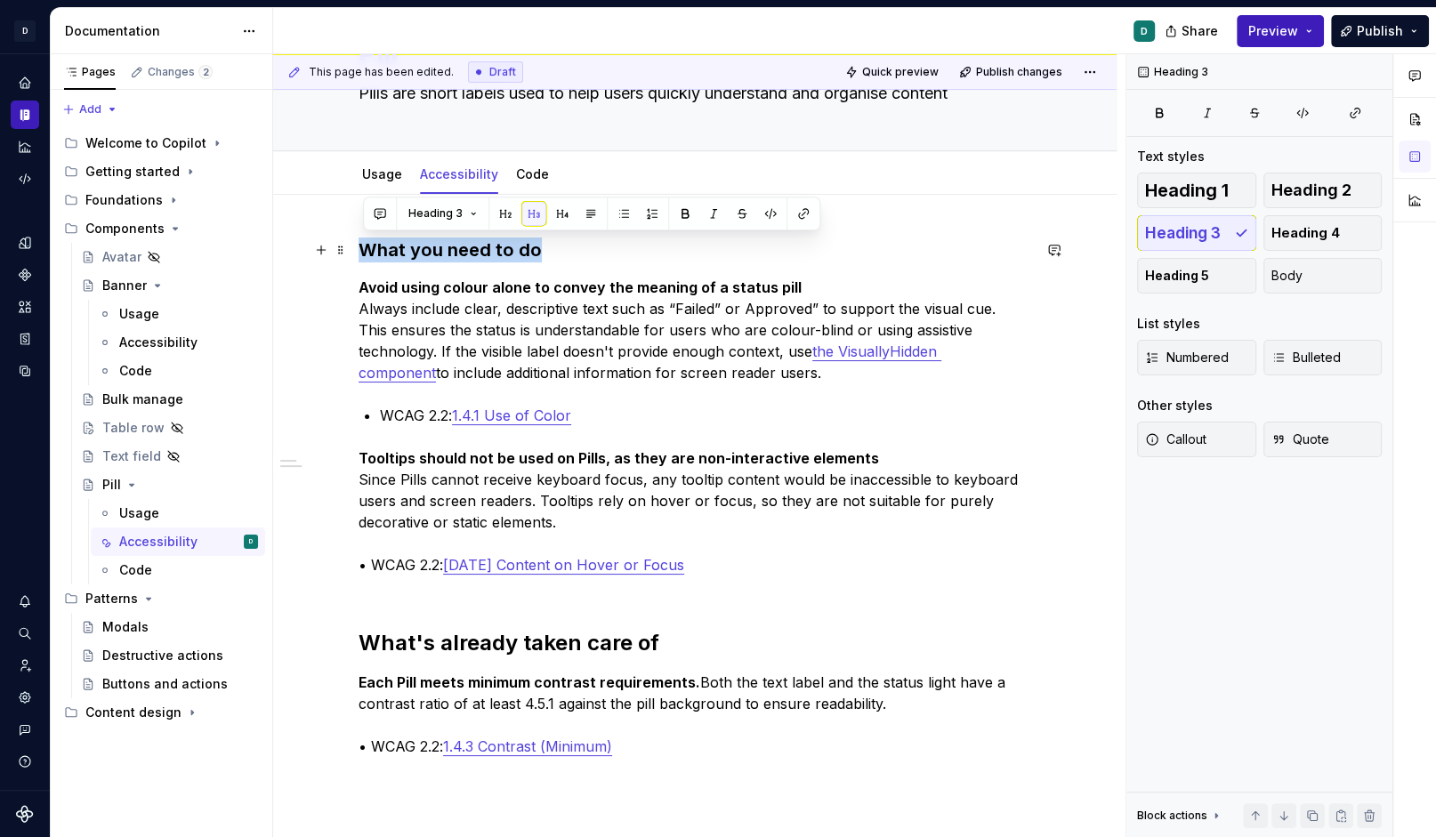
drag, startPoint x: 553, startPoint y: 247, endPoint x: 356, endPoint y: 237, distance: 197.8
click at [356, 237] on div "What you need to do Avoid using colour alone to convey the meaning of a status …" at bounding box center [694, 628] width 843 height 866
click at [507, 211] on button "button" at bounding box center [505, 213] width 25 height 25
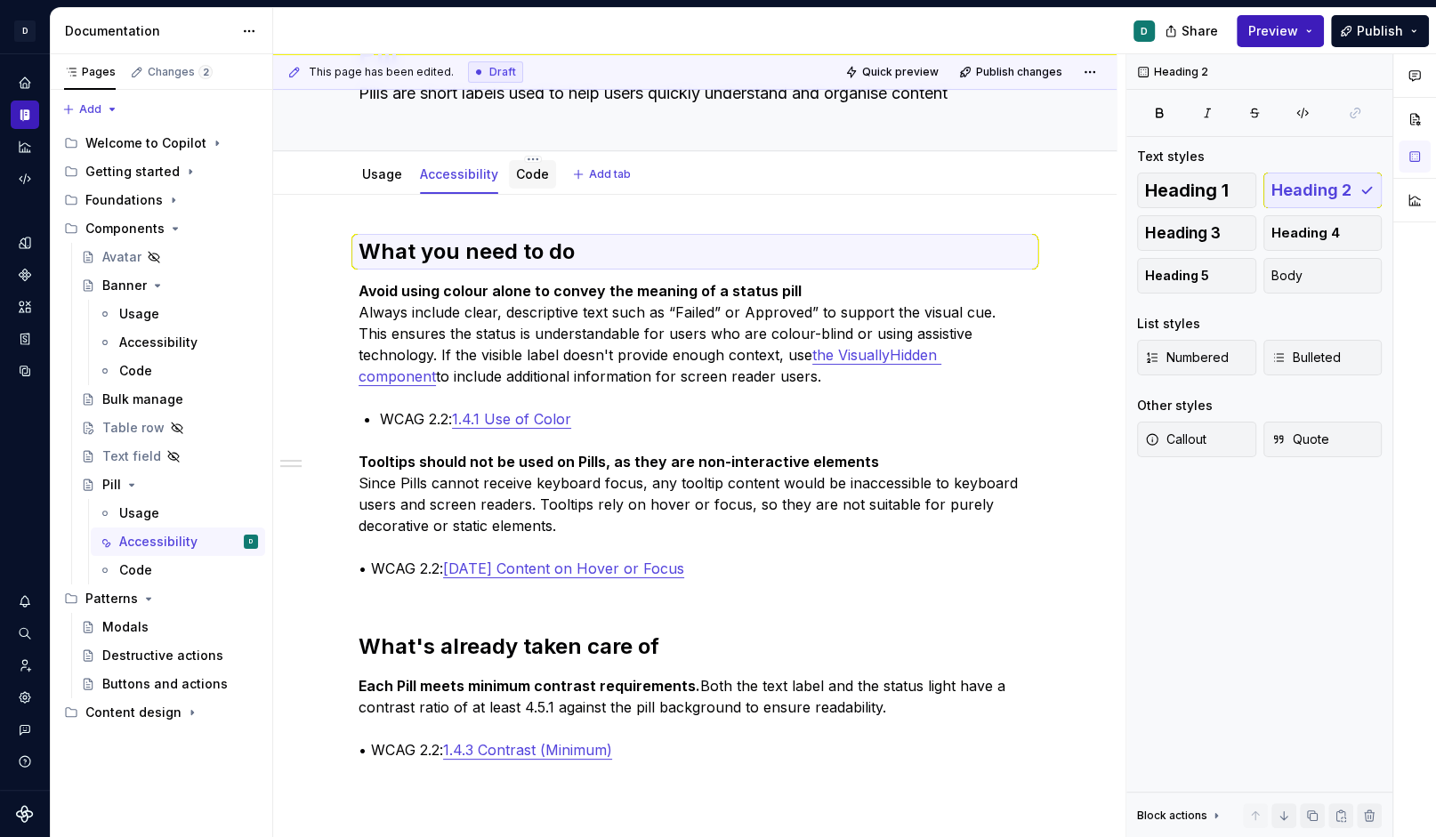
click at [533, 176] on link "Code" at bounding box center [532, 173] width 33 height 15
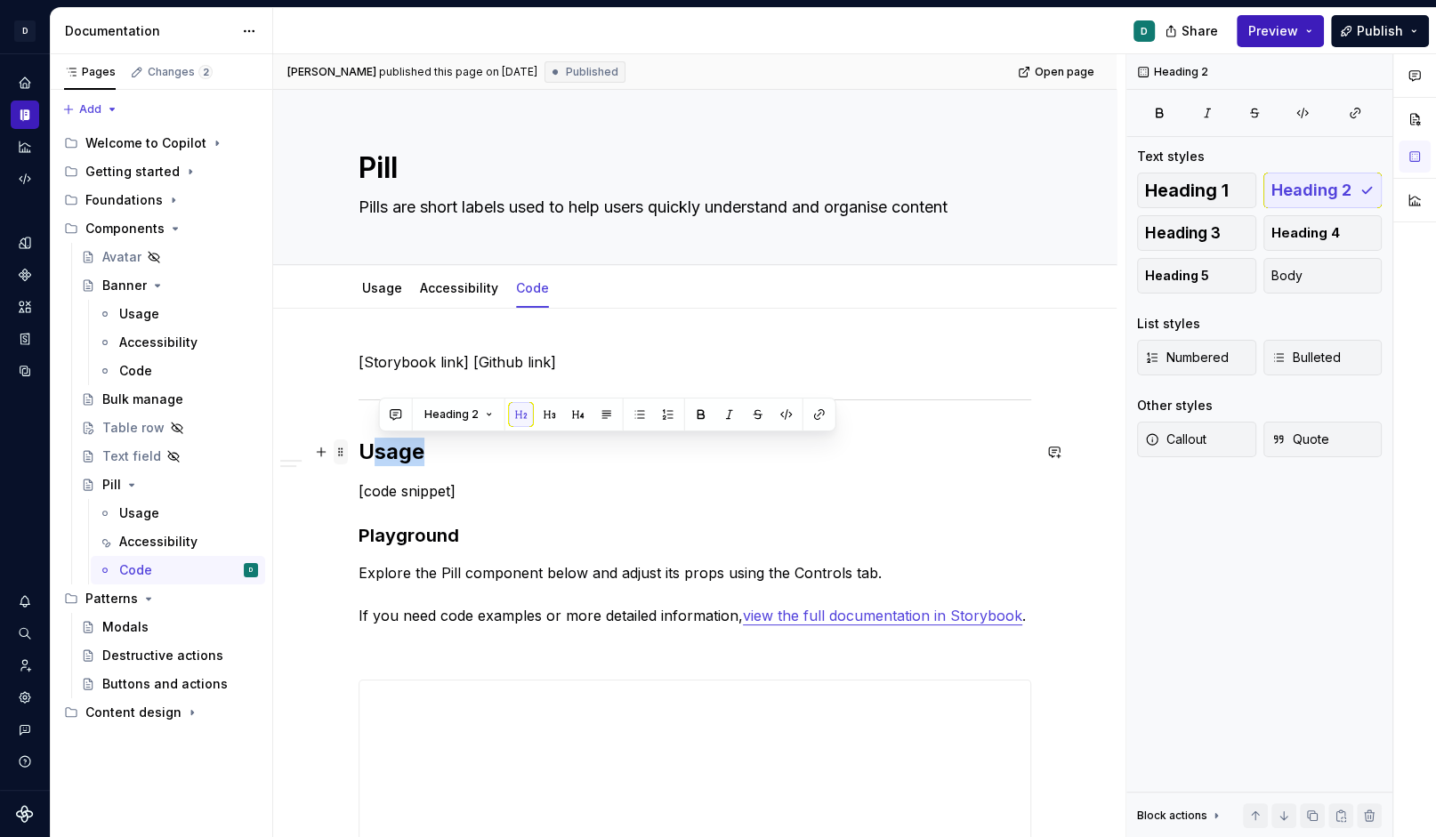
drag, startPoint x: 434, startPoint y: 455, endPoint x: 343, endPoint y: 455, distance: 91.6
click at [359, 455] on div "**********" at bounding box center [695, 779] width 673 height 856
click at [392, 459] on h2 "Usage" at bounding box center [695, 452] width 673 height 28
drag, startPoint x: 436, startPoint y: 453, endPoint x: 367, endPoint y: 447, distance: 69.7
click at [367, 447] on h2 "Usage" at bounding box center [695, 452] width 673 height 28
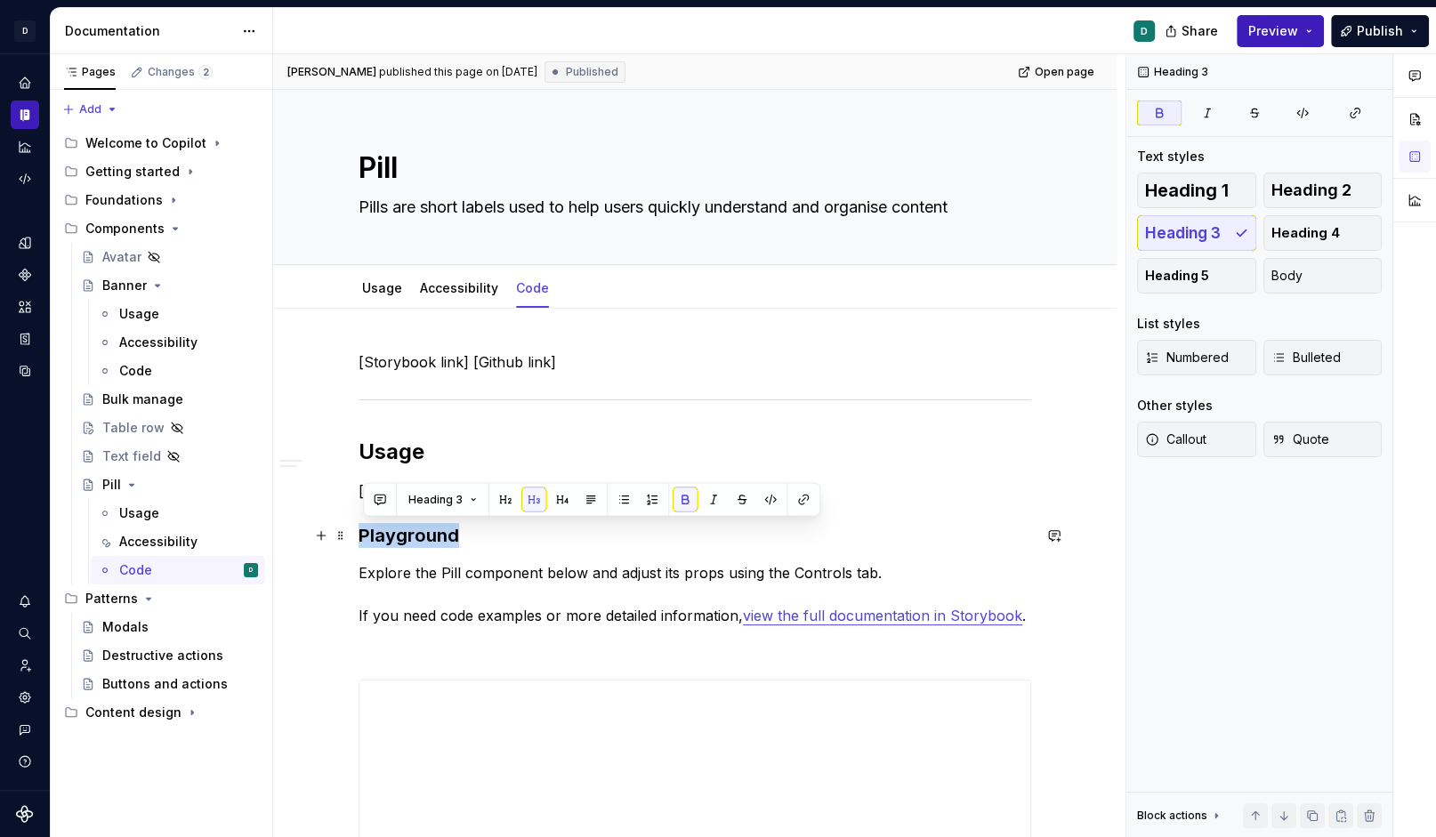
drag, startPoint x: 471, startPoint y: 535, endPoint x: 355, endPoint y: 535, distance: 115.7
click at [442, 497] on span "Heading 3" at bounding box center [435, 500] width 54 height 14
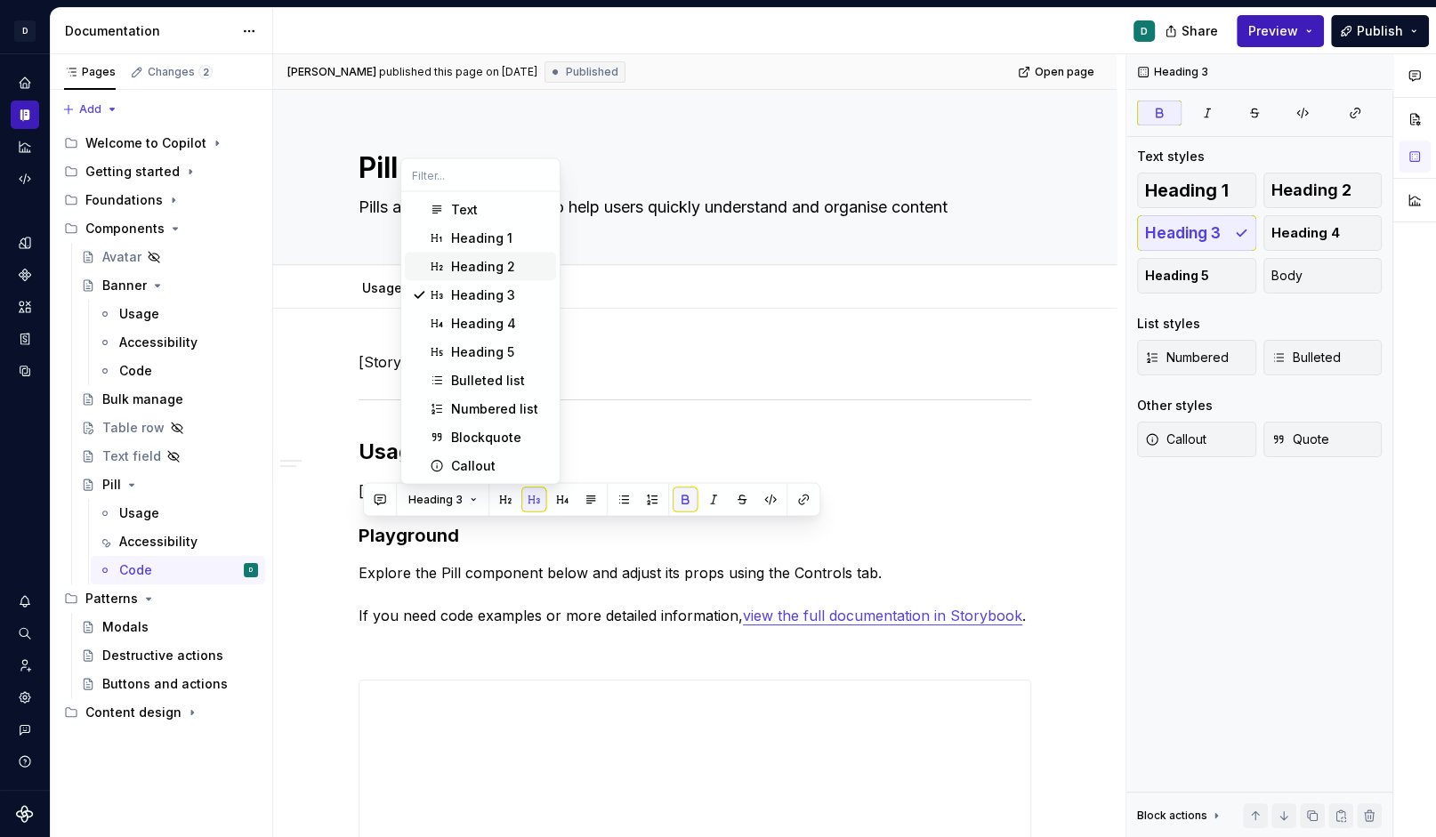
click at [475, 262] on div "Heading 2" at bounding box center [483, 267] width 64 height 18
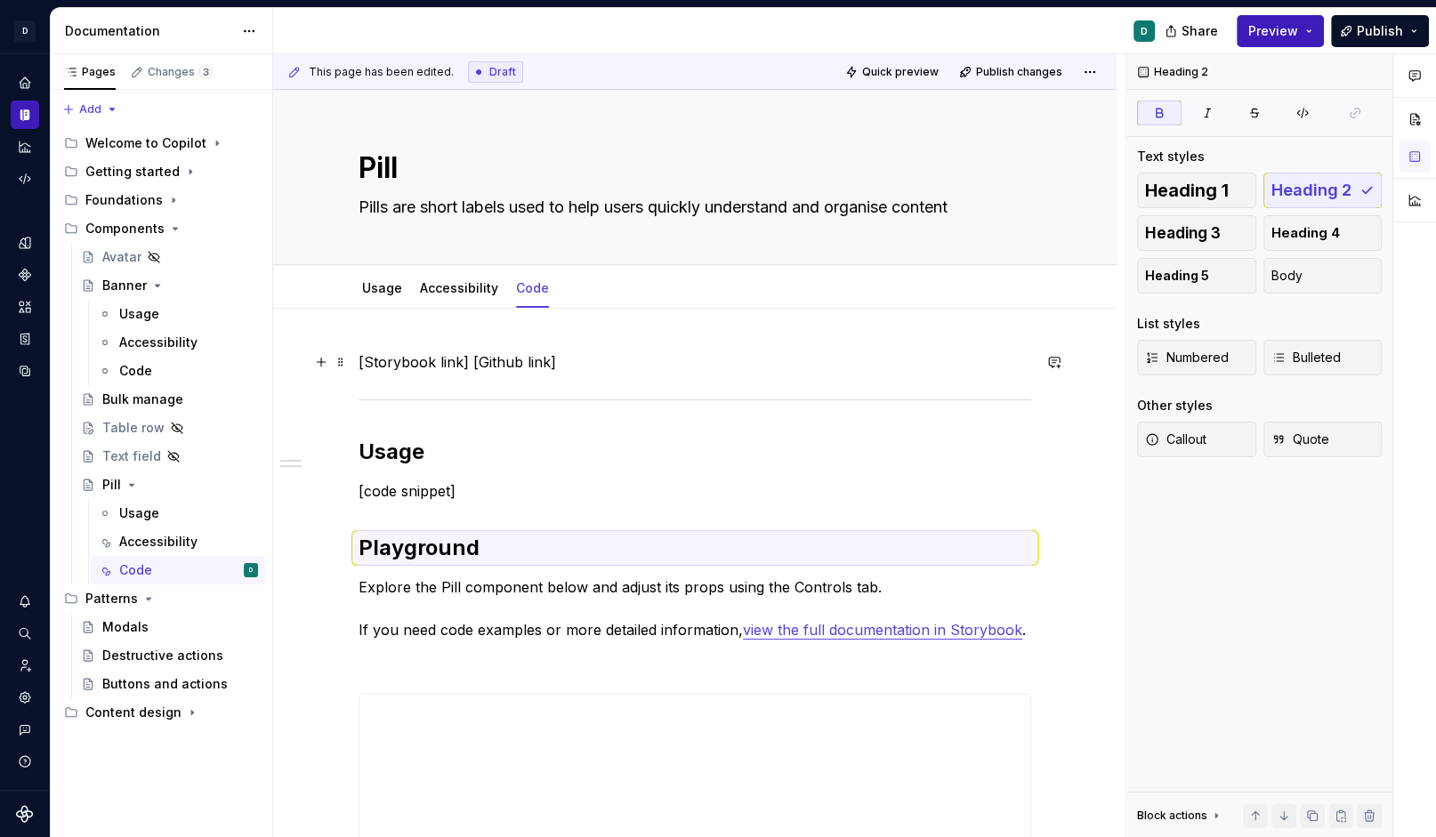
click at [616, 375] on div "**********" at bounding box center [695, 775] width 673 height 849
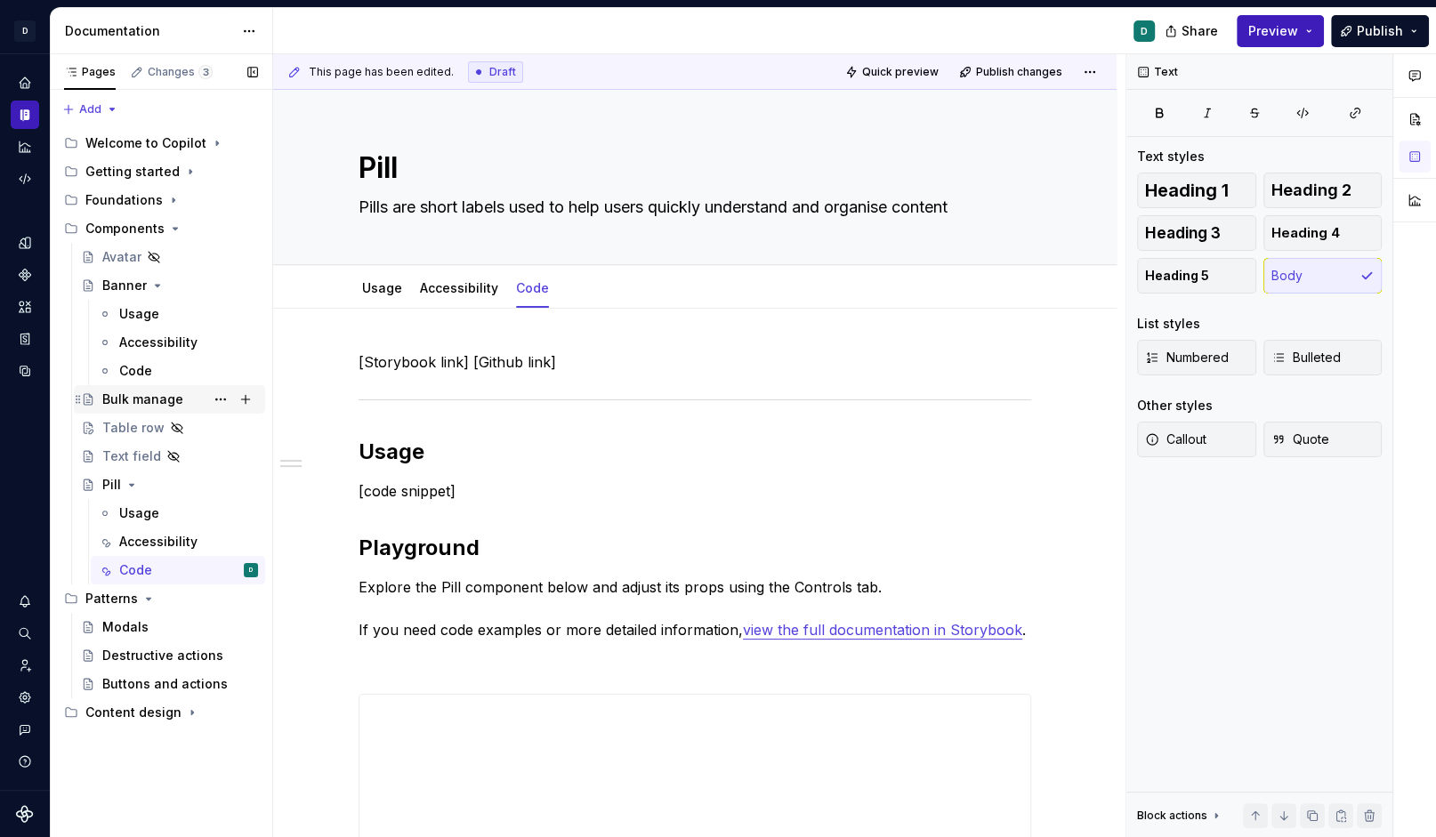
click at [149, 398] on div "Bulk manage" at bounding box center [142, 400] width 81 height 18
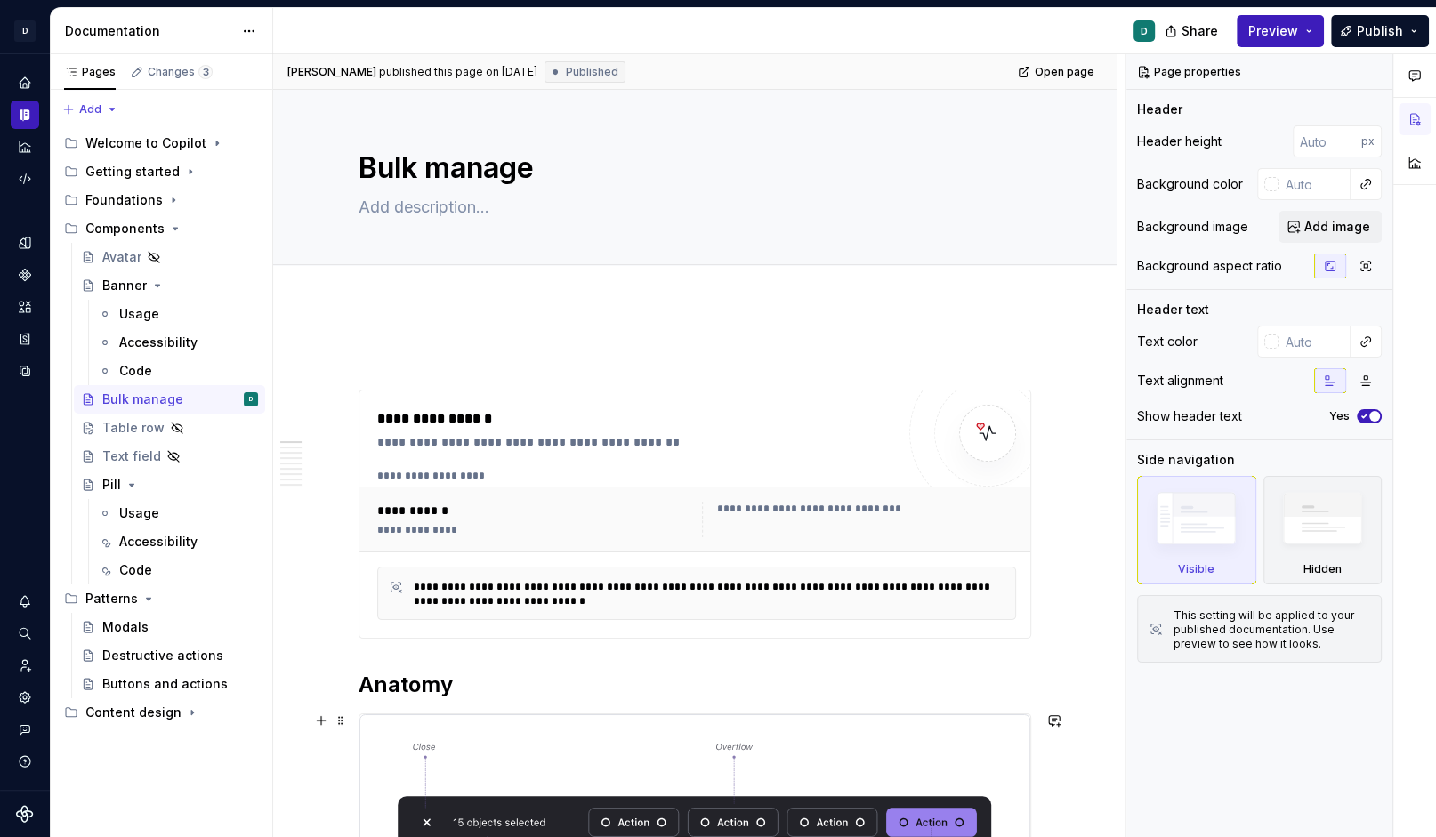
type textarea "*"
